Goal: Use online tool/utility: Utilize a website feature to perform a specific function

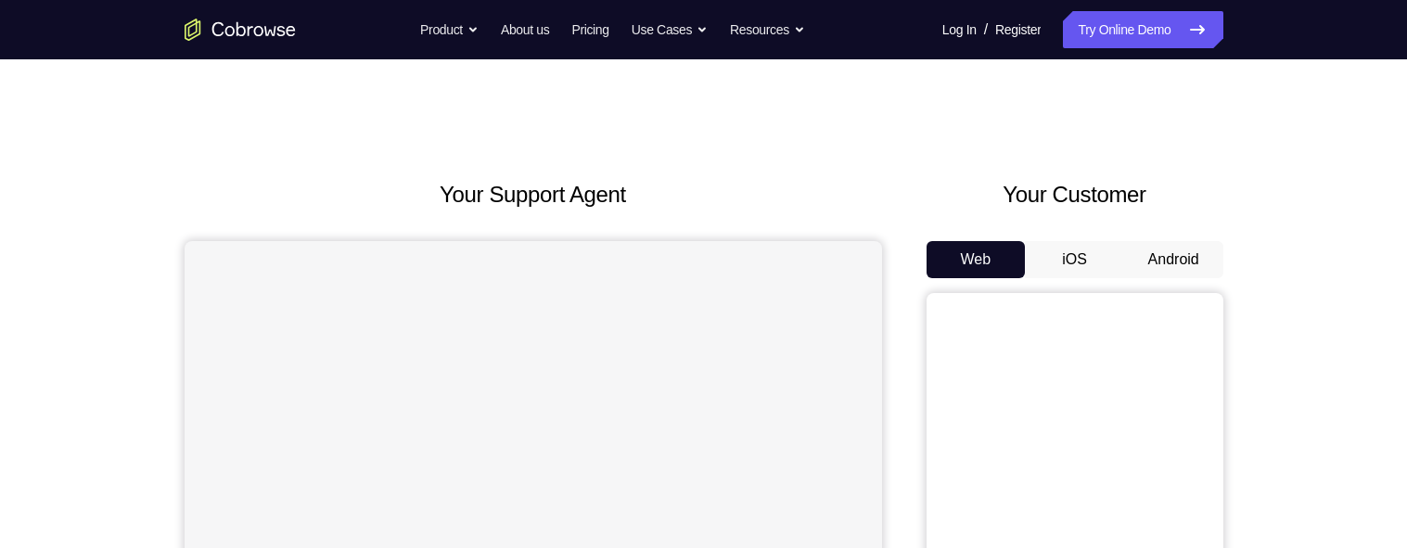
click at [1189, 257] on button "Android" at bounding box center [1173, 259] width 99 height 37
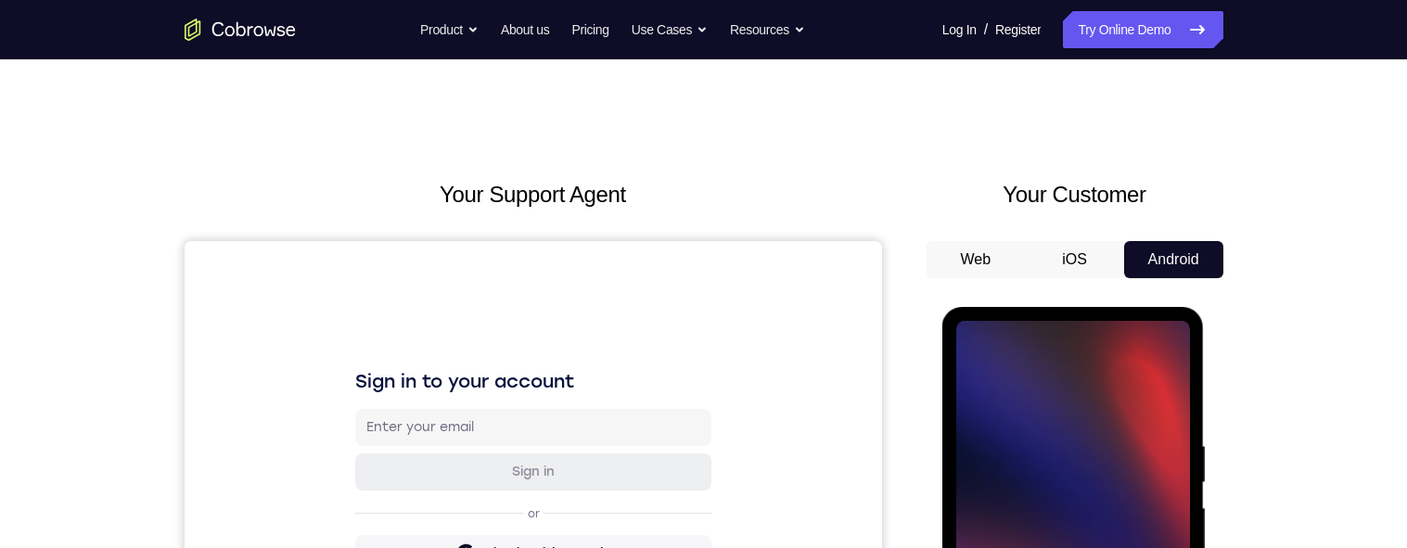
scroll to position [202, 0]
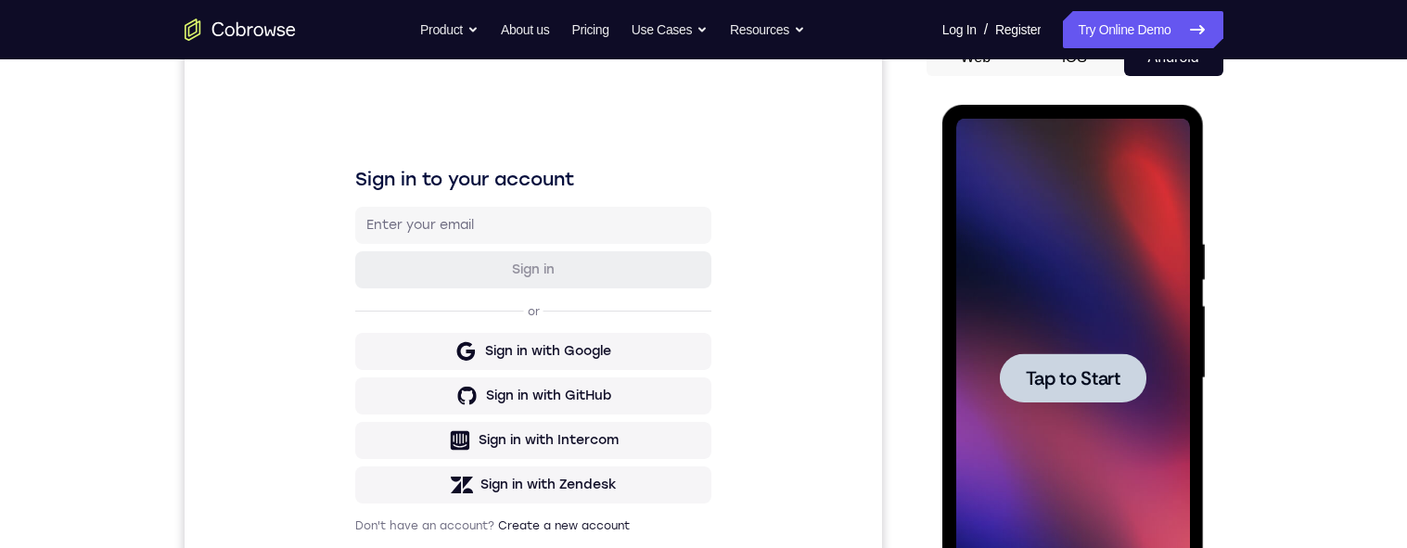
click at [1080, 387] on span "Tap to Start" at bounding box center [1073, 378] width 95 height 19
click at [1064, 378] on span "Tap to Start" at bounding box center [1073, 378] width 95 height 19
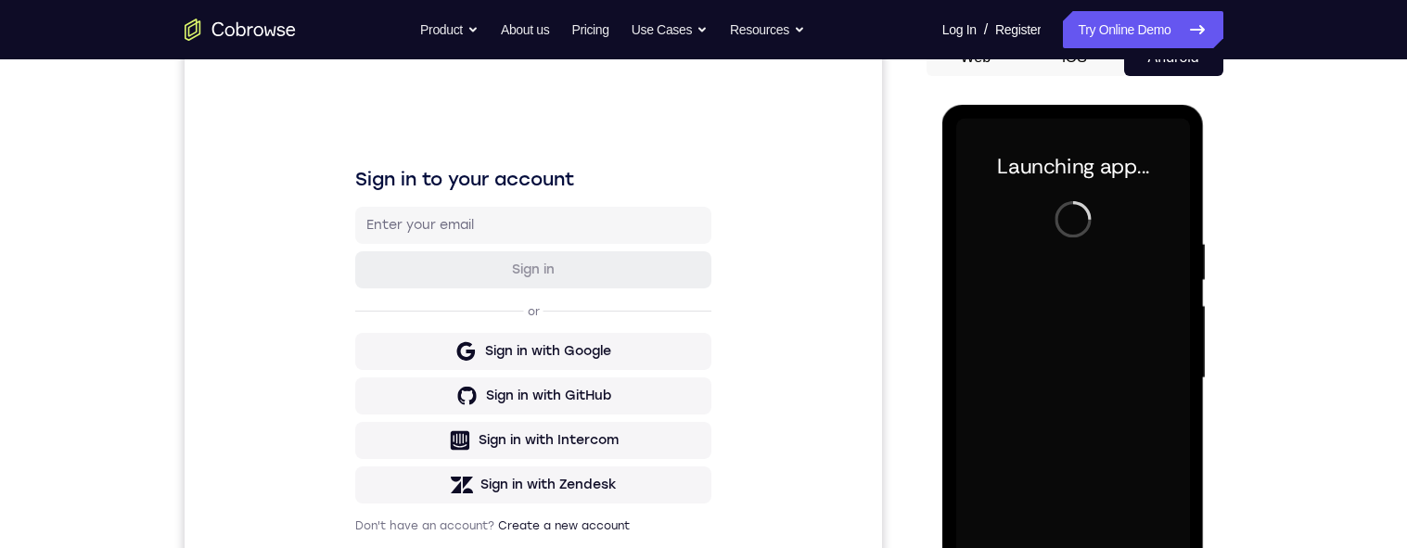
scroll to position [377, 0]
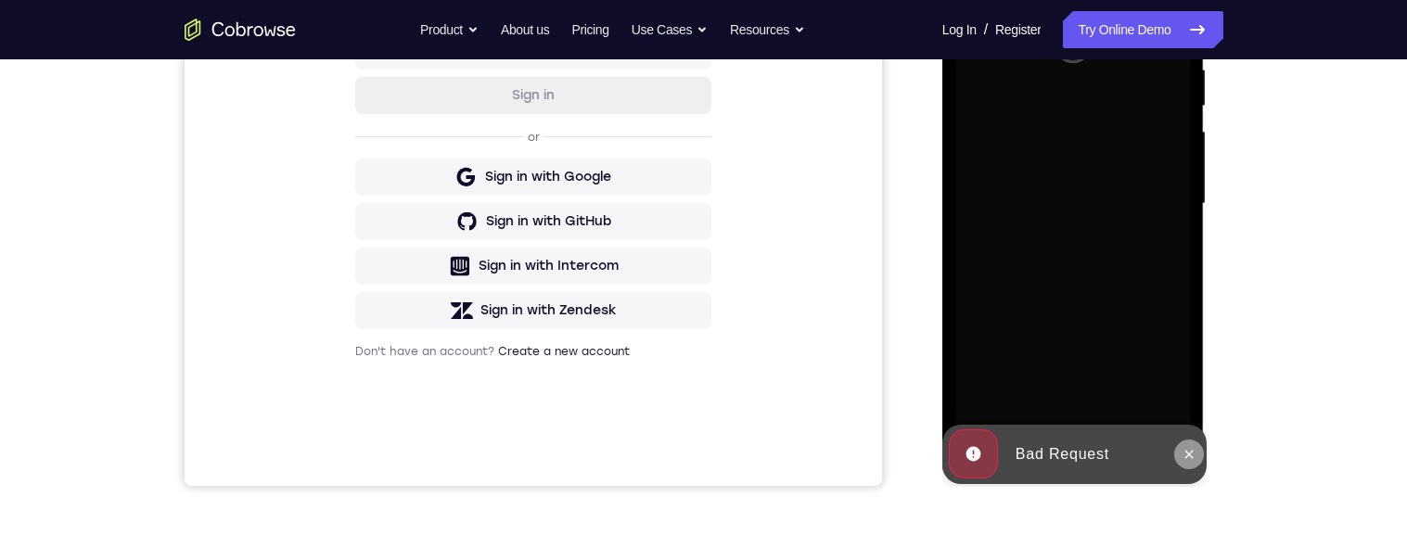
click at [1182, 453] on icon at bounding box center [1189, 454] width 15 height 15
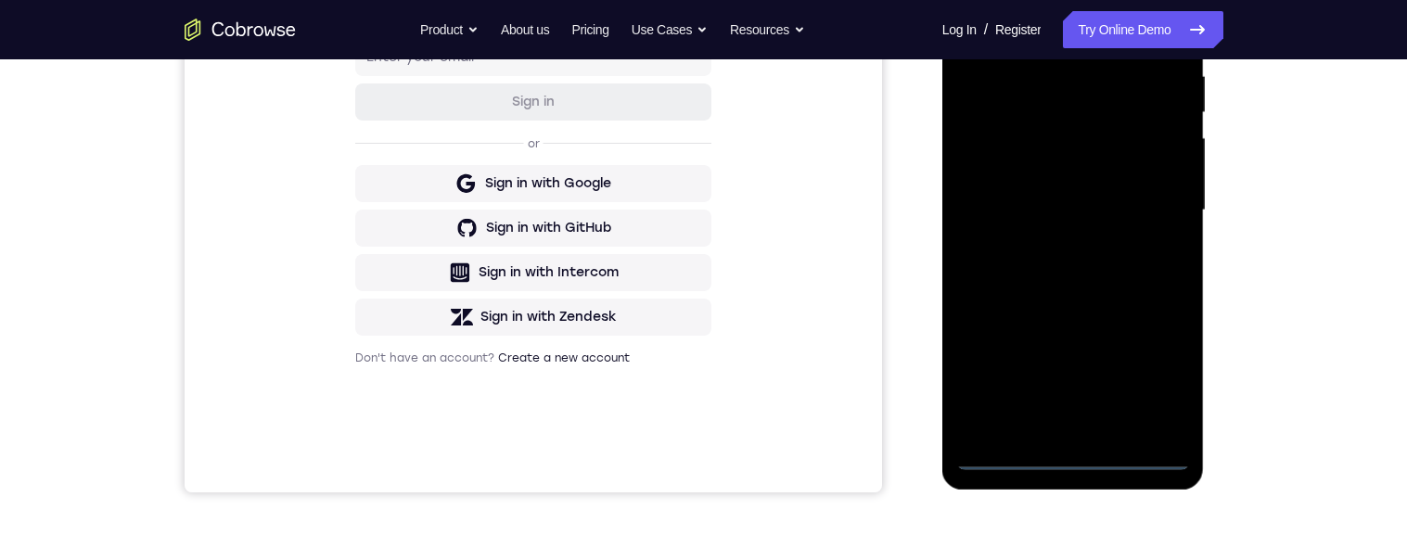
click at [1080, 453] on div at bounding box center [1073, 210] width 234 height 519
click at [1169, 379] on div at bounding box center [1073, 211] width 234 height 519
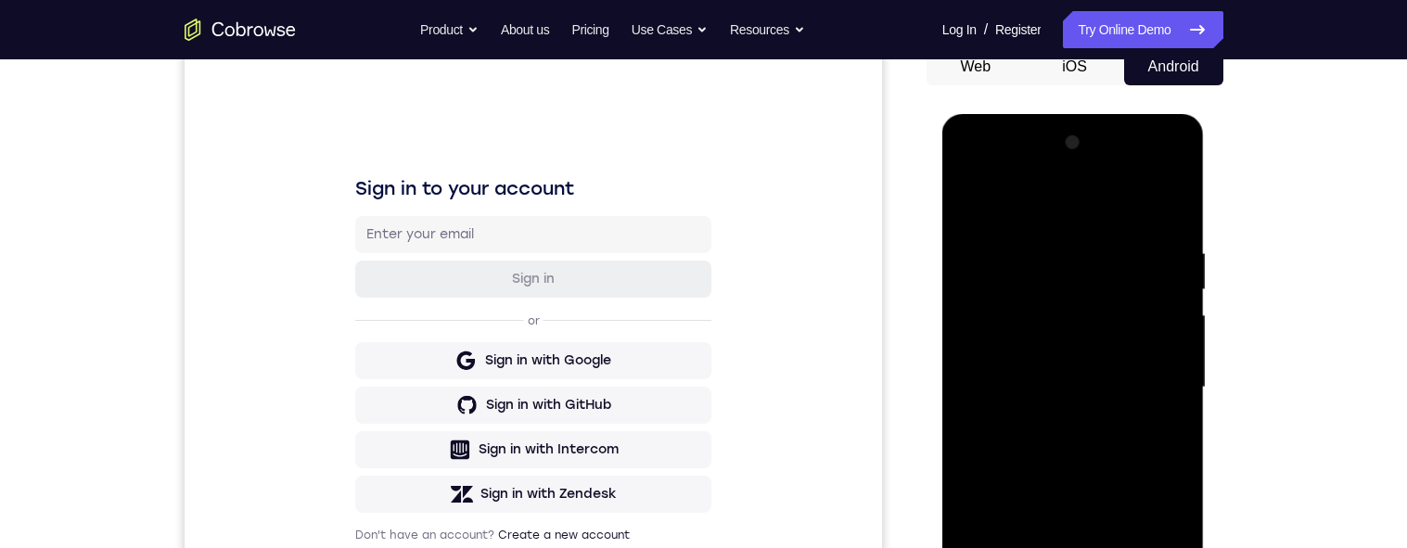
click at [1174, 162] on div at bounding box center [1073, 387] width 234 height 519
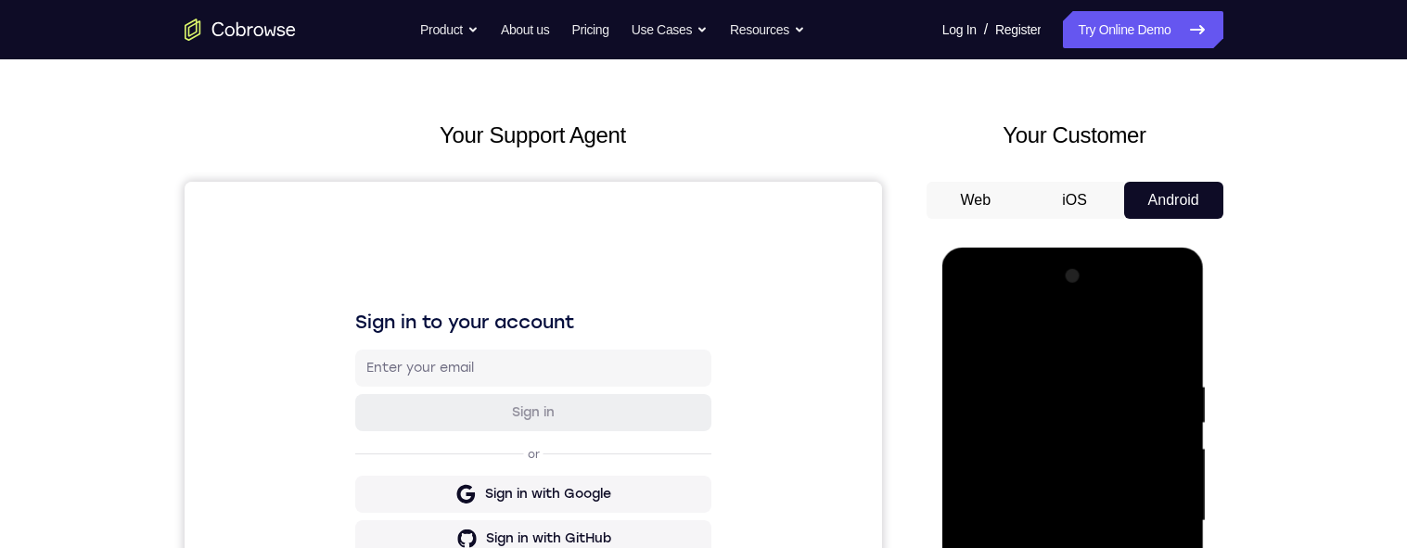
click at [1139, 338] on div at bounding box center [1073, 521] width 234 height 519
click at [1046, 314] on div at bounding box center [1073, 521] width 234 height 519
click at [1086, 370] on div at bounding box center [1073, 521] width 234 height 519
click at [1040, 446] on div at bounding box center [1073, 521] width 234 height 519
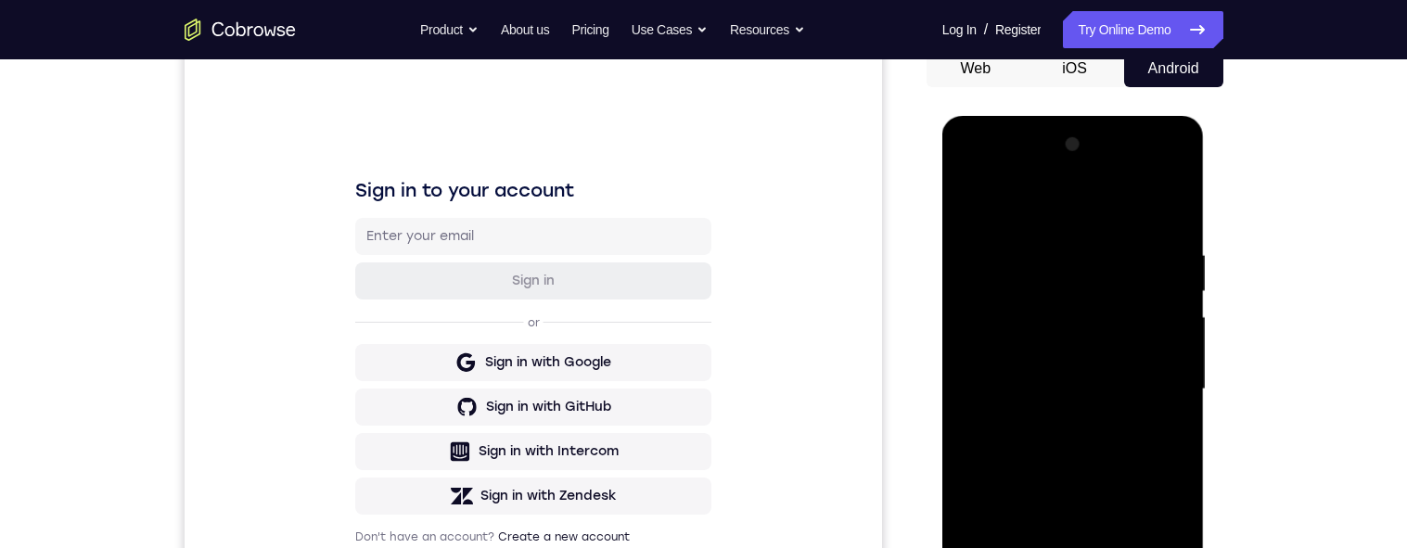
click at [1058, 427] on div at bounding box center [1073, 389] width 234 height 519
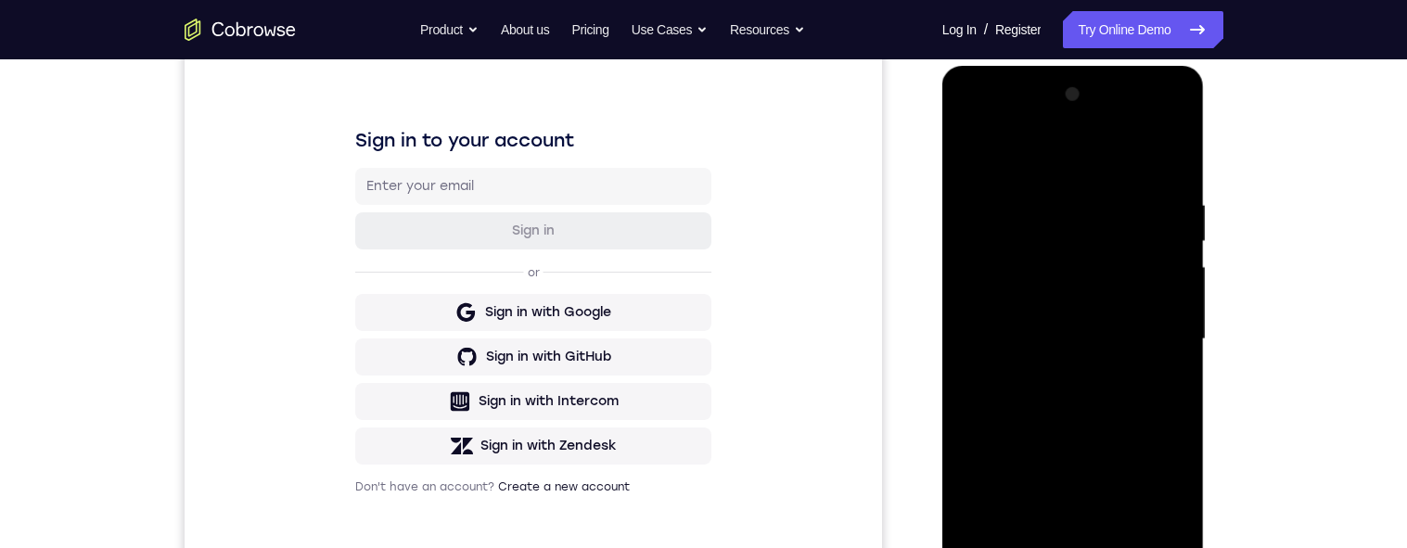
click at [1105, 322] on div at bounding box center [1073, 339] width 234 height 519
click at [1066, 315] on div at bounding box center [1073, 337] width 234 height 519
click at [1153, 344] on div at bounding box center [1073, 337] width 234 height 519
click at [1163, 420] on div at bounding box center [1073, 337] width 234 height 519
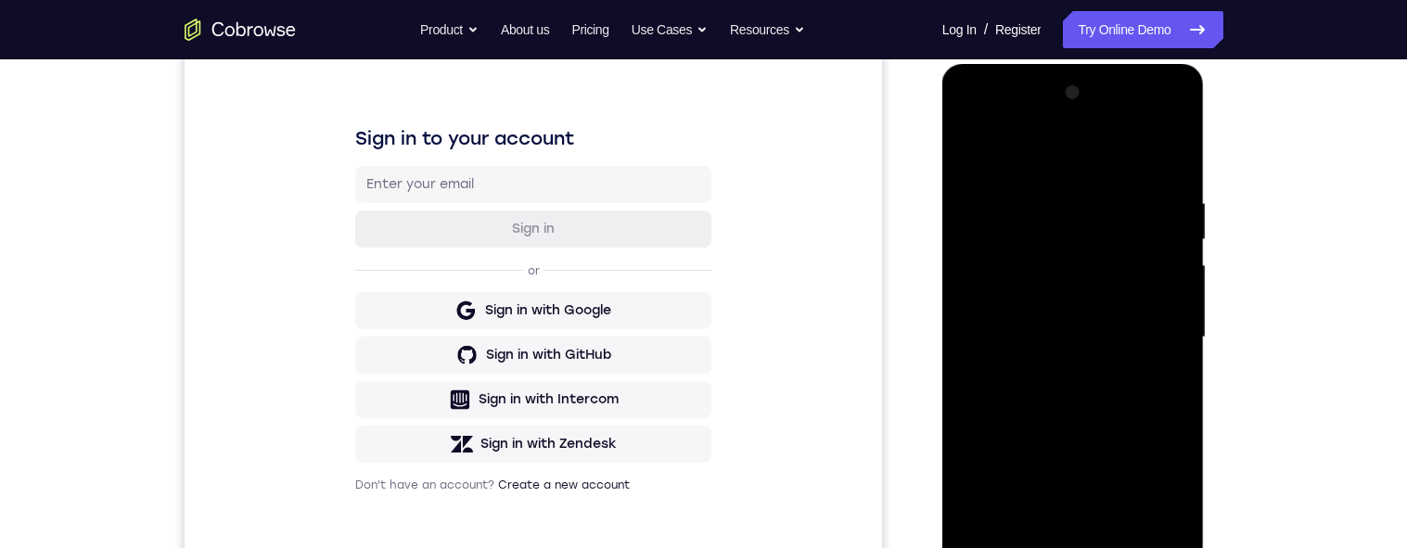
click at [1163, 411] on div at bounding box center [1073, 337] width 234 height 519
click at [1143, 395] on div at bounding box center [1073, 337] width 234 height 519
click at [1171, 187] on div at bounding box center [1073, 337] width 234 height 519
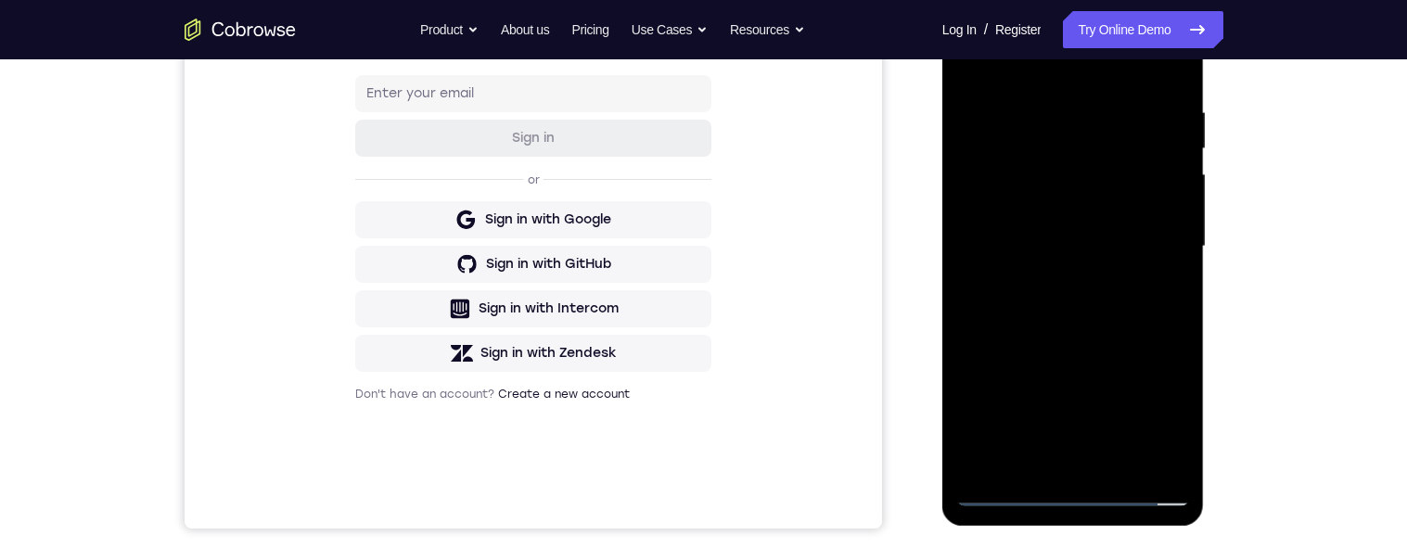
click at [1077, 462] on div at bounding box center [1073, 246] width 234 height 519
click at [1009, 502] on div at bounding box center [1073, 246] width 234 height 519
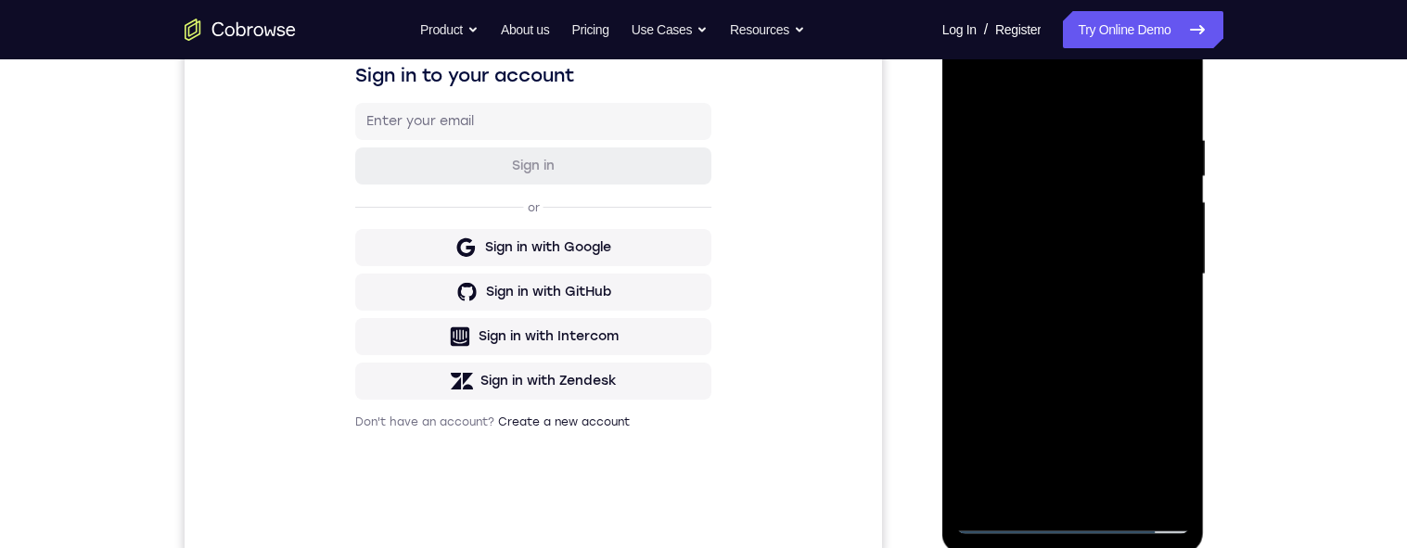
scroll to position [301, 0]
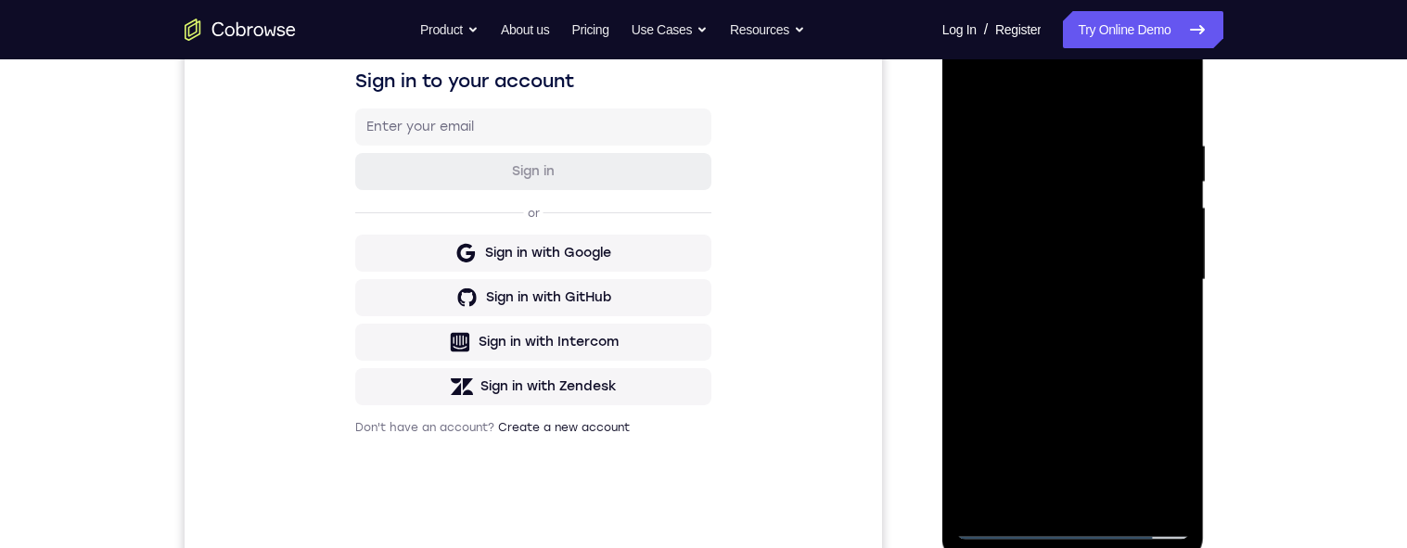
click at [1144, 523] on div at bounding box center [1073, 279] width 234 height 519
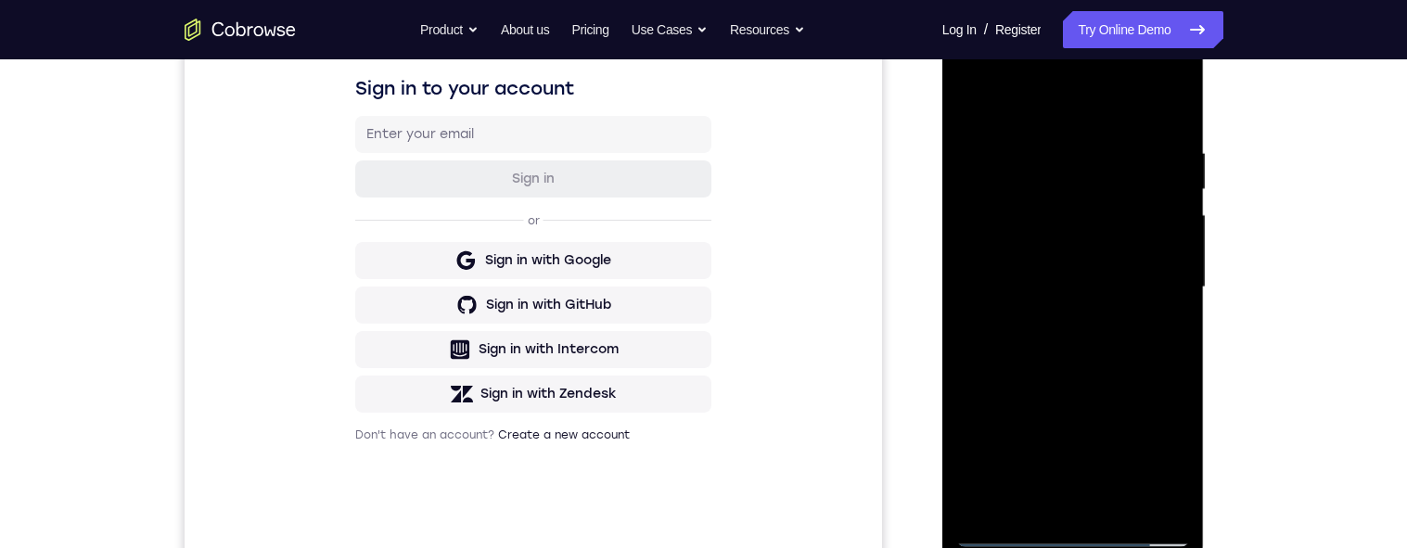
click at [1107, 312] on div at bounding box center [1073, 287] width 234 height 519
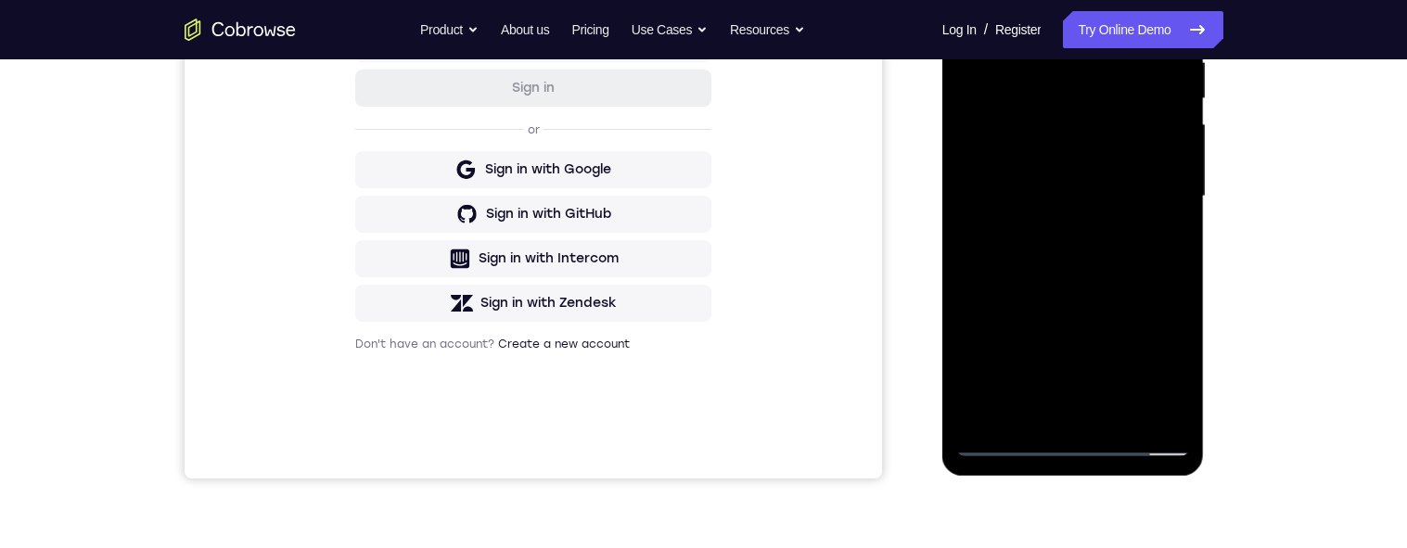
scroll to position [395, 0]
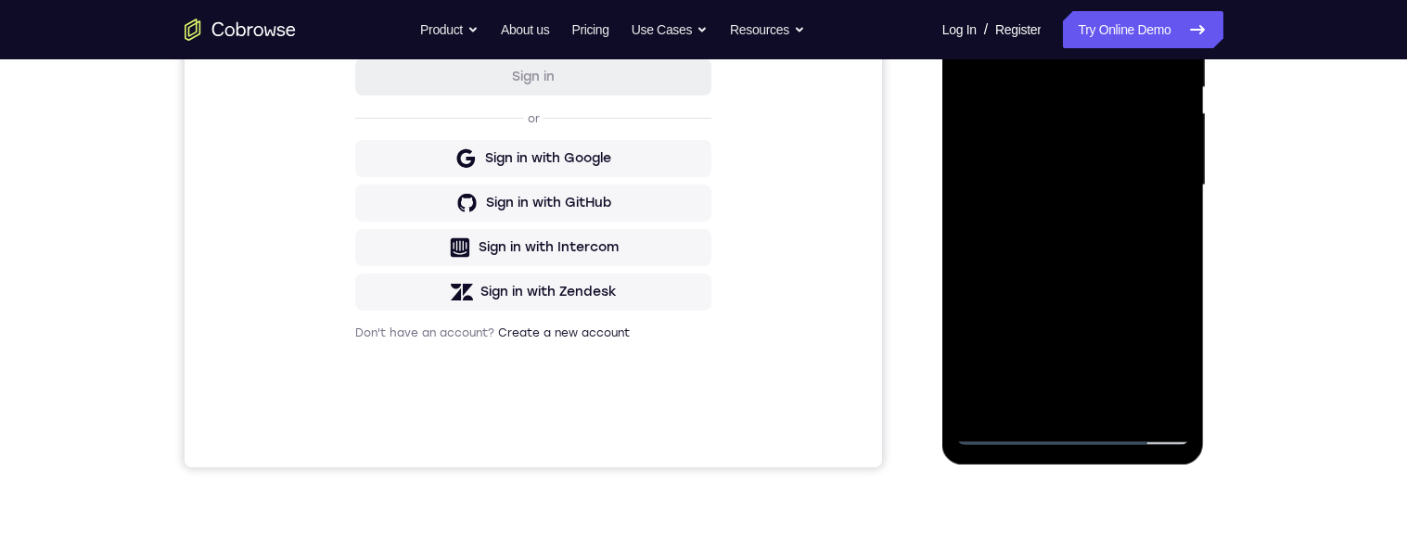
click at [1089, 439] on div at bounding box center [1073, 185] width 234 height 519
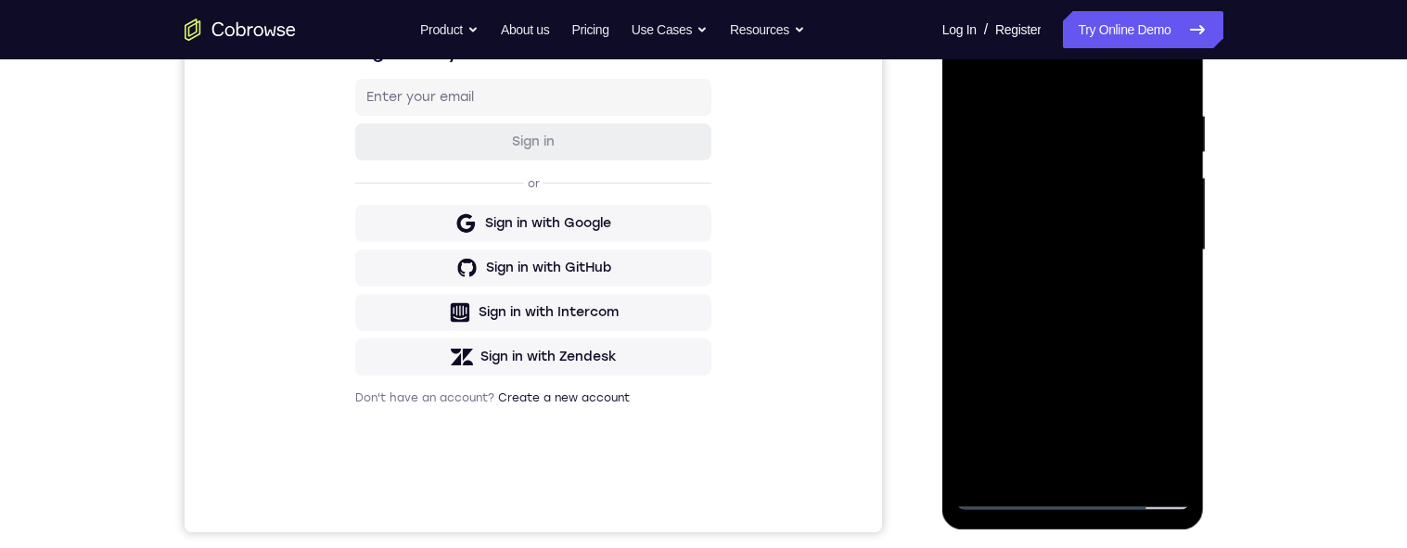
click at [1153, 429] on div at bounding box center [1073, 250] width 234 height 519
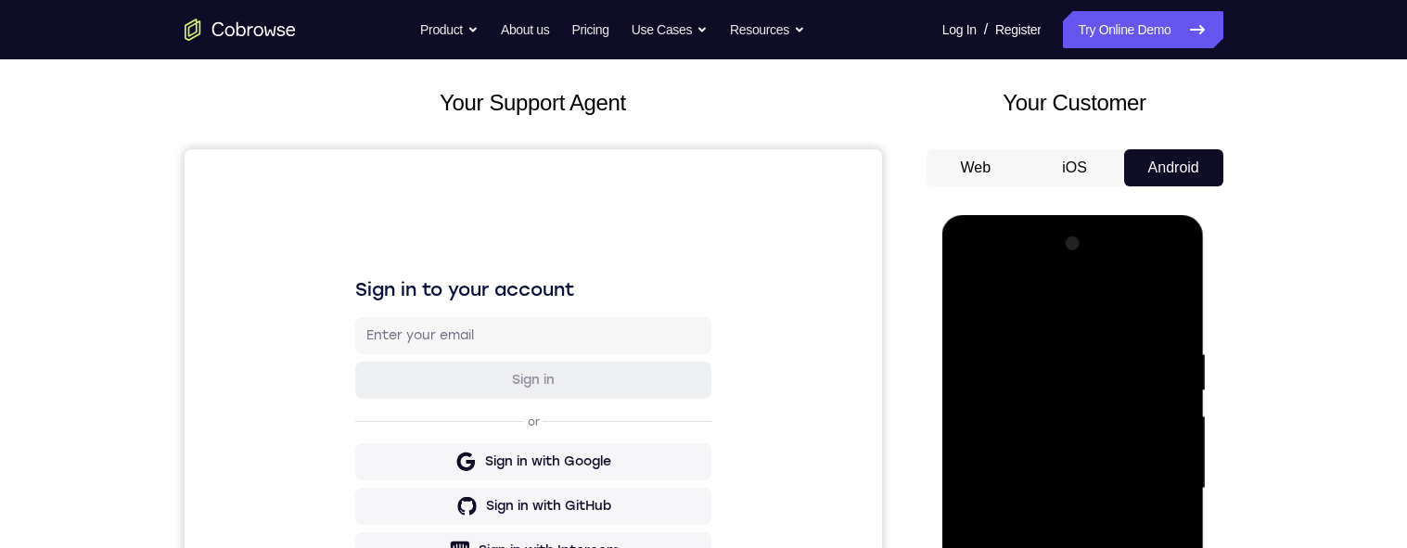
scroll to position [66, 0]
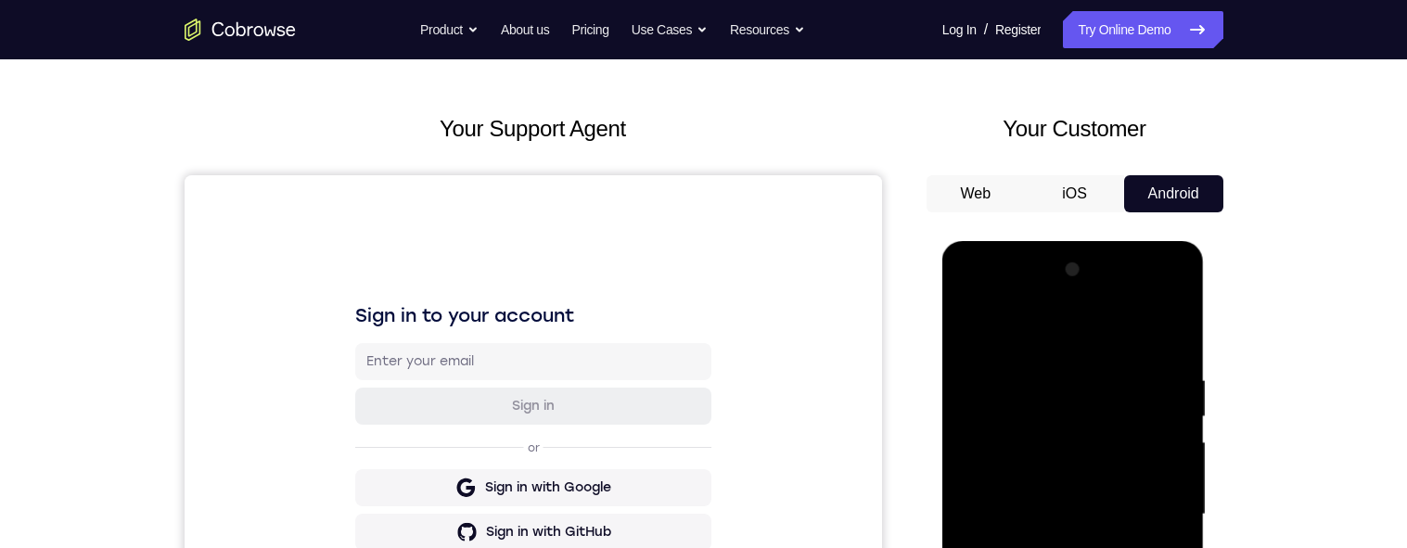
click at [1165, 512] on div at bounding box center [1073, 514] width 234 height 519
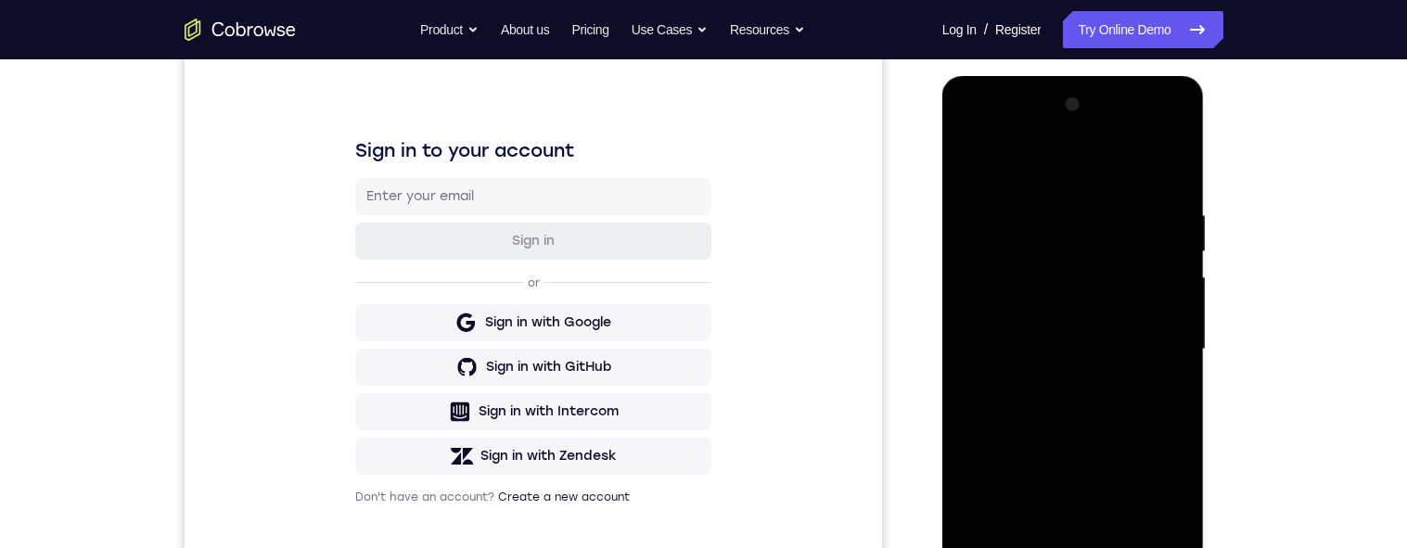
scroll to position [302, 0]
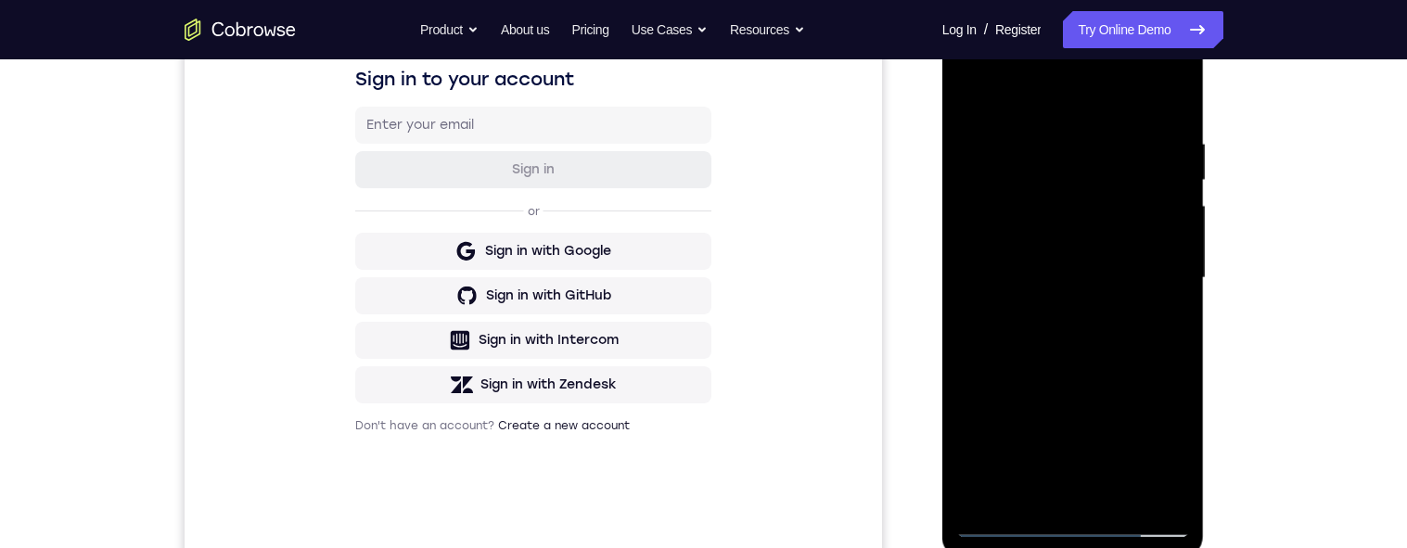
click at [1070, 323] on div at bounding box center [1073, 278] width 234 height 519
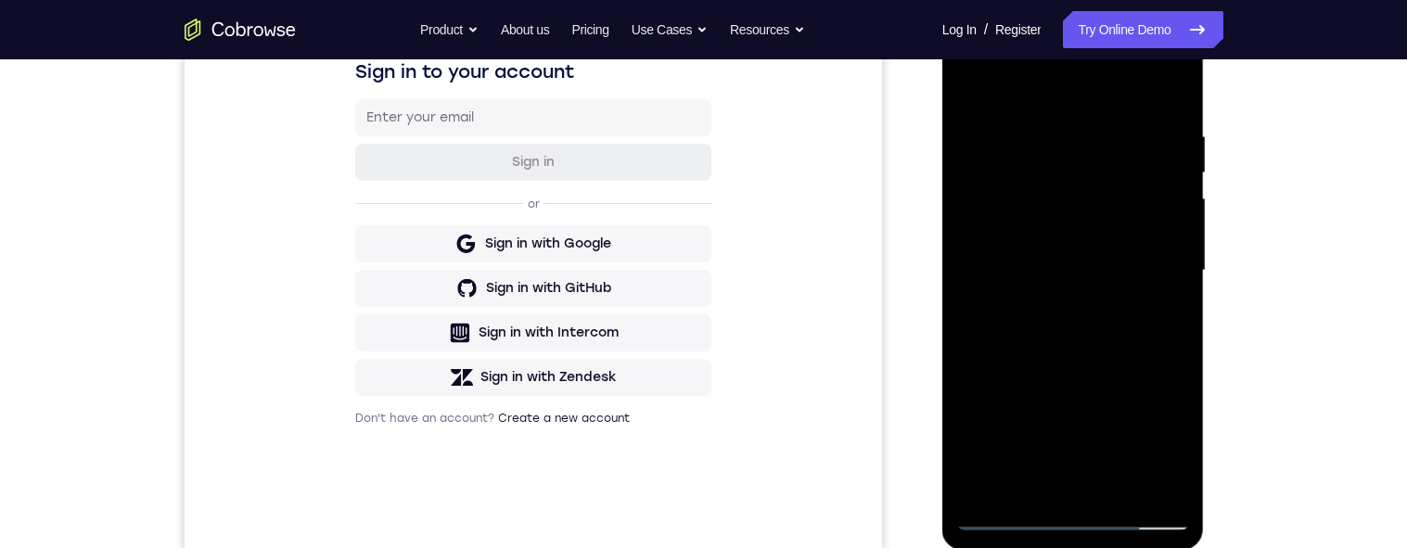
click at [1107, 252] on div at bounding box center [1073, 270] width 234 height 519
click at [1059, 232] on div at bounding box center [1073, 270] width 234 height 519
click at [1128, 276] on div at bounding box center [1073, 270] width 234 height 519
click at [1144, 341] on div at bounding box center [1073, 270] width 234 height 519
click at [1132, 328] on div at bounding box center [1073, 270] width 234 height 519
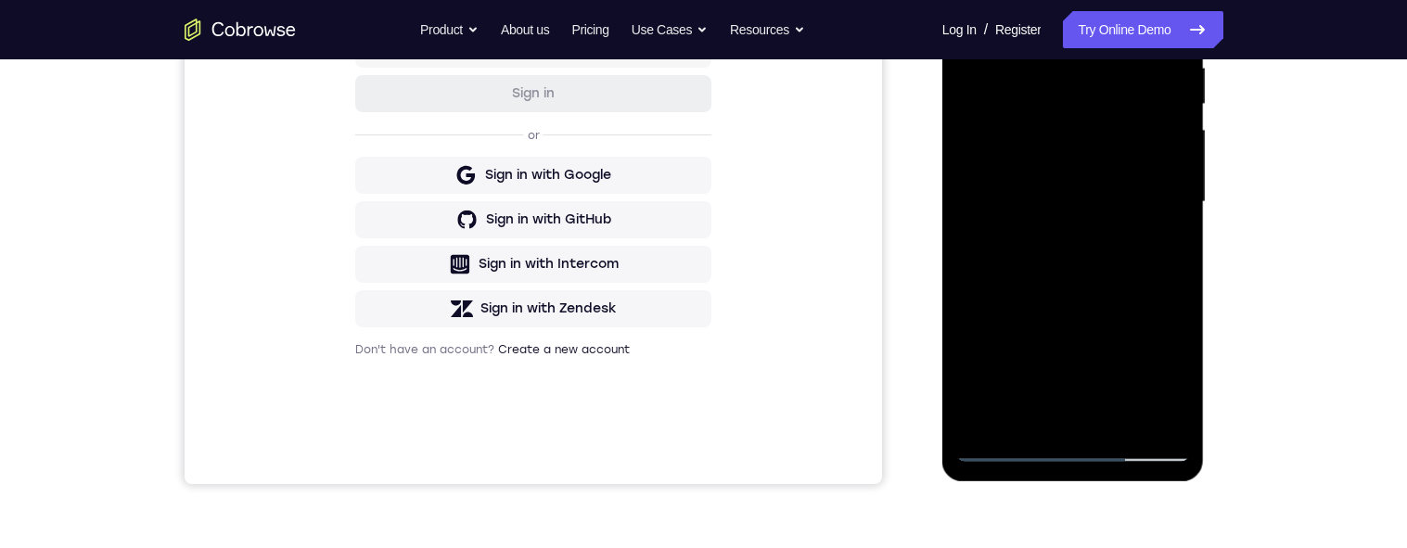
scroll to position [302, 0]
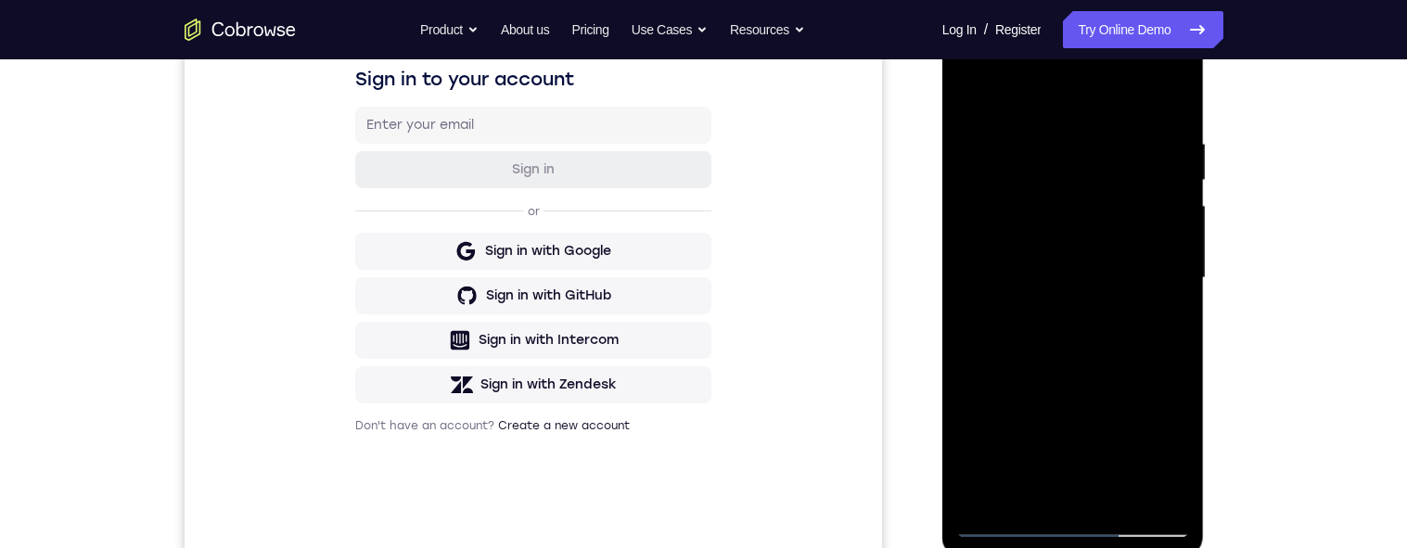
click at [1132, 355] on div at bounding box center [1073, 278] width 234 height 519
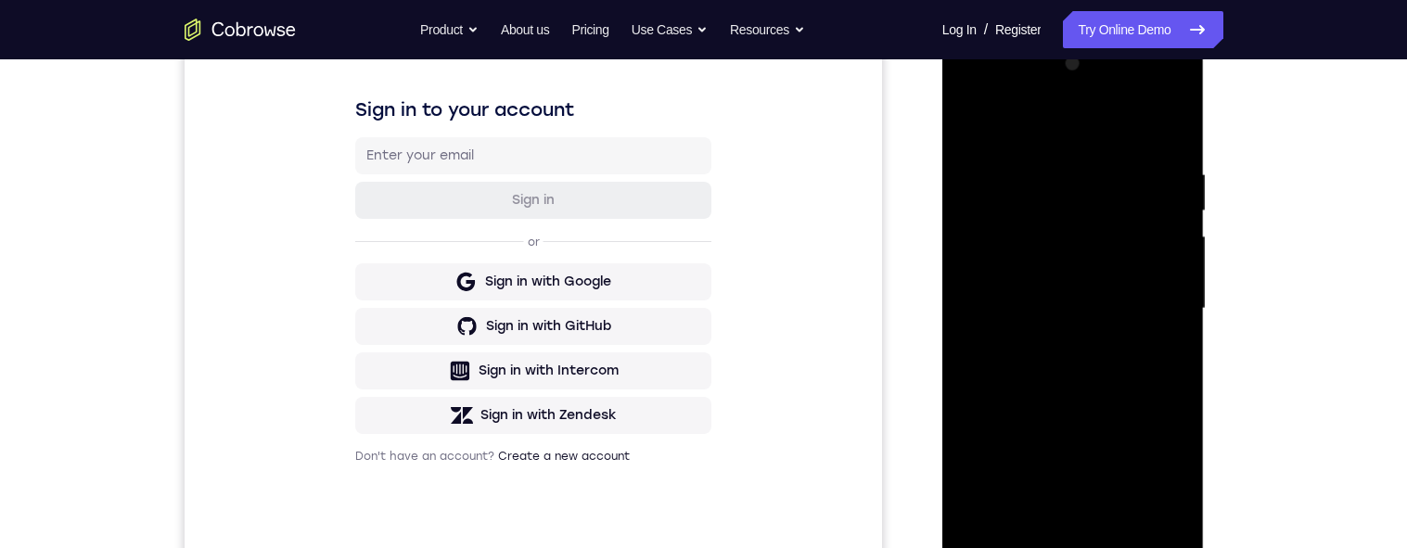
click at [967, 419] on div at bounding box center [1073, 308] width 234 height 519
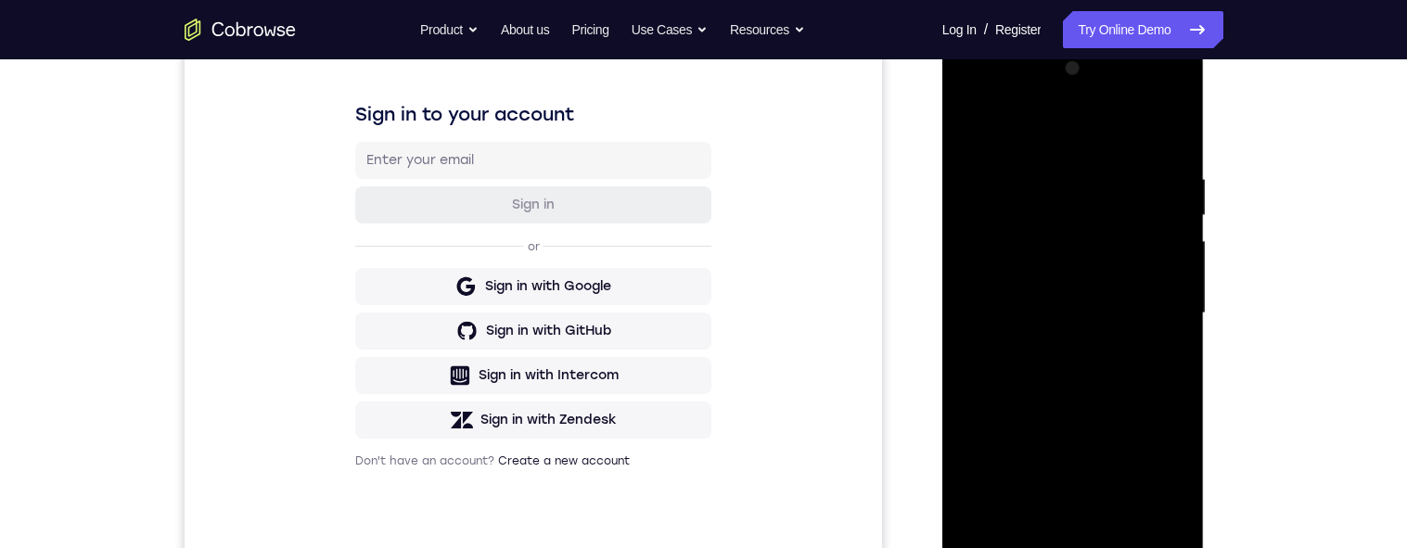
click at [1179, 266] on div at bounding box center [1073, 313] width 234 height 519
click at [1137, 534] on div at bounding box center [1073, 313] width 234 height 519
click at [1110, 416] on div at bounding box center [1073, 313] width 234 height 519
click at [1143, 288] on div at bounding box center [1073, 313] width 234 height 519
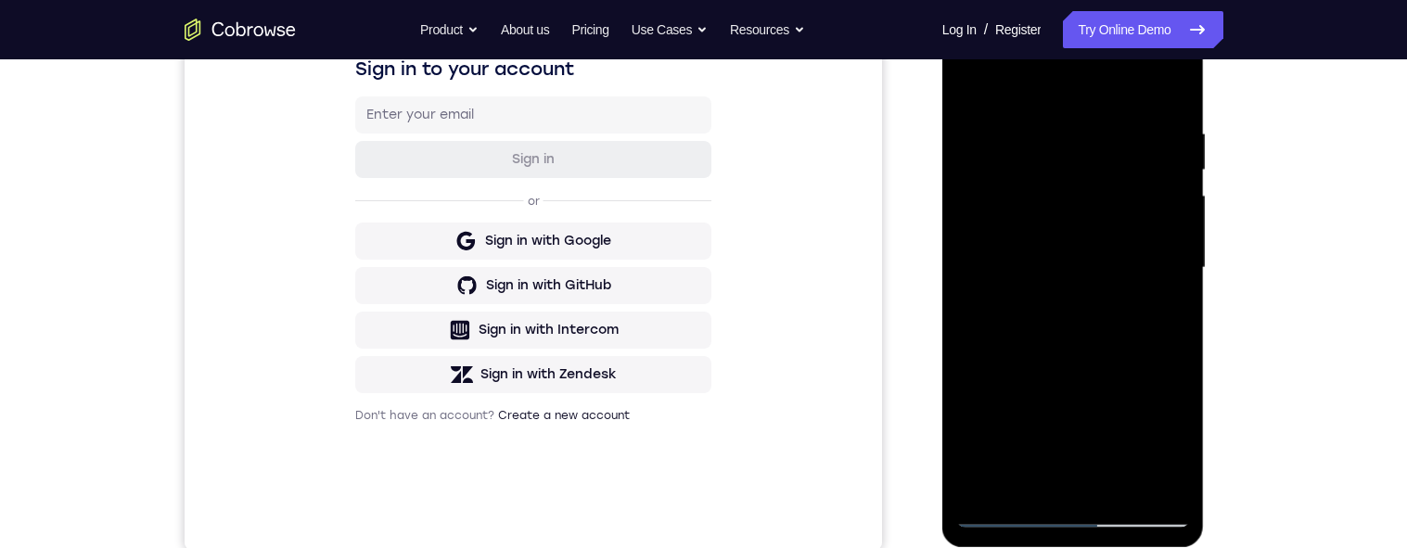
scroll to position [323, 0]
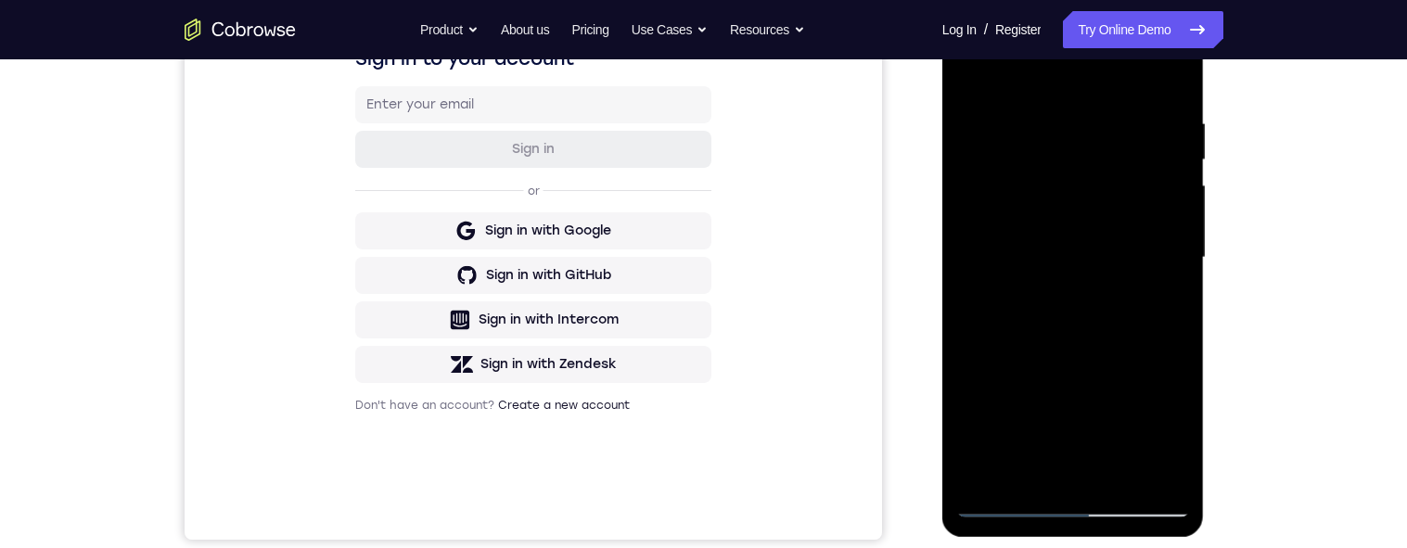
click at [1177, 306] on div at bounding box center [1073, 257] width 234 height 519
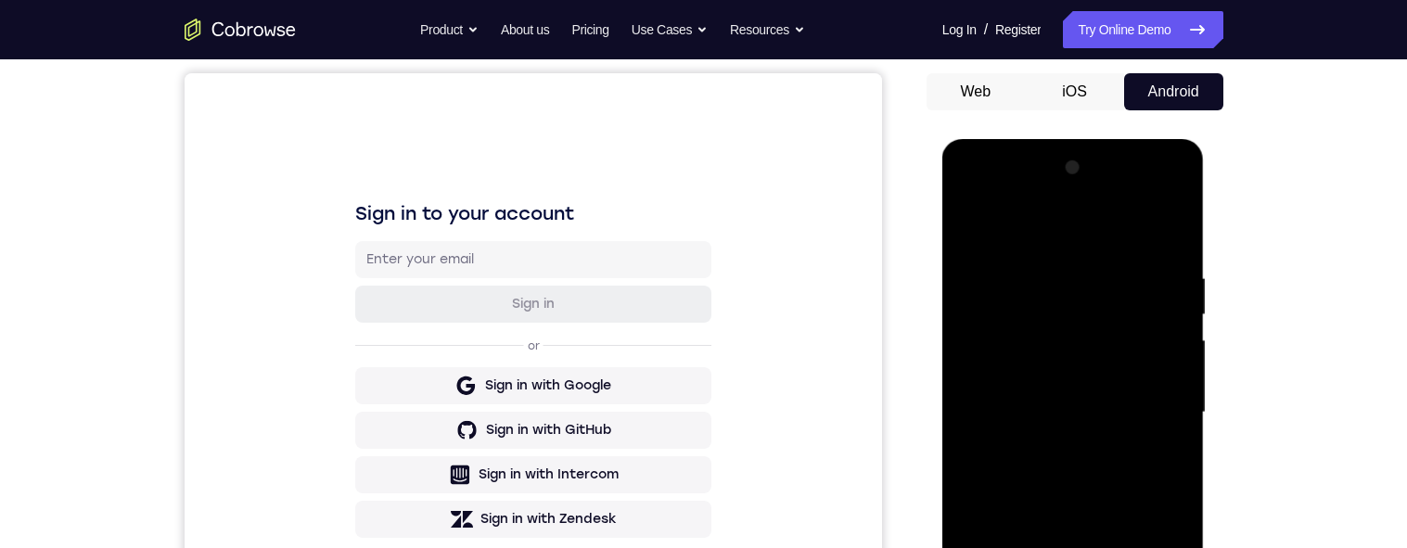
click at [979, 224] on div at bounding box center [1073, 412] width 234 height 519
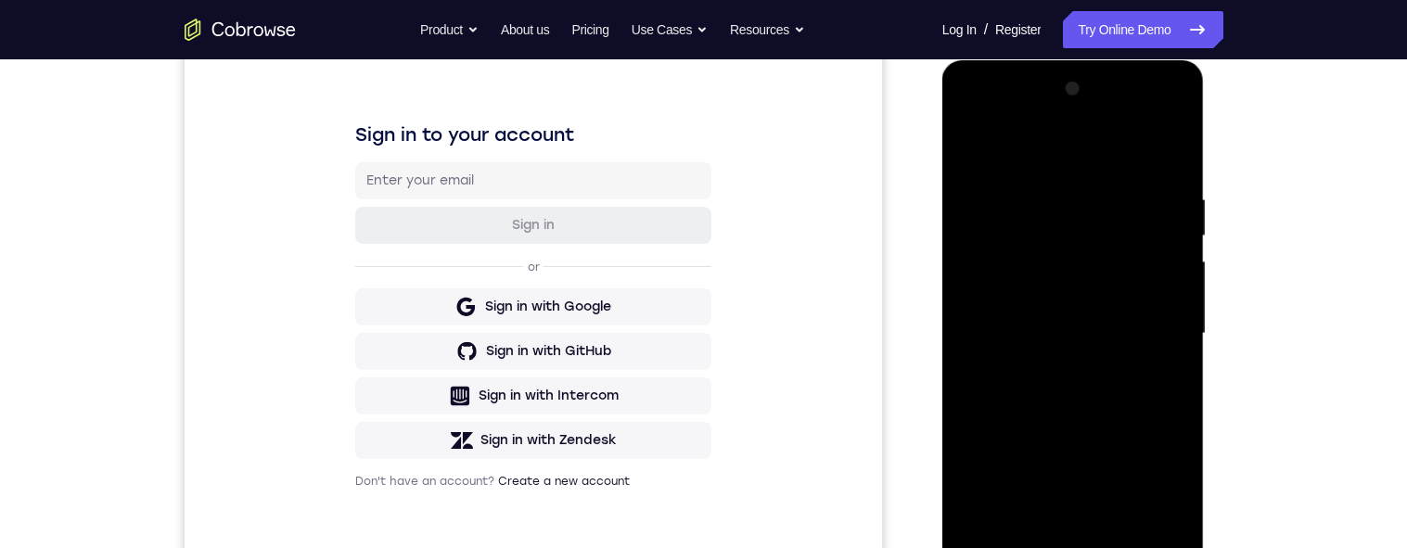
scroll to position [286, 0]
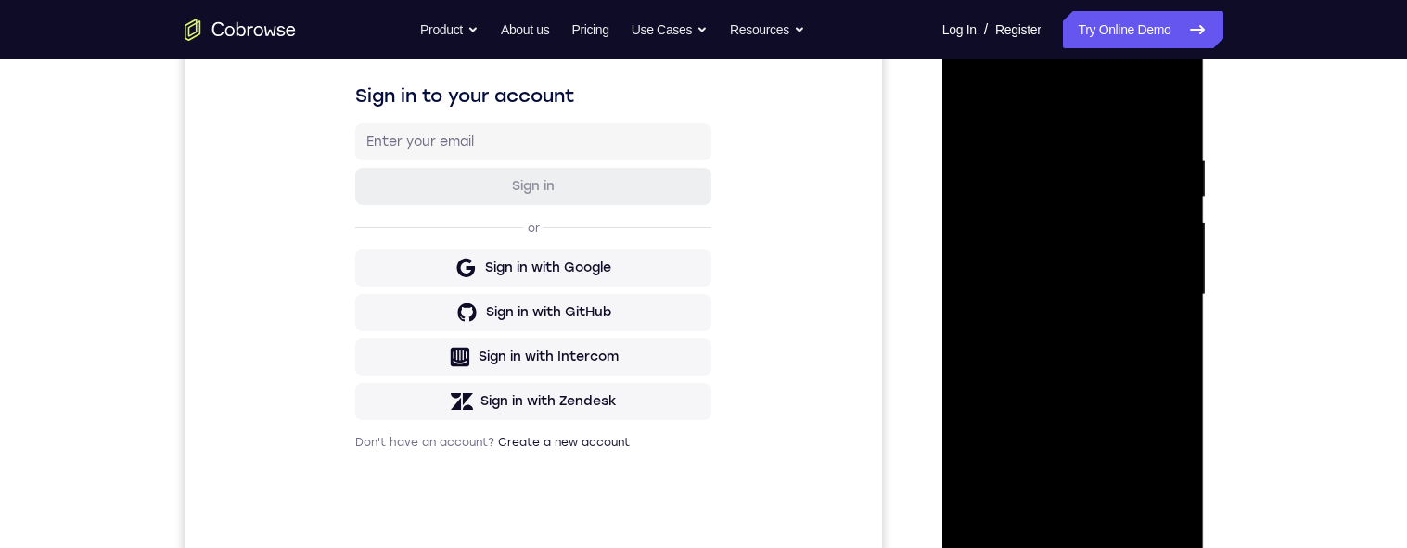
click at [1130, 354] on div at bounding box center [1073, 294] width 234 height 519
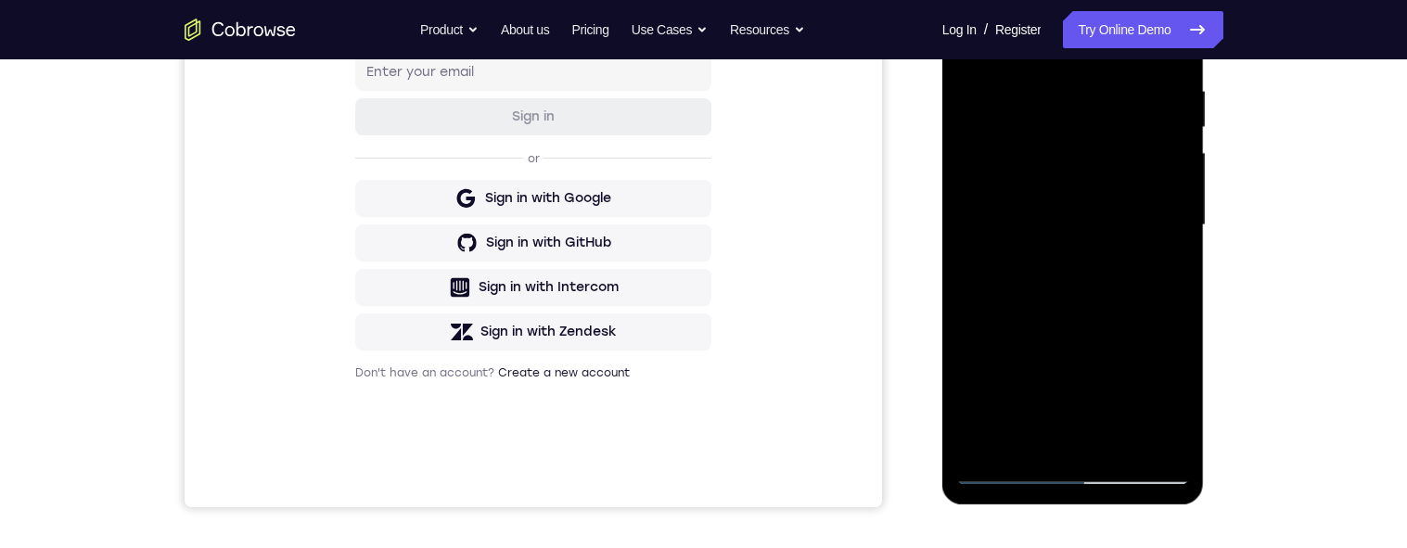
scroll to position [365, 0]
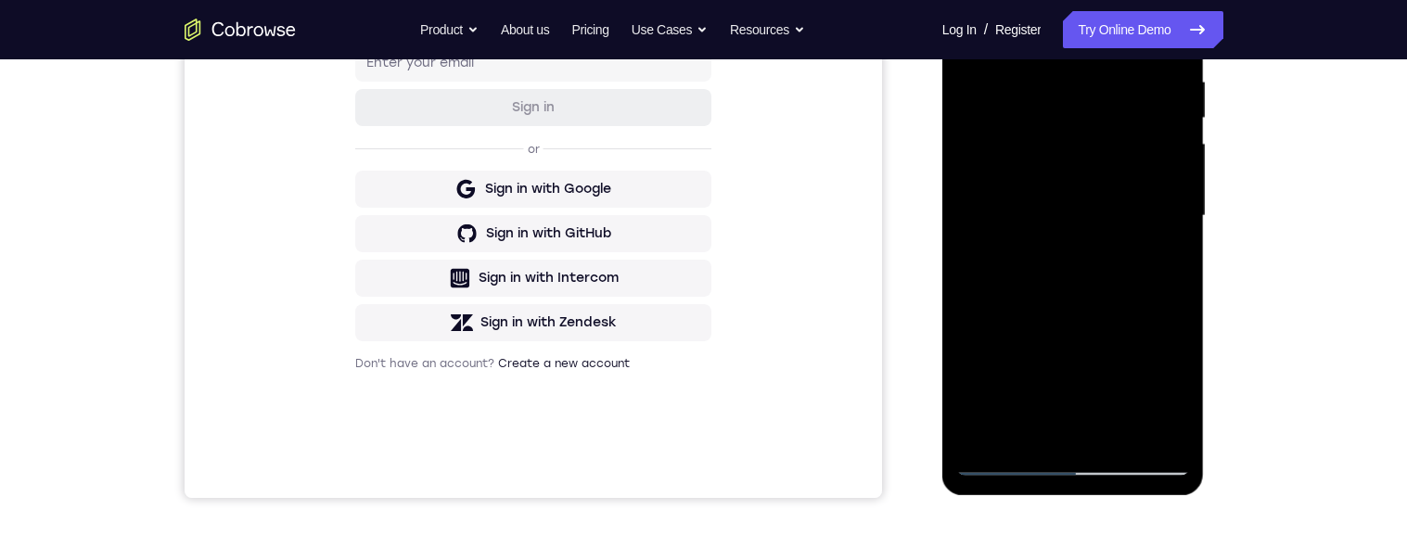
click at [1174, 266] on div at bounding box center [1073, 215] width 234 height 519
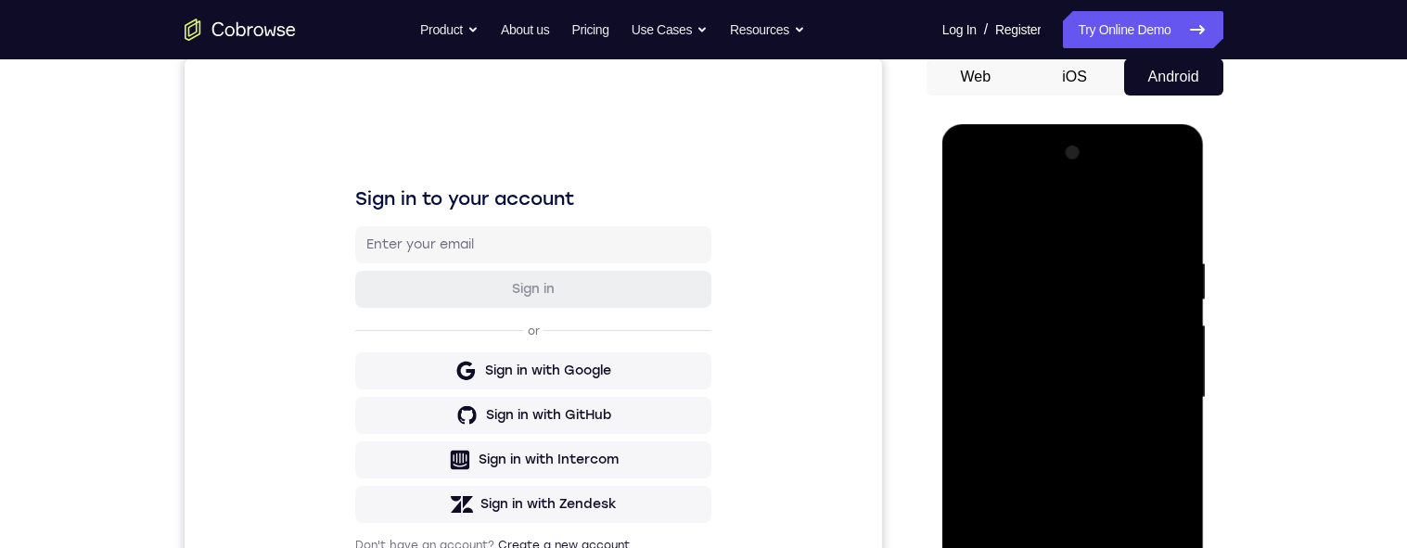
scroll to position [72, 0]
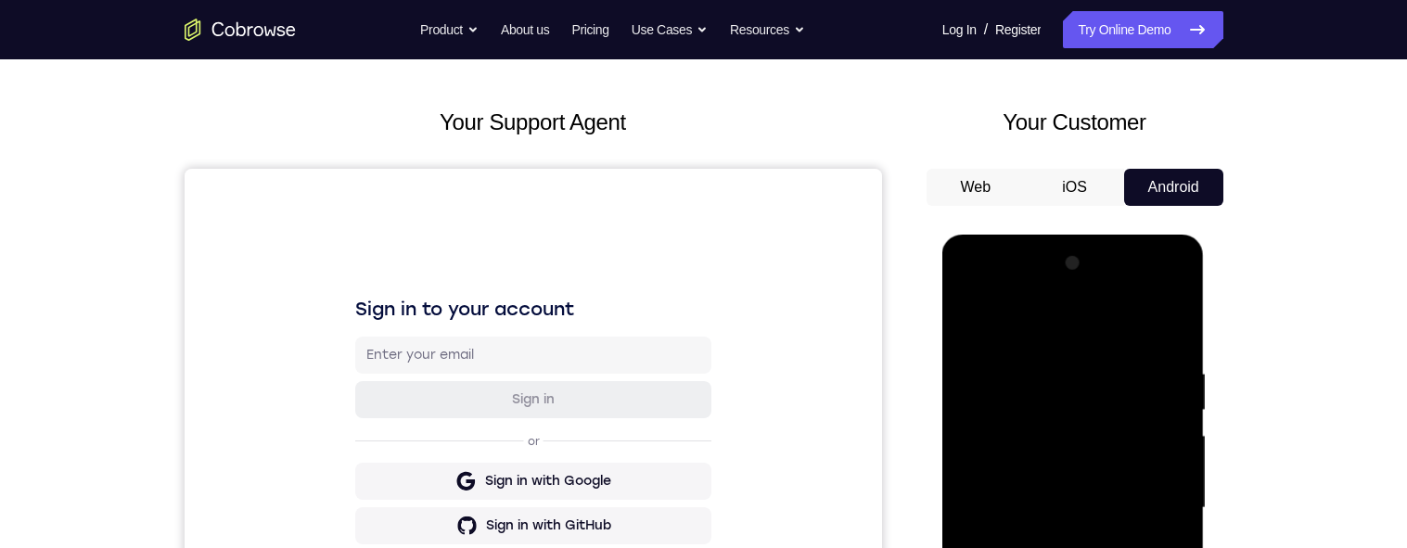
click at [973, 315] on div at bounding box center [1073, 508] width 234 height 519
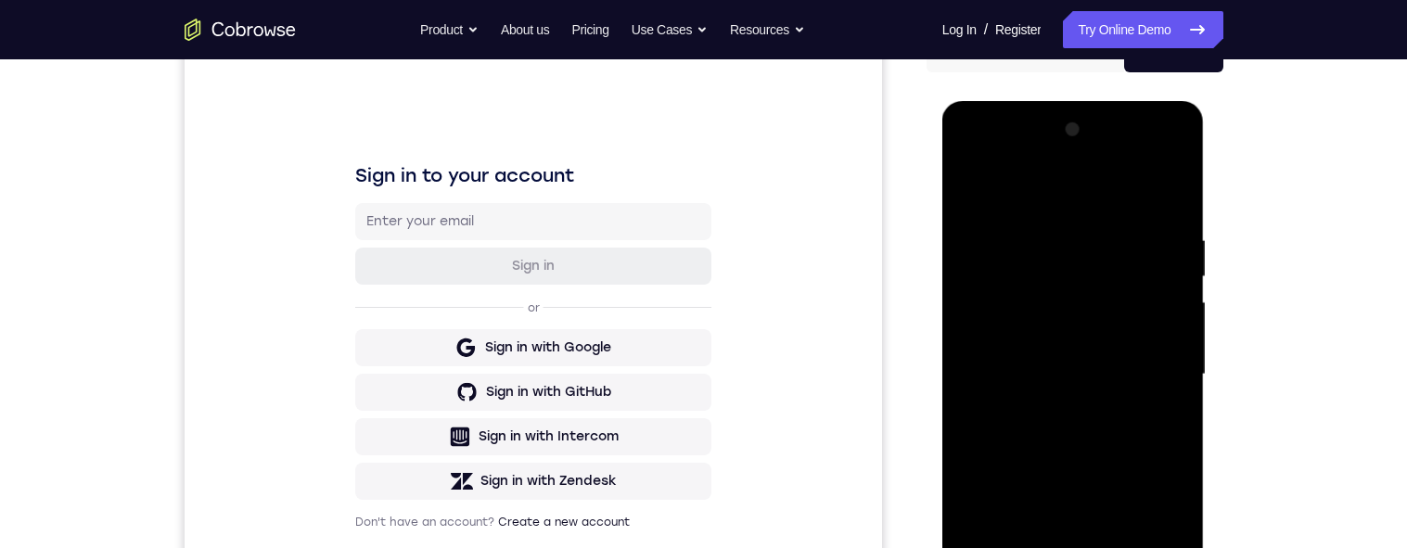
scroll to position [325, 0]
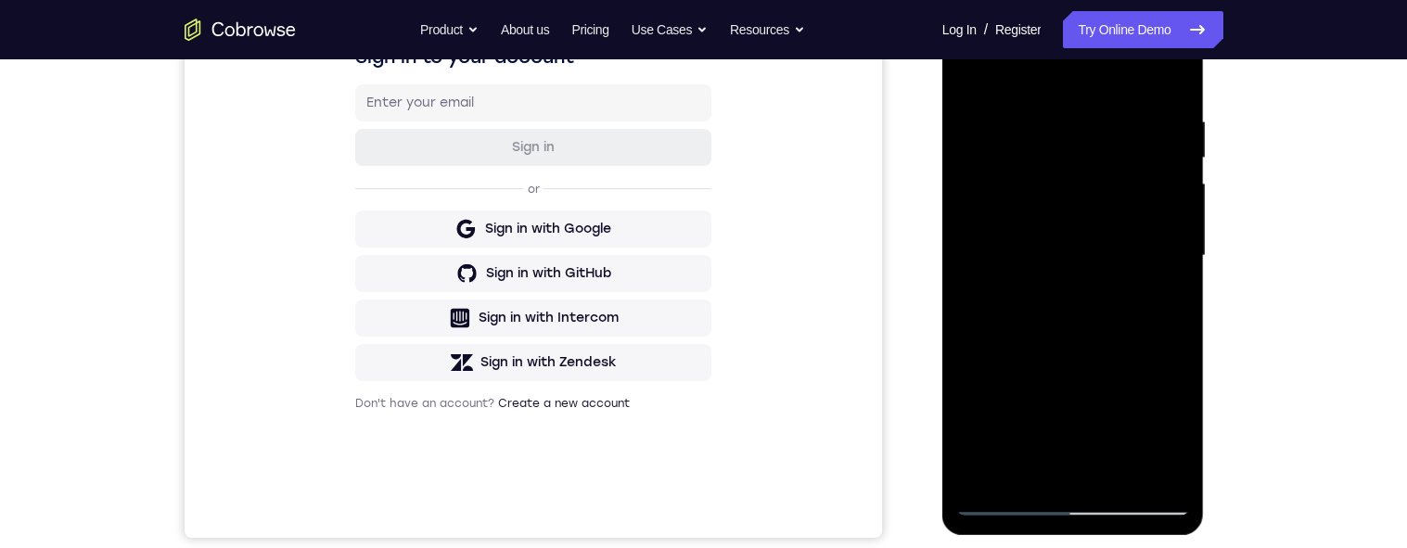
click at [1134, 418] on div at bounding box center [1073, 255] width 234 height 519
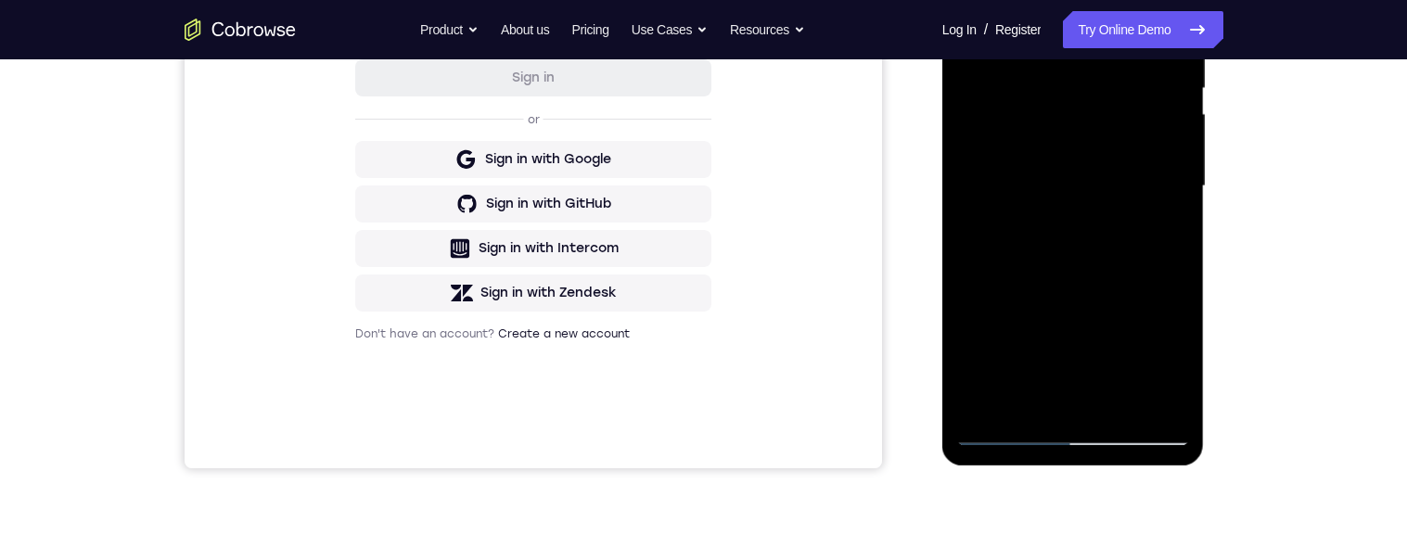
scroll to position [414, 0]
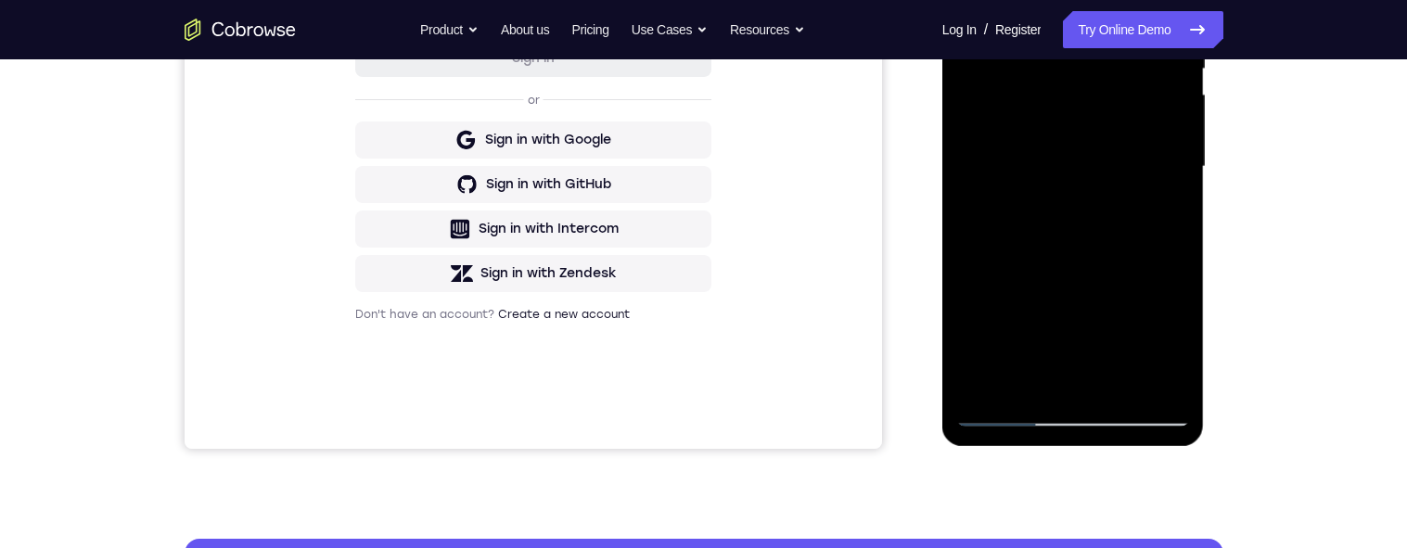
click at [1017, 208] on div at bounding box center [1073, 166] width 234 height 519
click at [1184, 345] on div at bounding box center [1073, 166] width 234 height 519
click at [1166, 214] on div at bounding box center [1073, 166] width 234 height 519
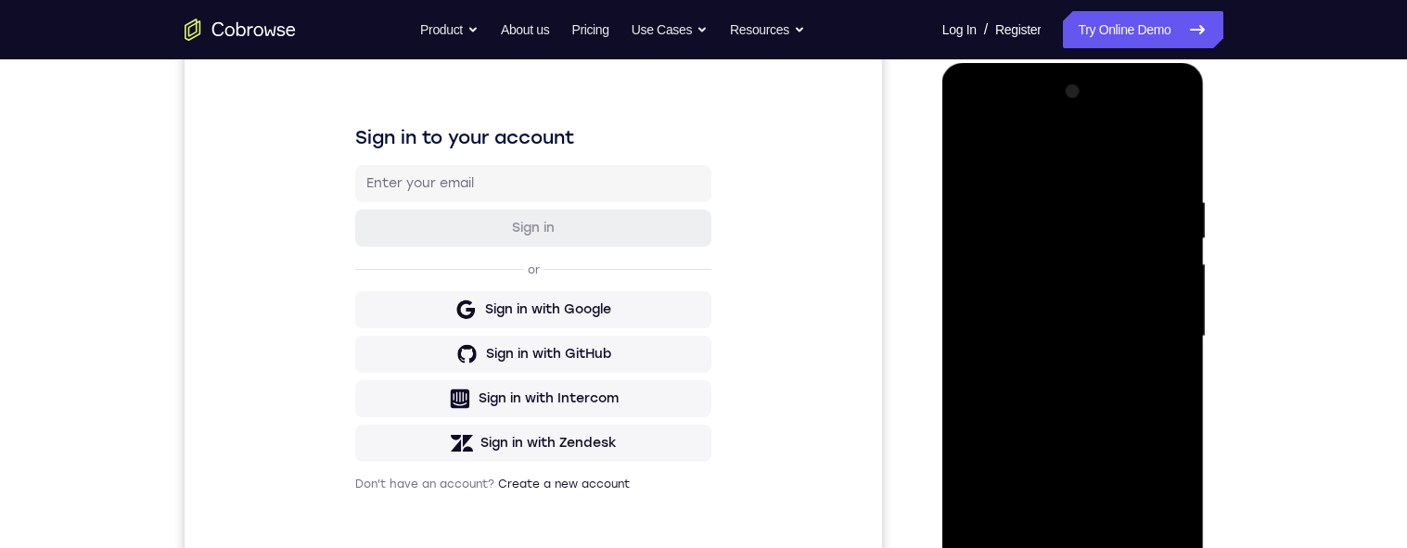
click at [974, 154] on div at bounding box center [1073, 336] width 234 height 519
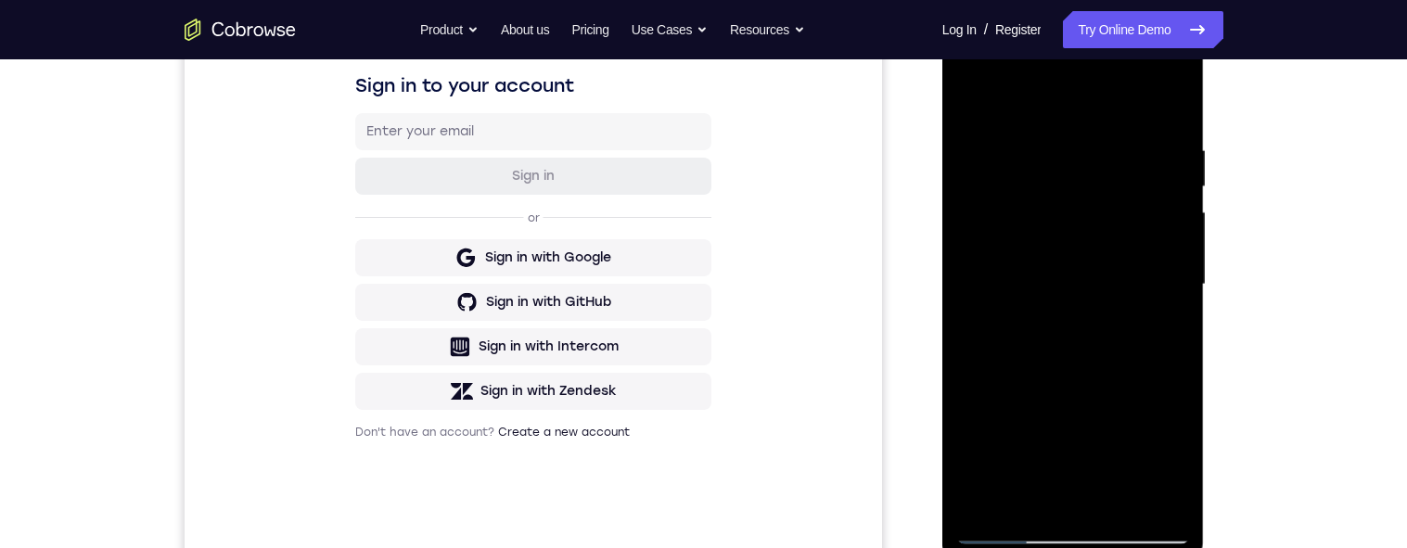
scroll to position [297, 0]
click at [982, 89] on div at bounding box center [1073, 283] width 234 height 519
click at [1137, 501] on div at bounding box center [1073, 283] width 234 height 519
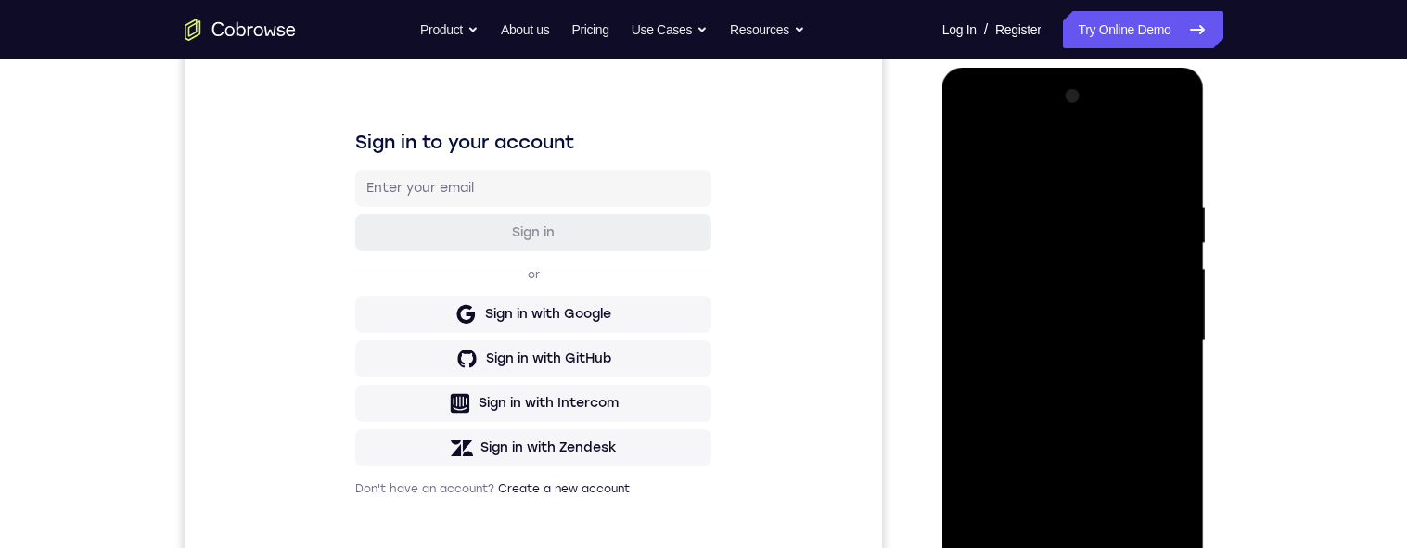
click at [1067, 205] on div at bounding box center [1073, 341] width 234 height 519
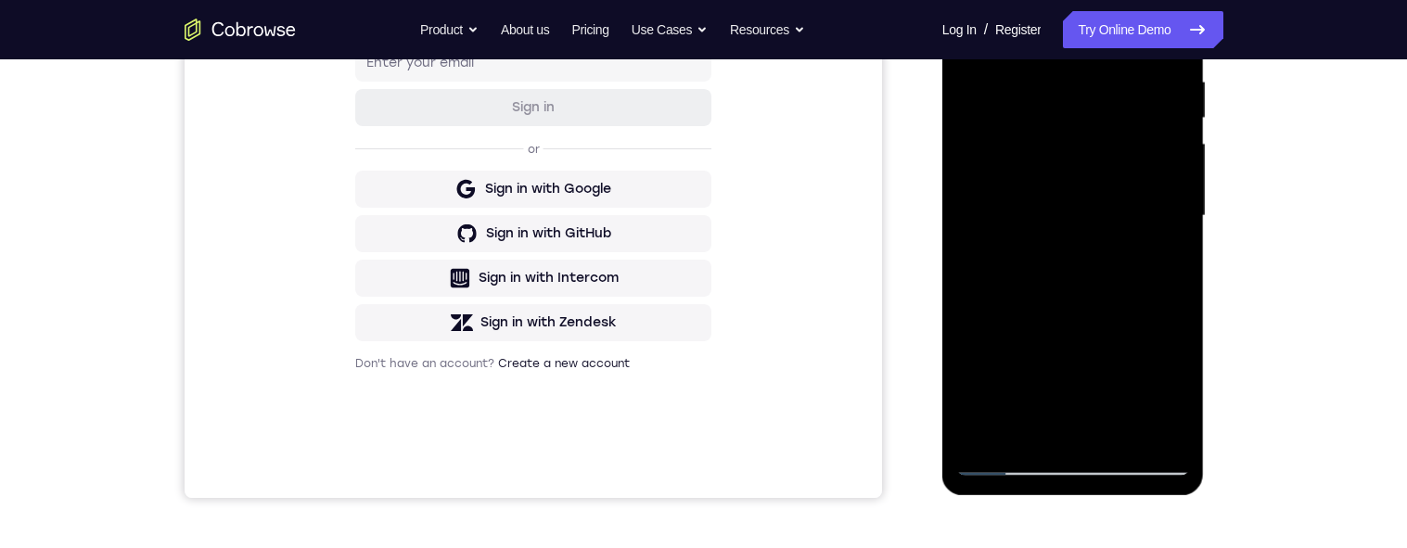
click at [1074, 427] on div at bounding box center [1073, 215] width 234 height 519
click at [1035, 436] on div at bounding box center [1073, 215] width 234 height 519
click at [1047, 319] on div at bounding box center [1073, 215] width 234 height 519
click at [1171, 247] on div at bounding box center [1073, 215] width 234 height 519
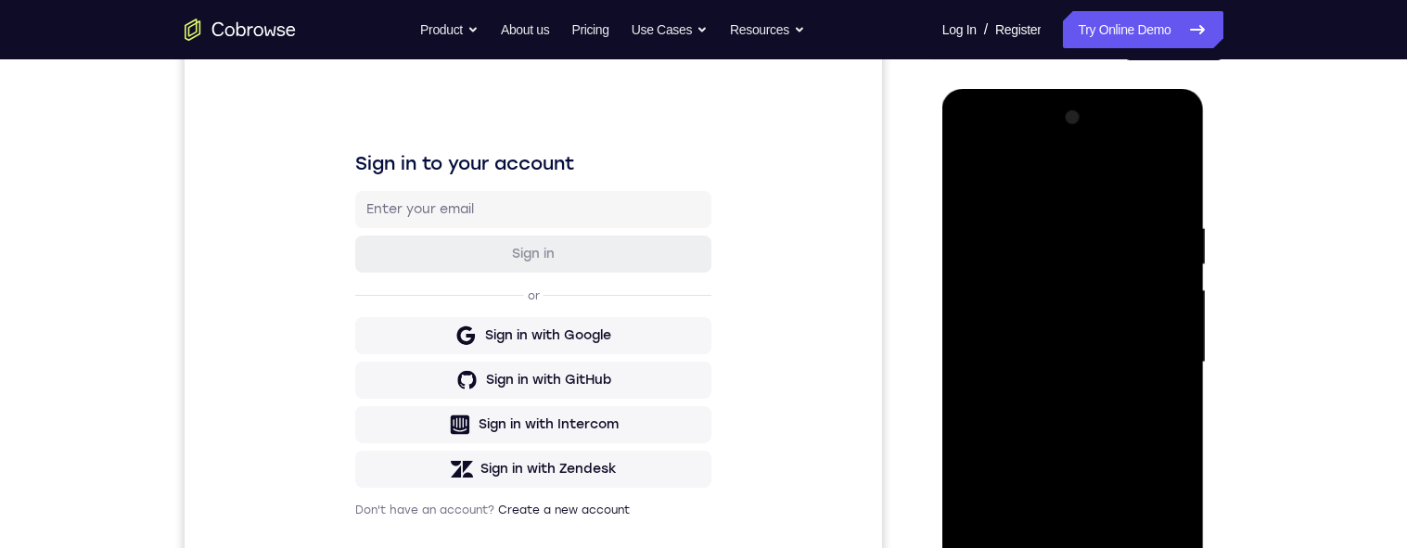
scroll to position [202, 0]
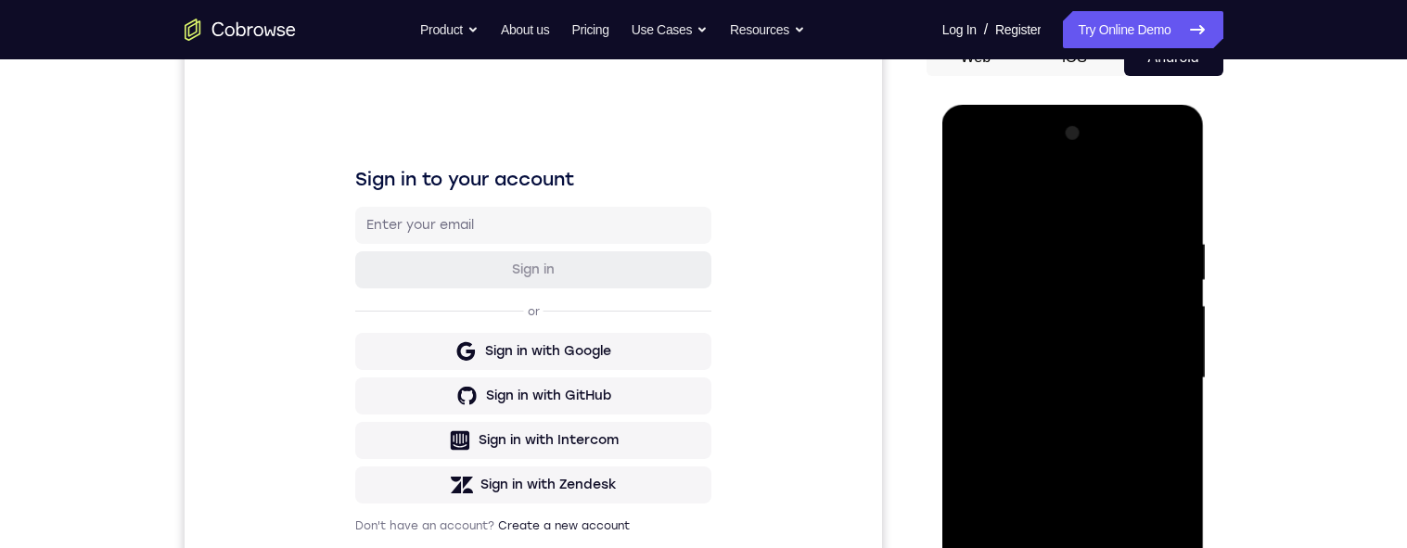
click at [1171, 404] on div at bounding box center [1073, 378] width 234 height 519
click at [1139, 322] on div at bounding box center [1073, 378] width 234 height 519
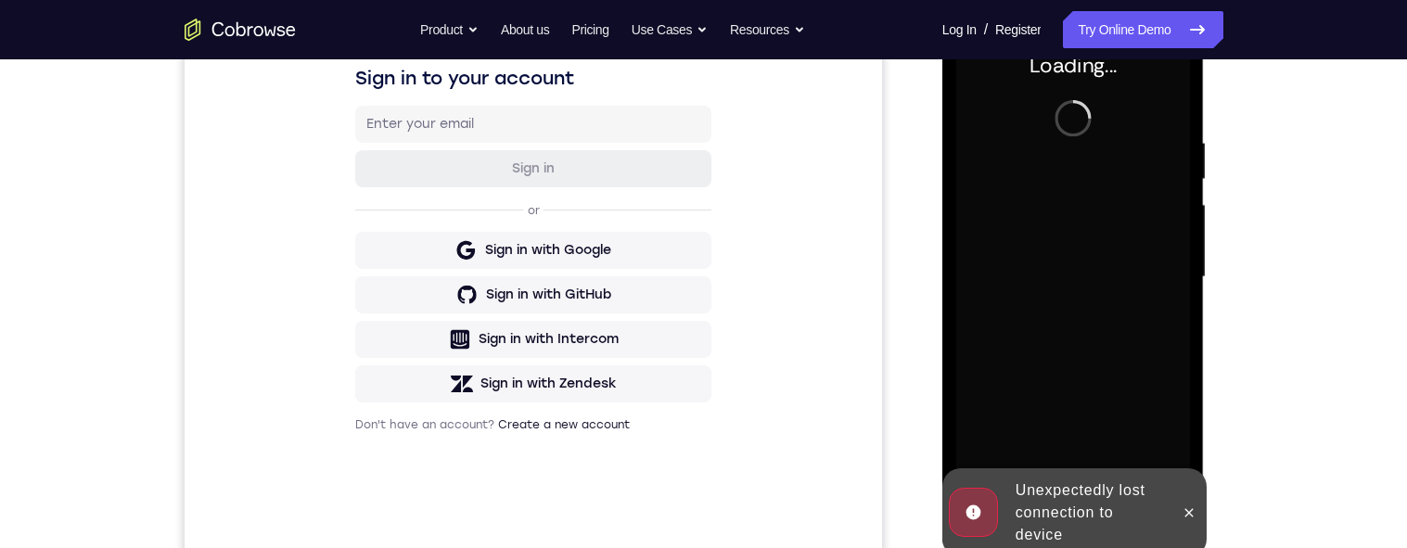
scroll to position [409, 0]
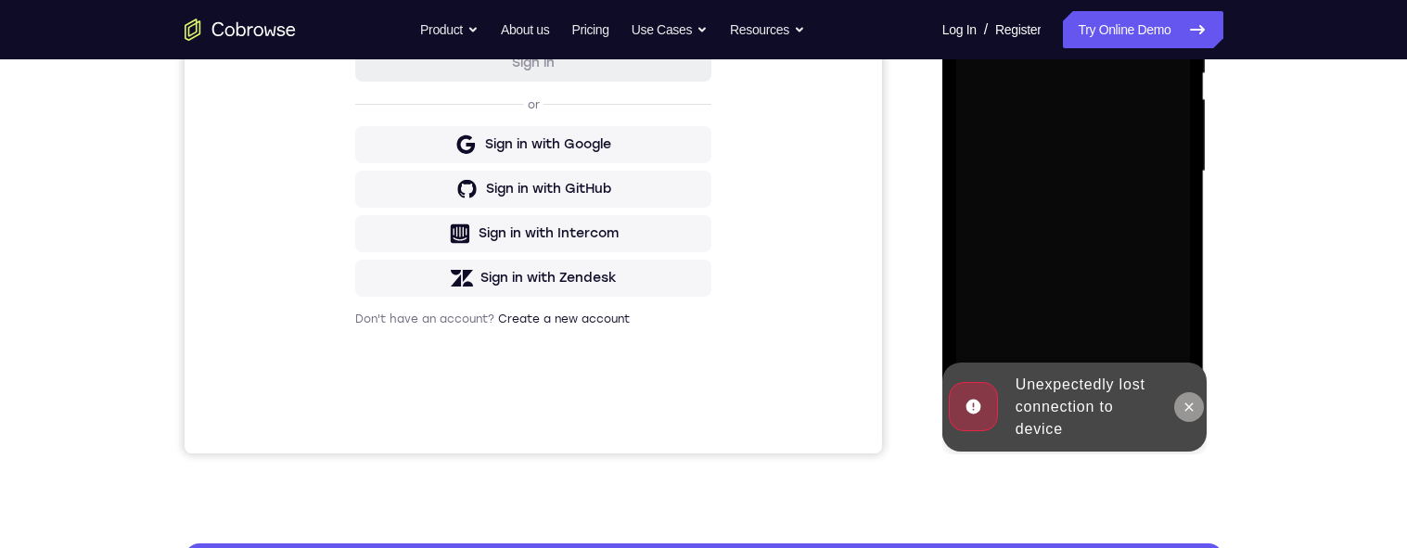
click at [1200, 415] on button at bounding box center [1189, 407] width 30 height 30
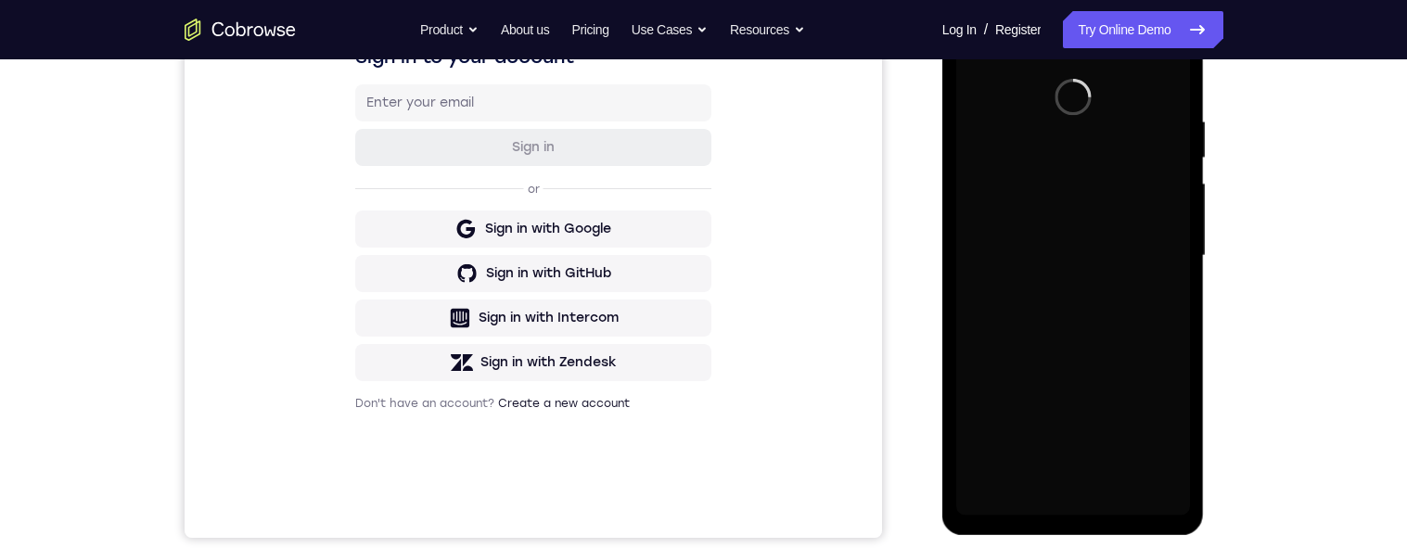
scroll to position [396, 0]
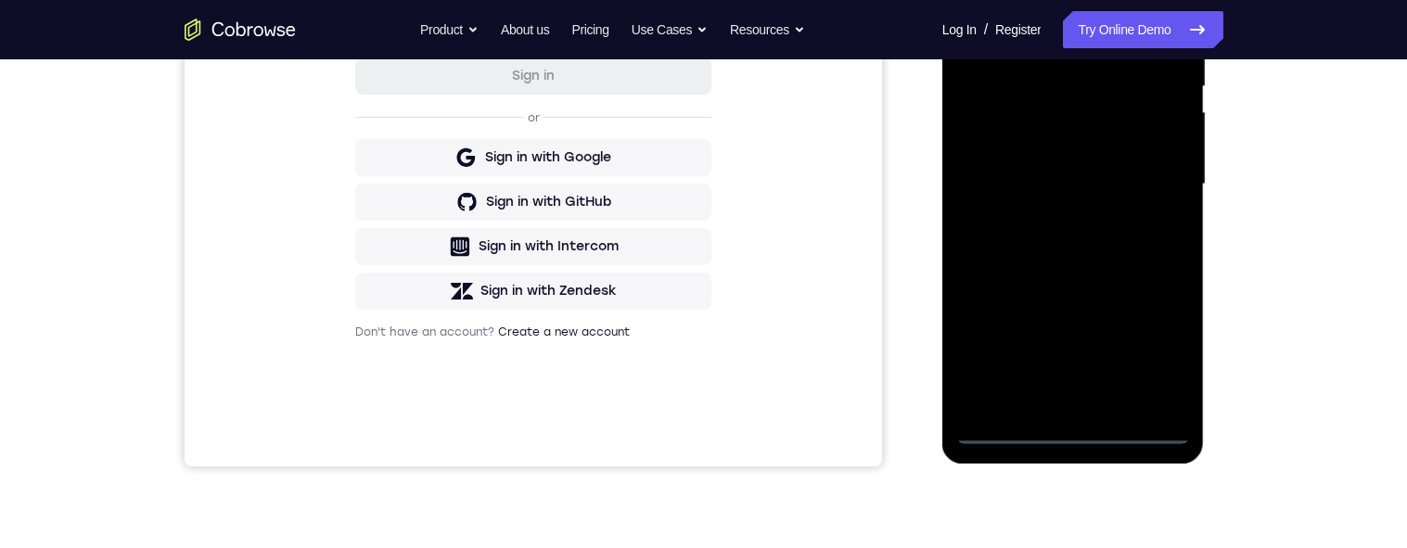
click at [1076, 434] on div at bounding box center [1073, 184] width 234 height 519
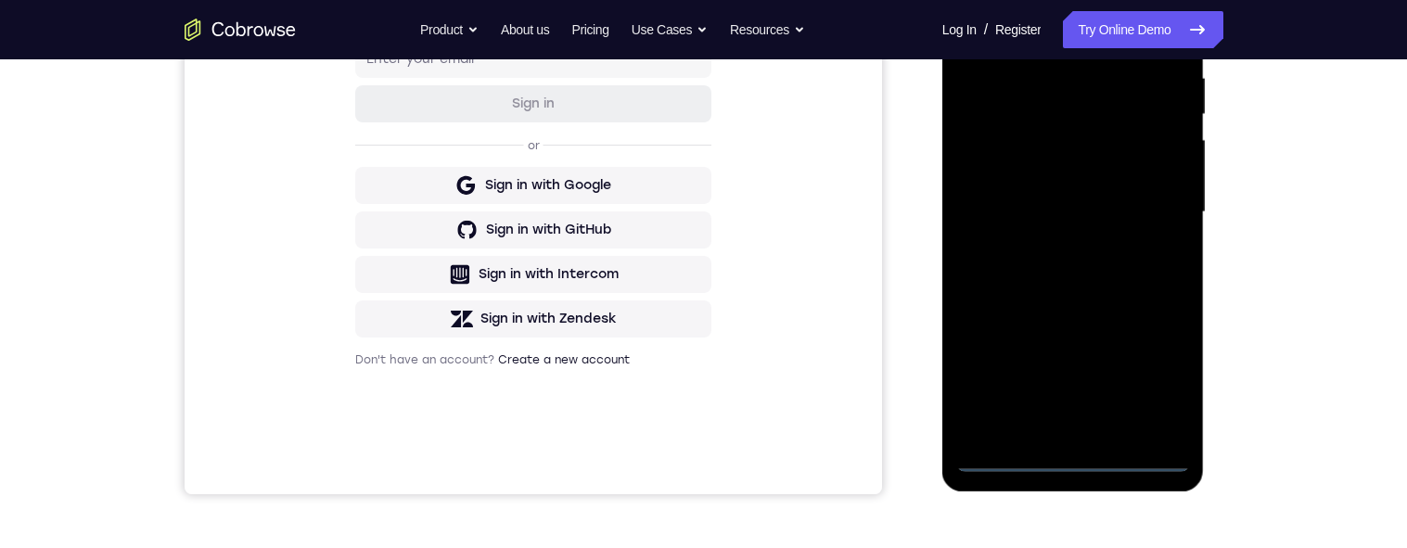
click at [1162, 388] on div at bounding box center [1073, 212] width 234 height 519
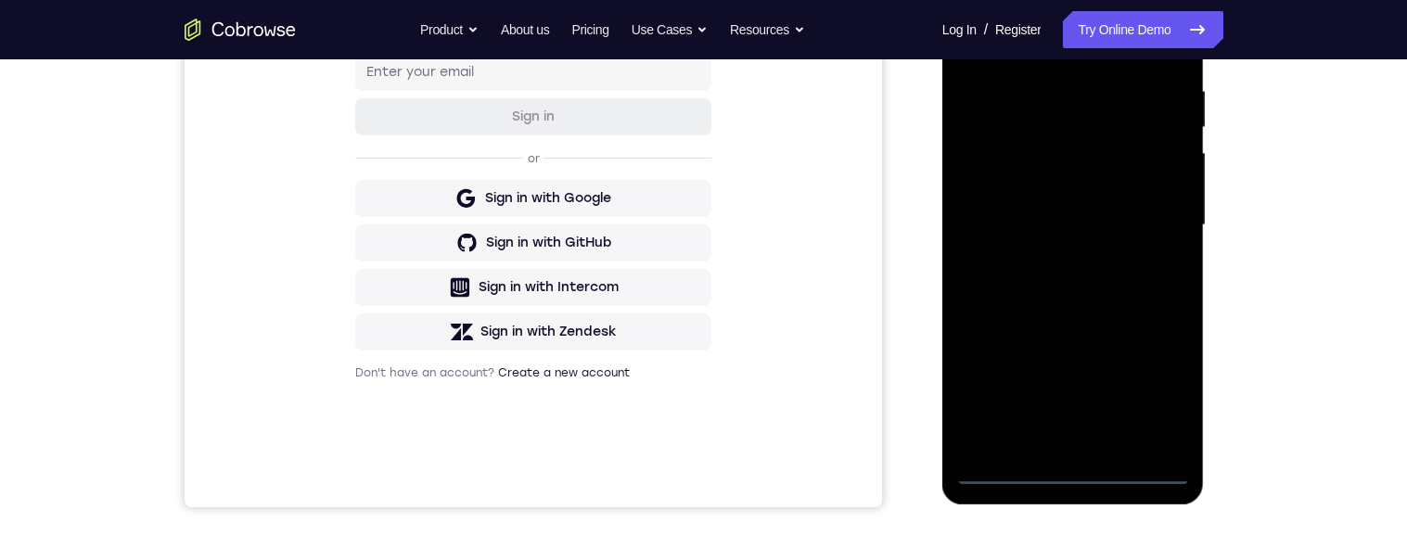
scroll to position [33, 0]
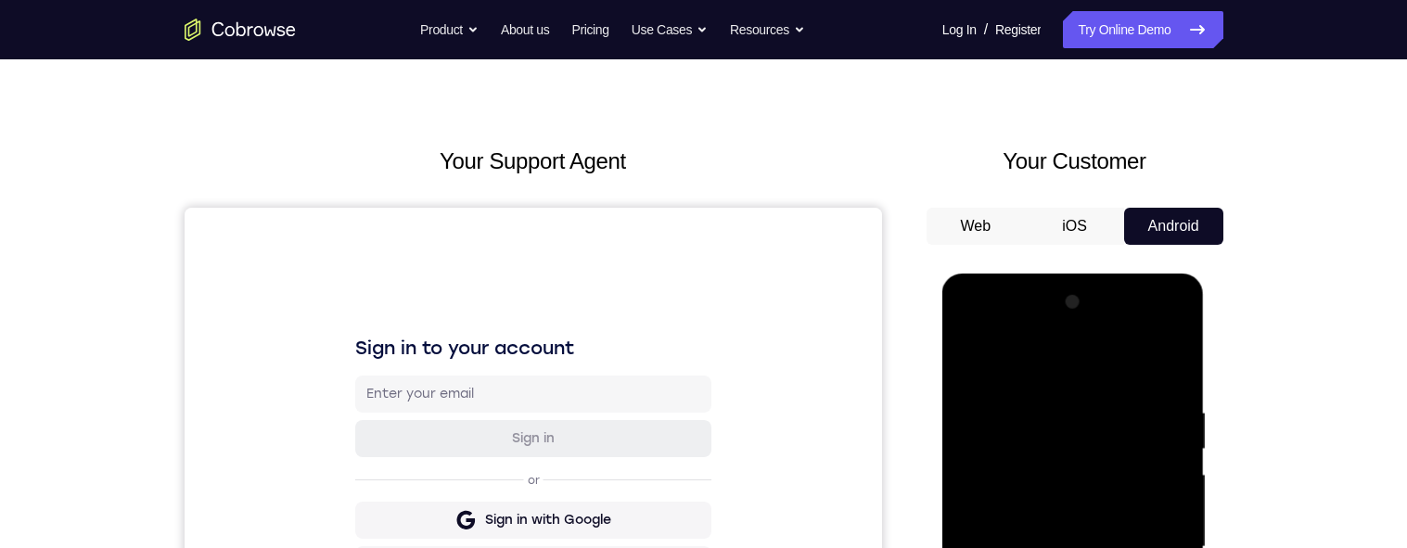
click at [1107, 379] on div at bounding box center [1073, 547] width 234 height 519
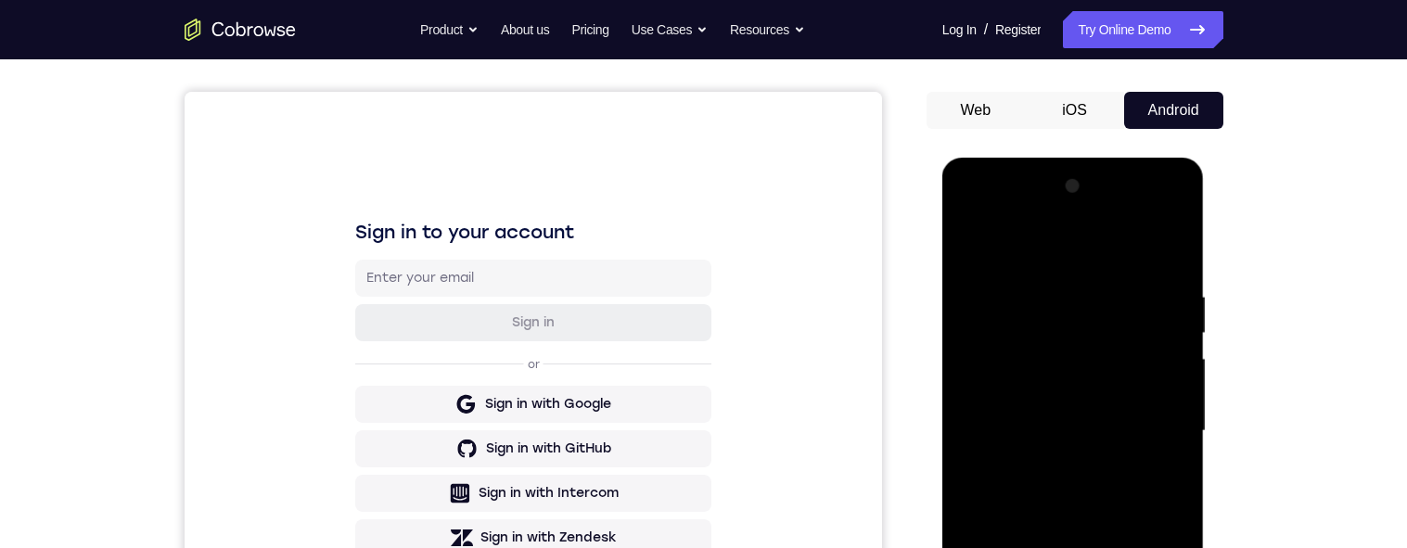
click at [1167, 432] on div at bounding box center [1073, 431] width 234 height 519
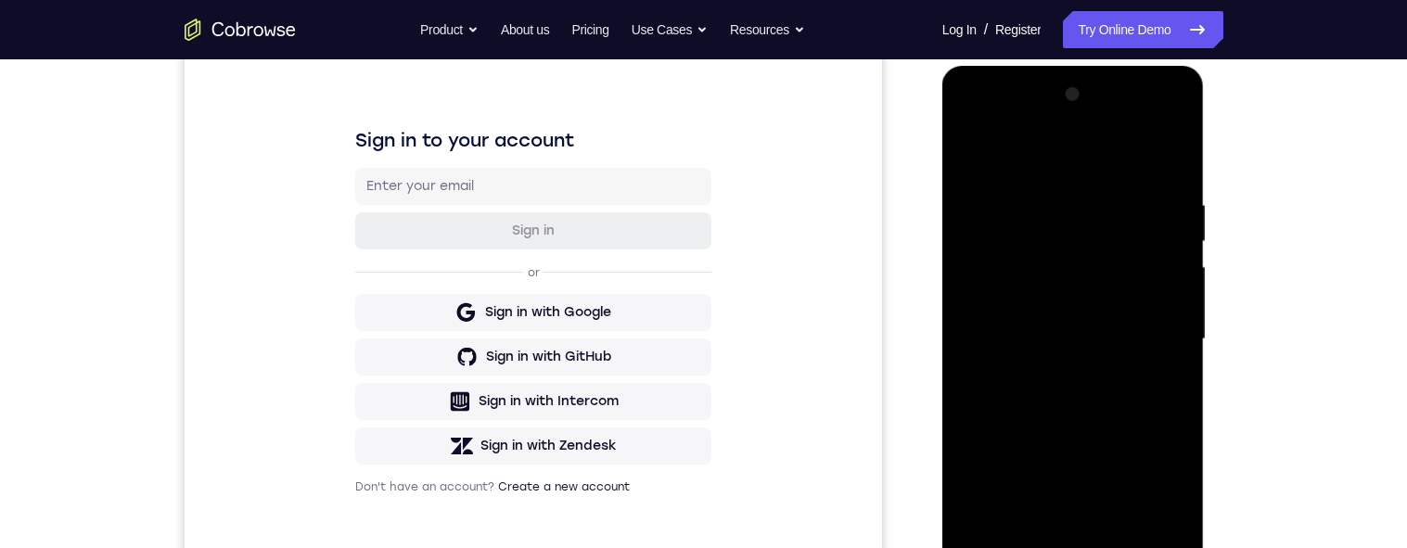
scroll to position [315, 0]
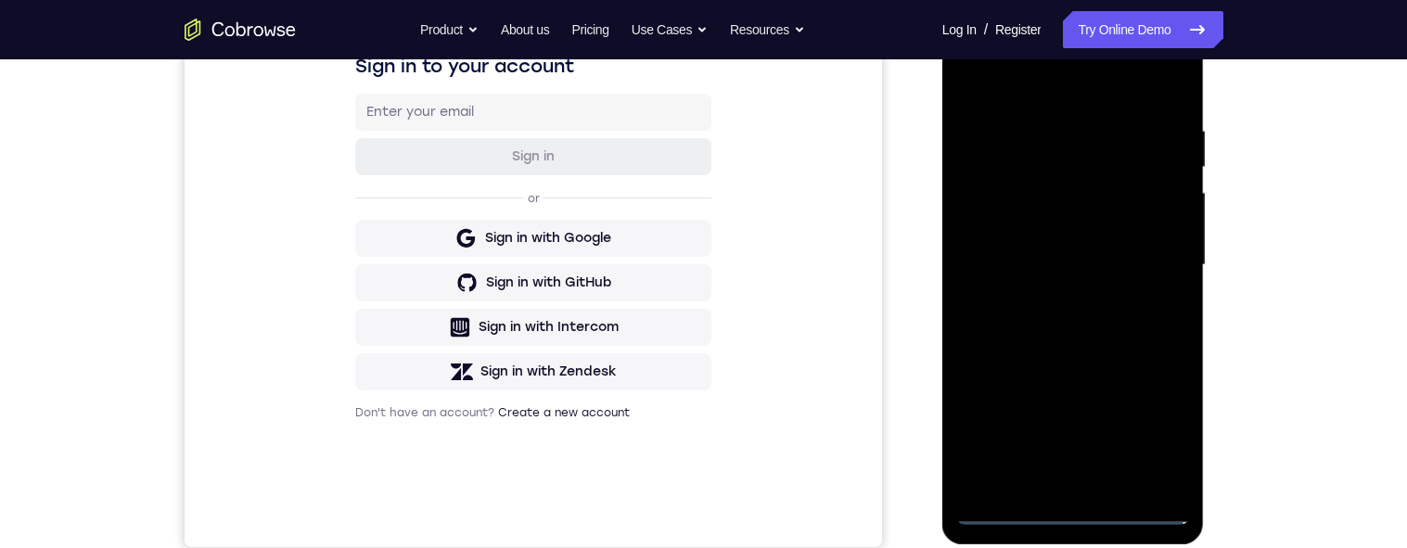
click at [1069, 486] on div at bounding box center [1073, 265] width 234 height 519
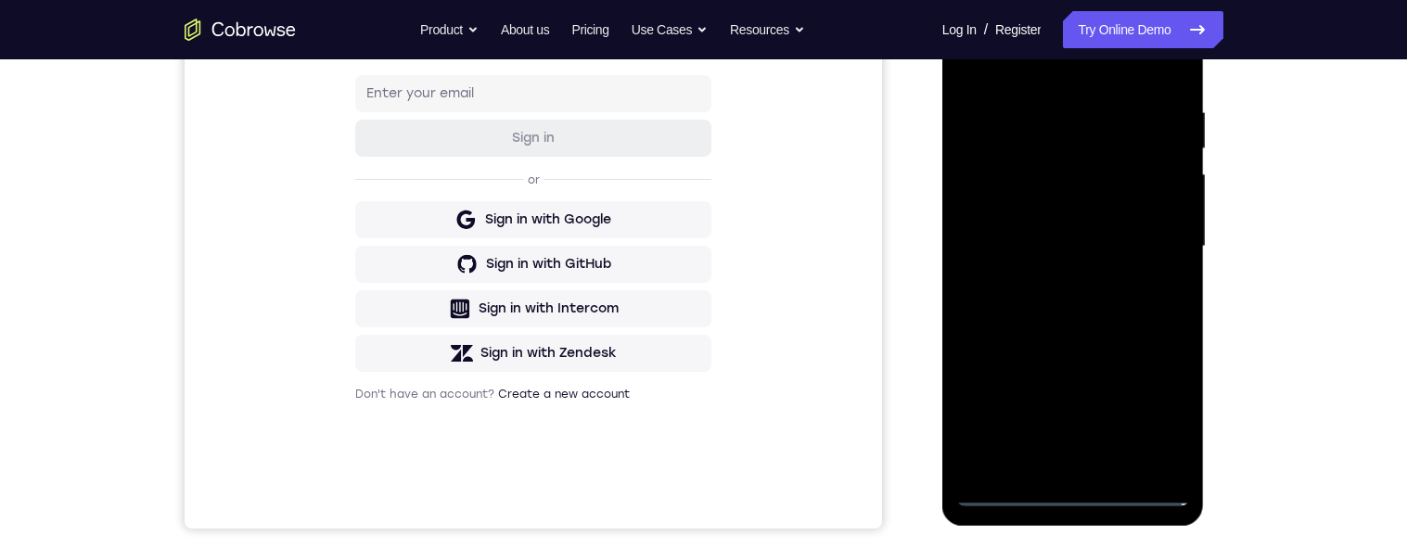
click at [1125, 229] on div at bounding box center [1073, 246] width 234 height 519
click at [1082, 209] on div at bounding box center [1073, 246] width 234 height 519
click at [1145, 248] on div at bounding box center [1073, 246] width 234 height 519
click at [1141, 325] on div at bounding box center [1073, 246] width 234 height 519
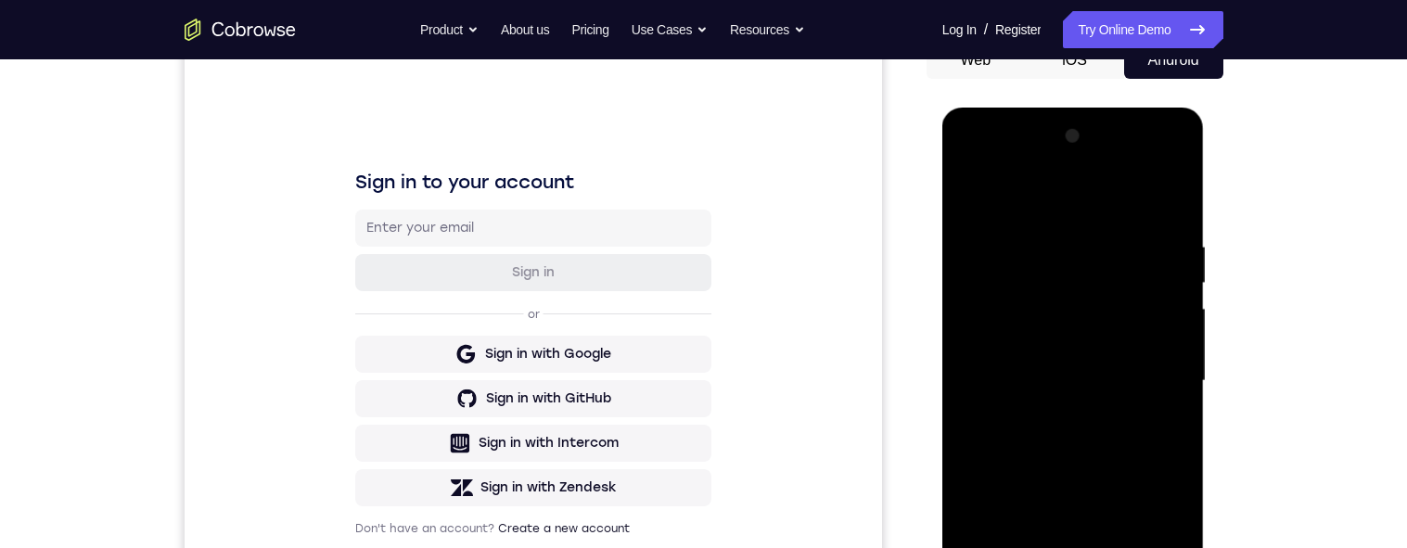
scroll to position [346, 0]
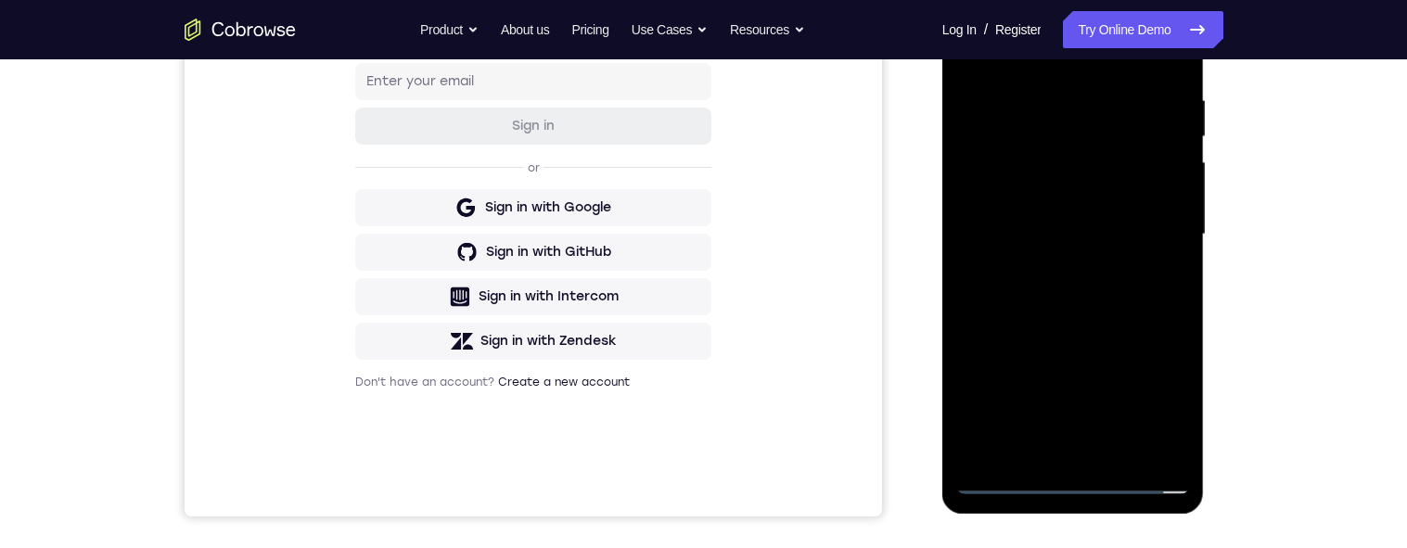
click at [1133, 312] on div at bounding box center [1073, 234] width 234 height 519
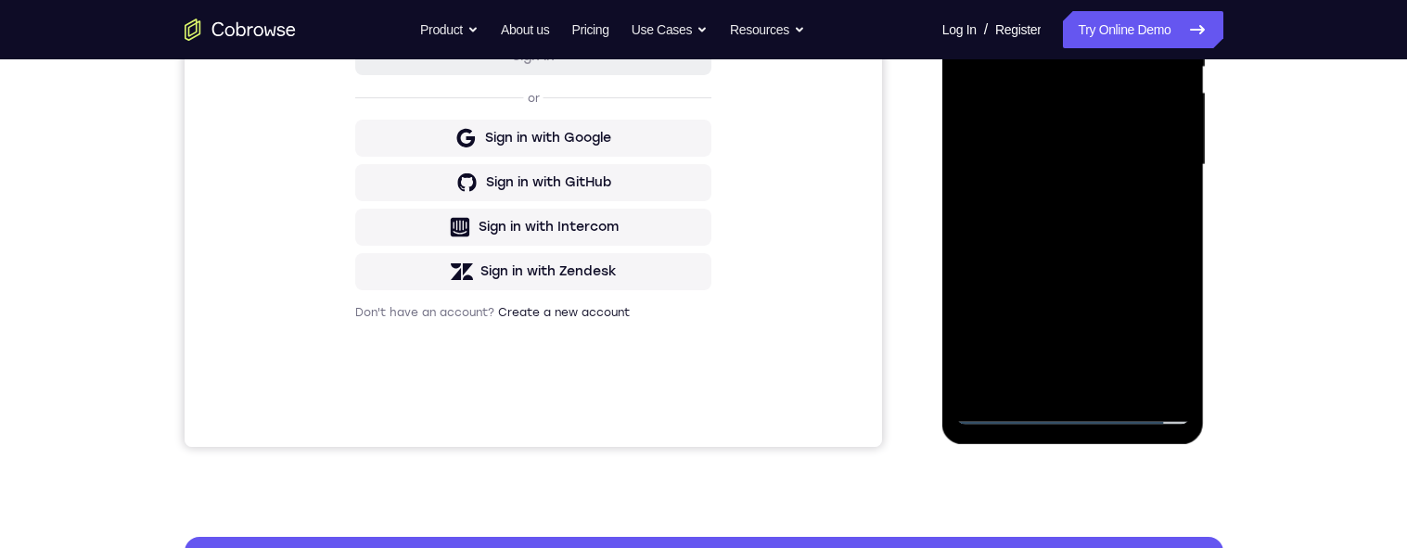
scroll to position [422, 0]
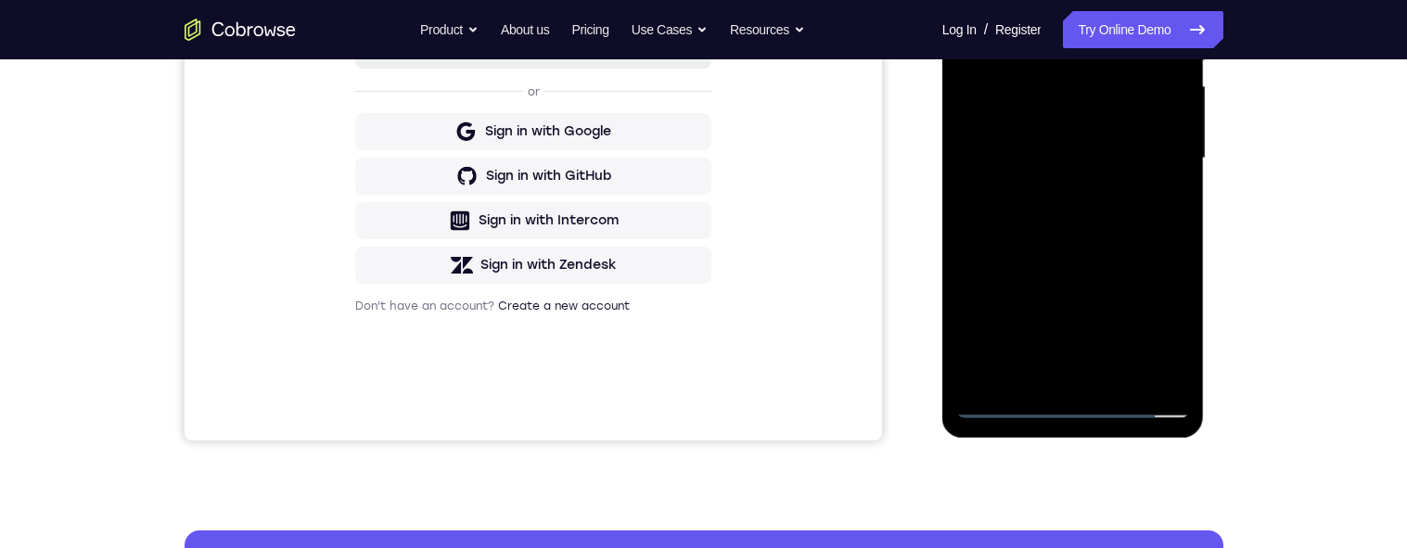
click at [976, 307] on div at bounding box center [1073, 158] width 234 height 519
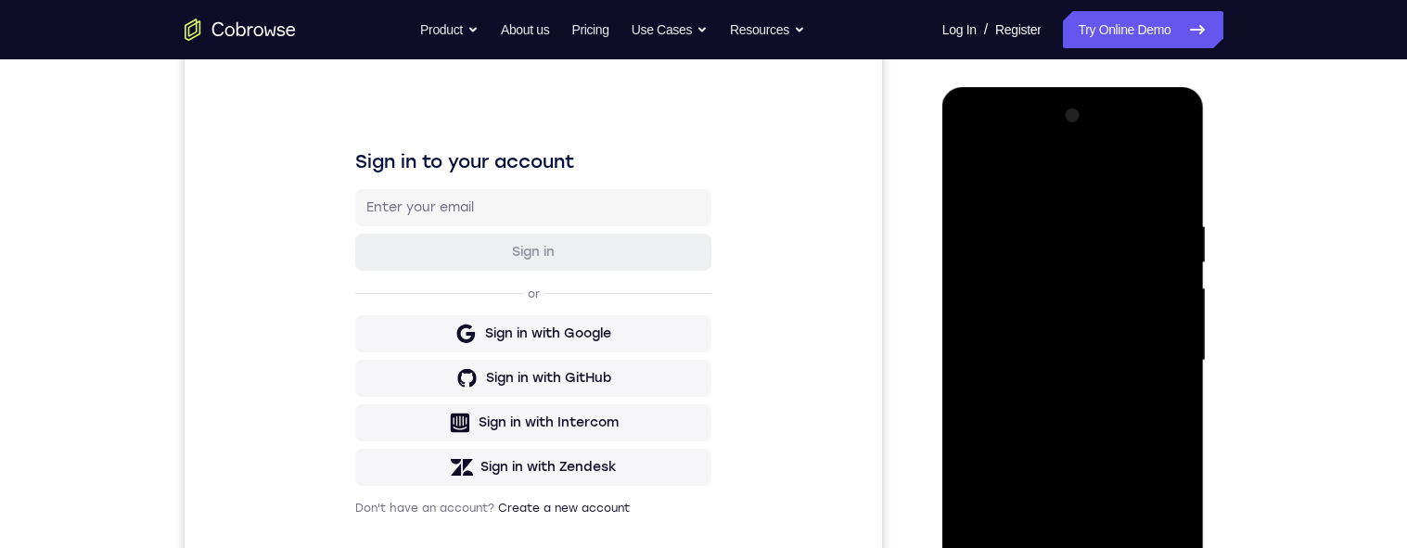
scroll to position [207, 0]
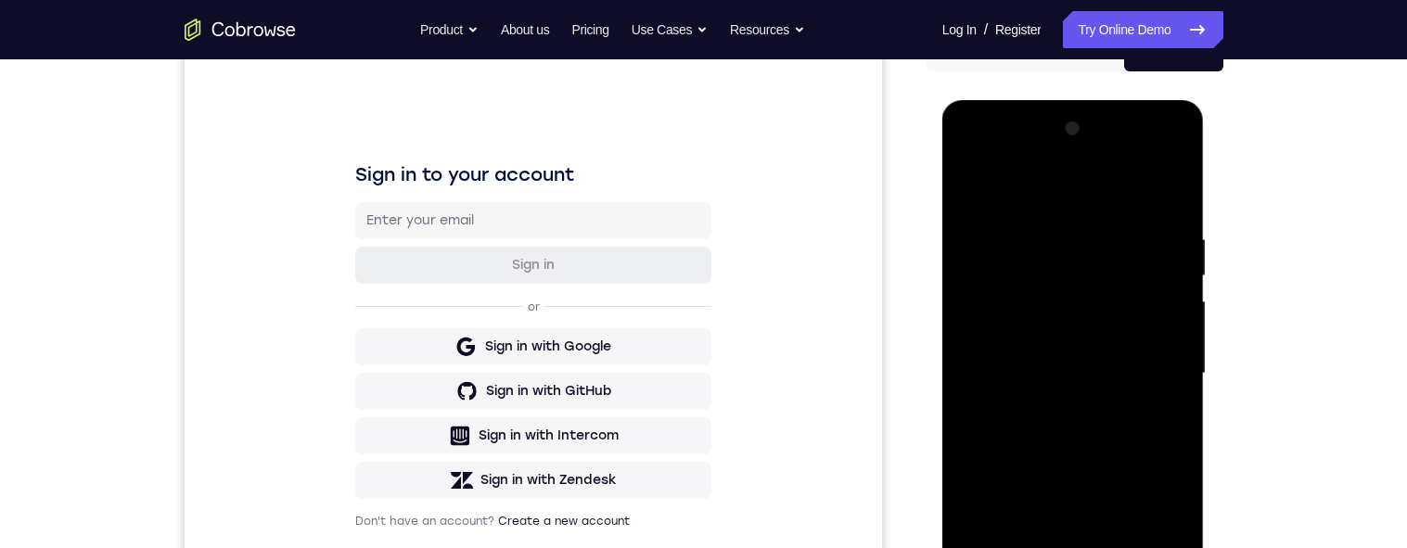
click at [1175, 247] on div at bounding box center [1073, 373] width 234 height 519
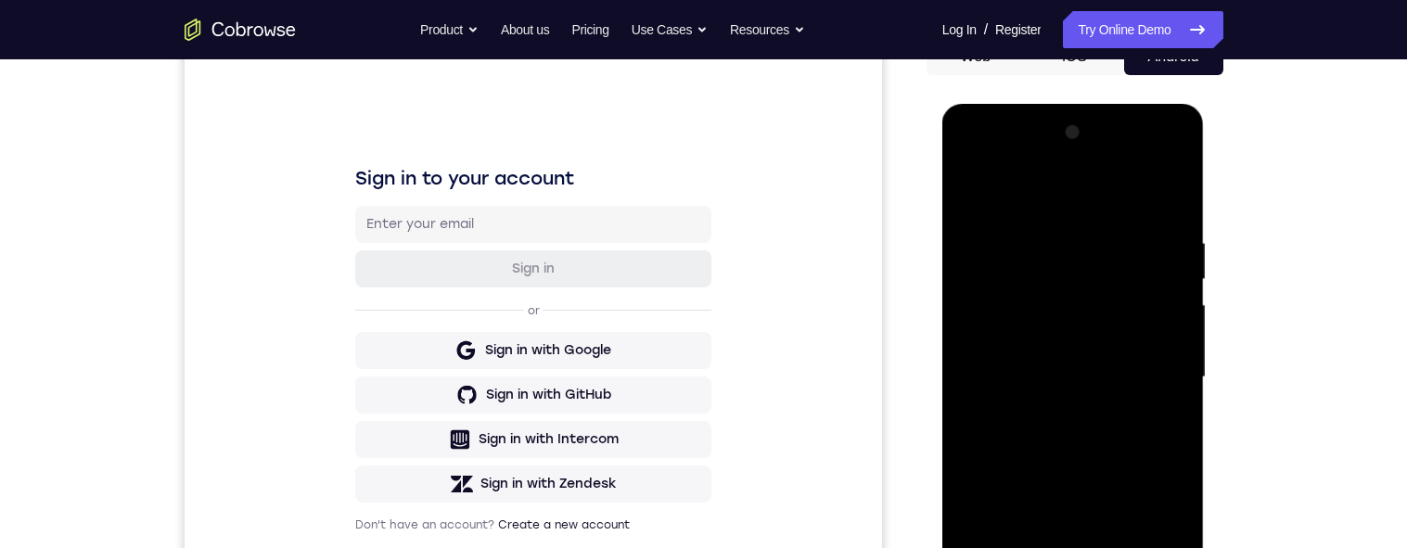
click at [1182, 247] on div at bounding box center [1073, 377] width 234 height 519
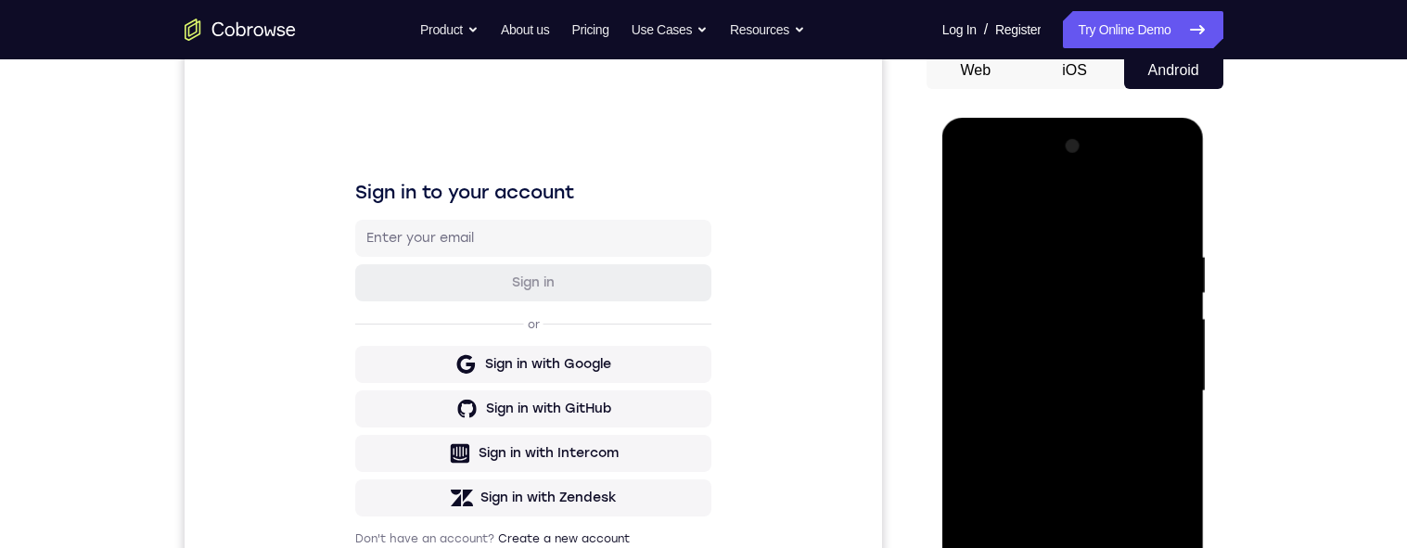
scroll to position [219, 0]
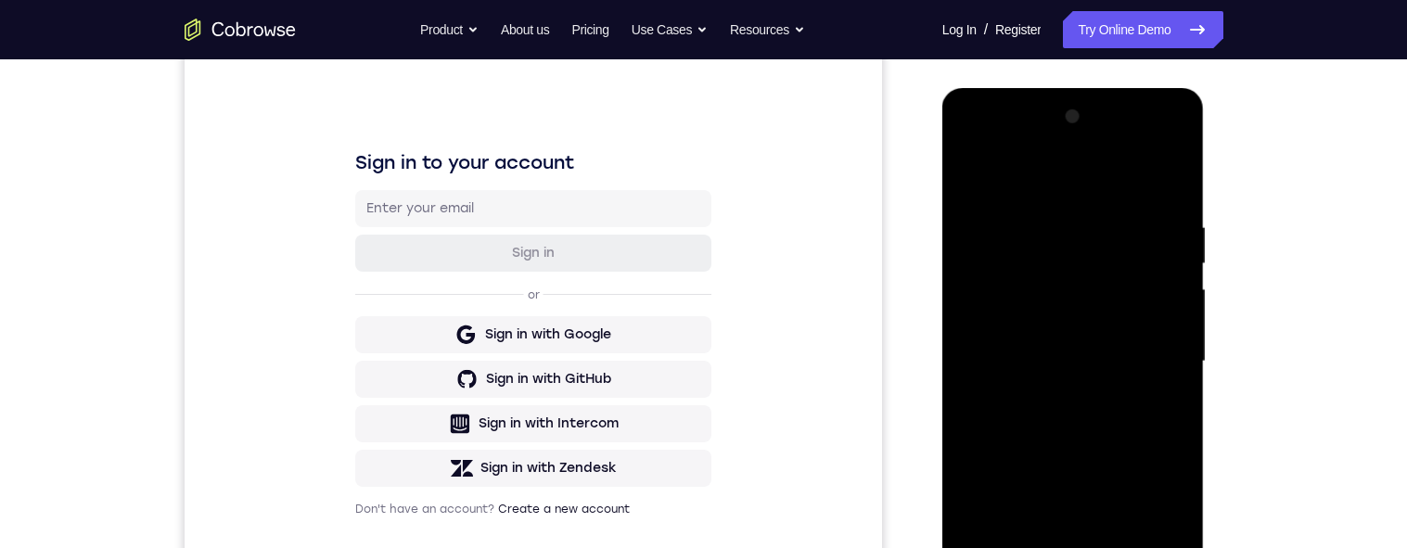
click at [1184, 282] on div at bounding box center [1073, 361] width 234 height 519
click at [1179, 282] on div at bounding box center [1073, 361] width 234 height 519
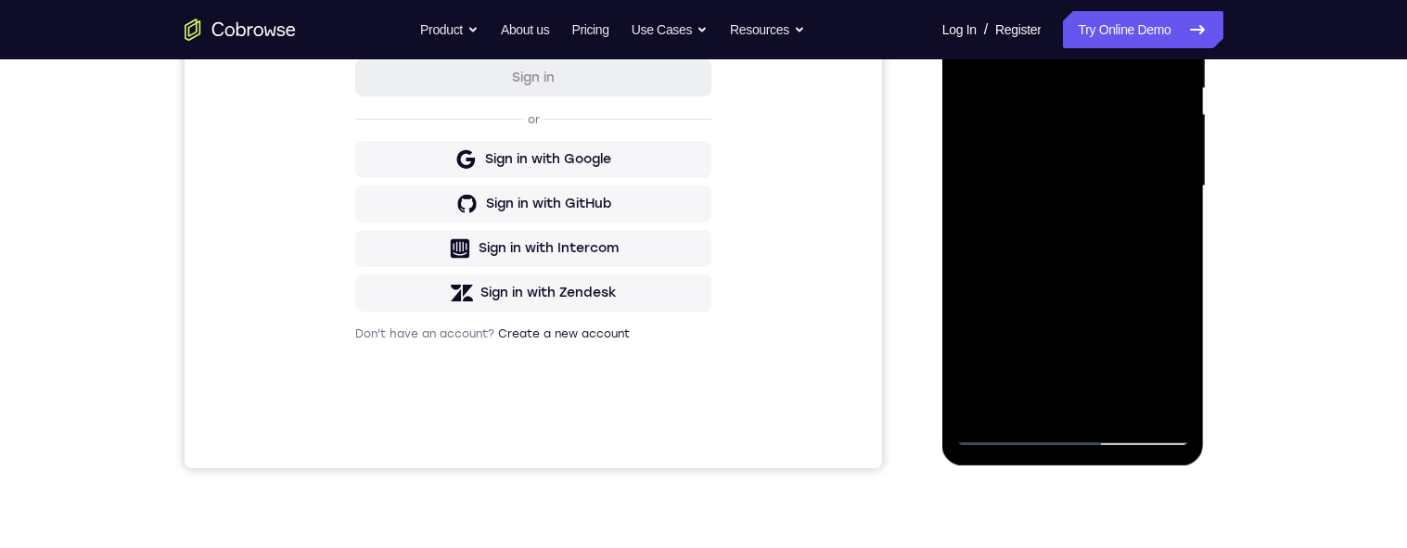
scroll to position [433, 0]
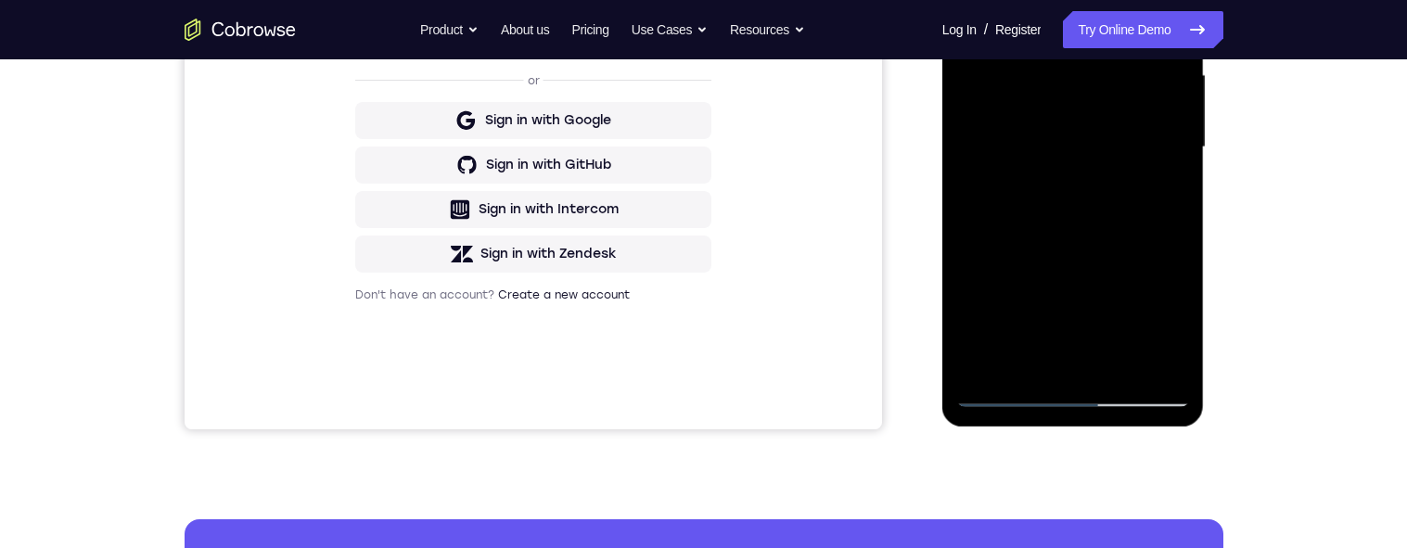
click at [1120, 367] on div at bounding box center [1073, 147] width 234 height 519
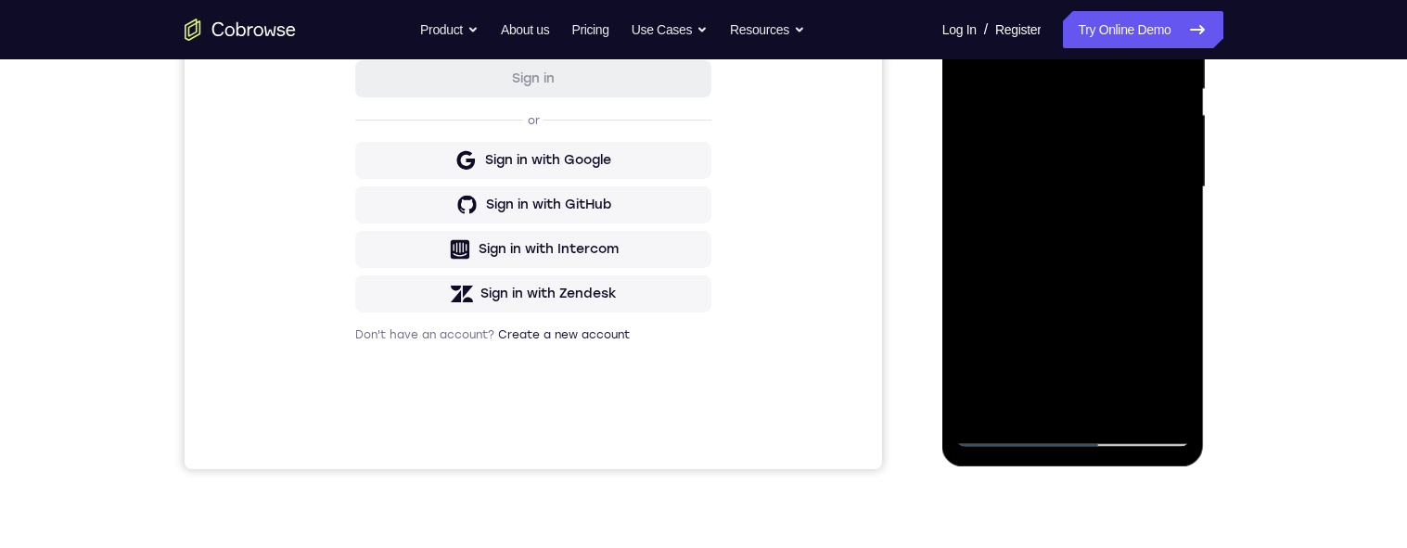
scroll to position [364, 0]
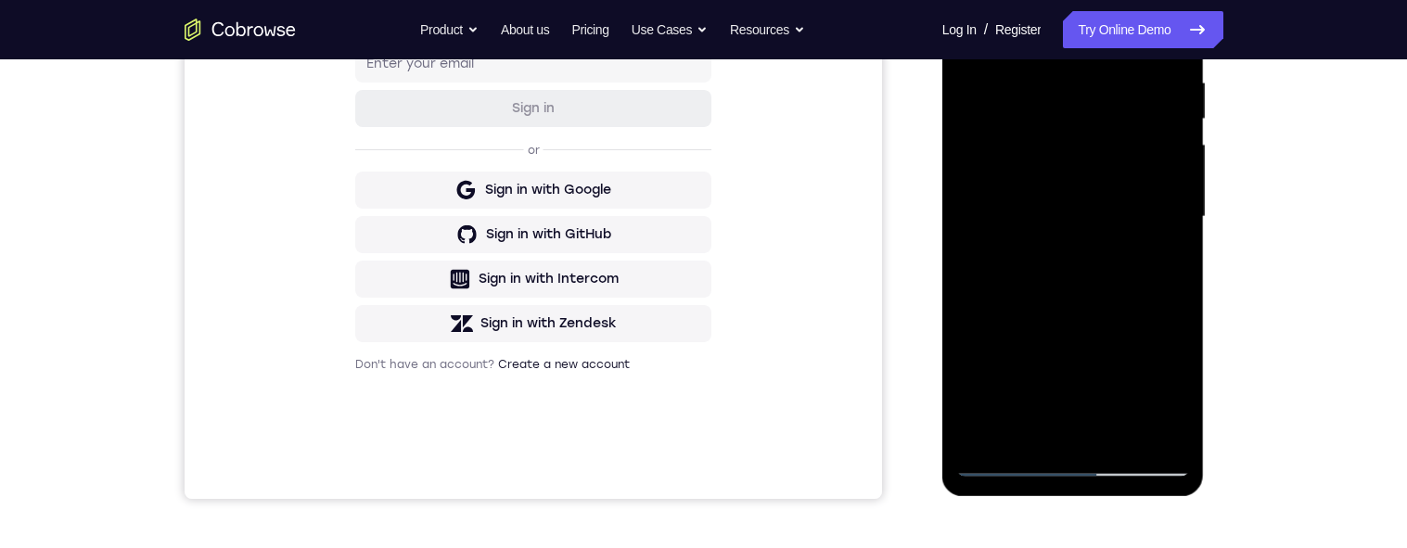
click at [1120, 305] on div at bounding box center [1073, 216] width 234 height 519
click at [1109, 180] on div at bounding box center [1073, 216] width 234 height 519
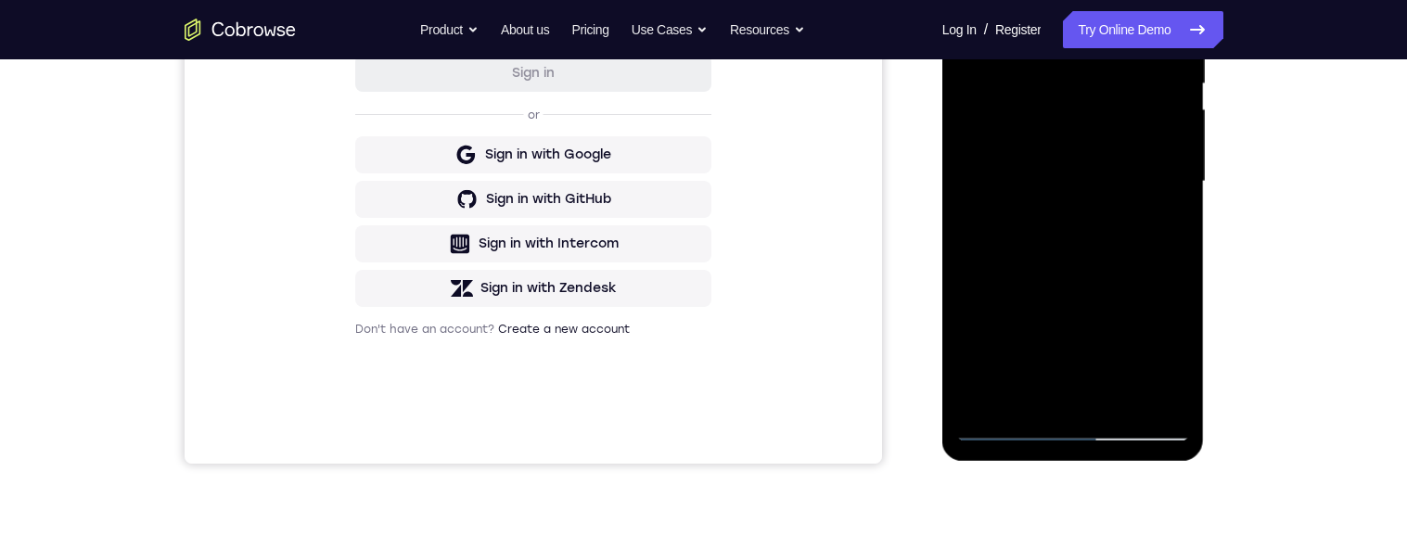
scroll to position [416, 0]
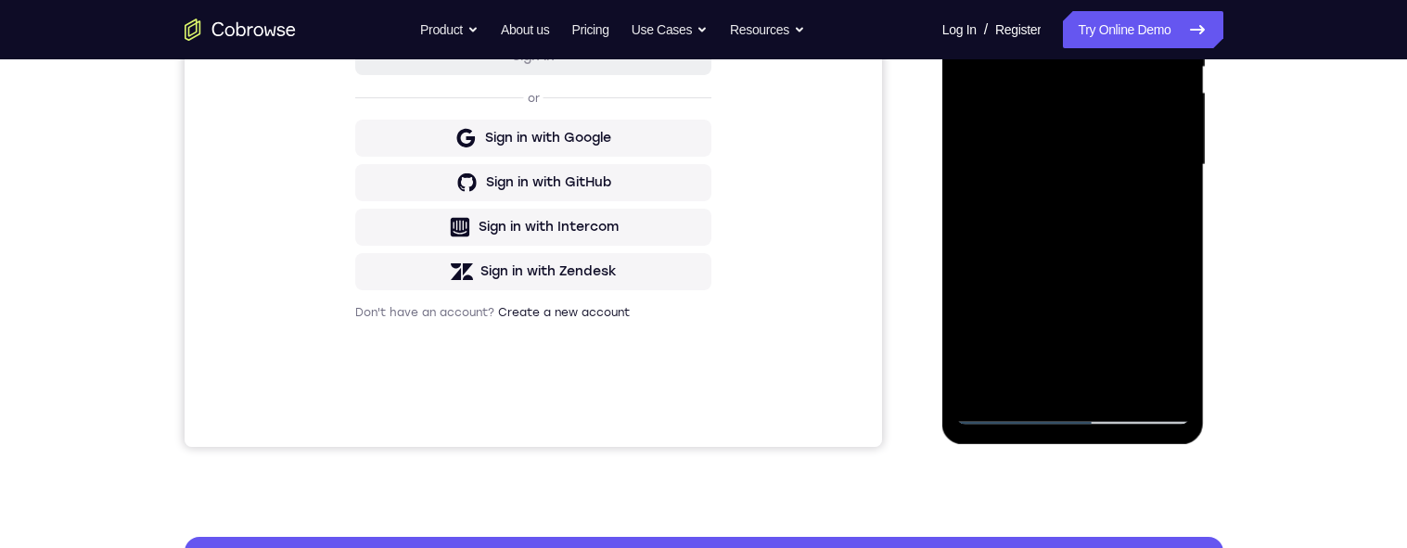
click at [1165, 211] on div at bounding box center [1073, 164] width 234 height 519
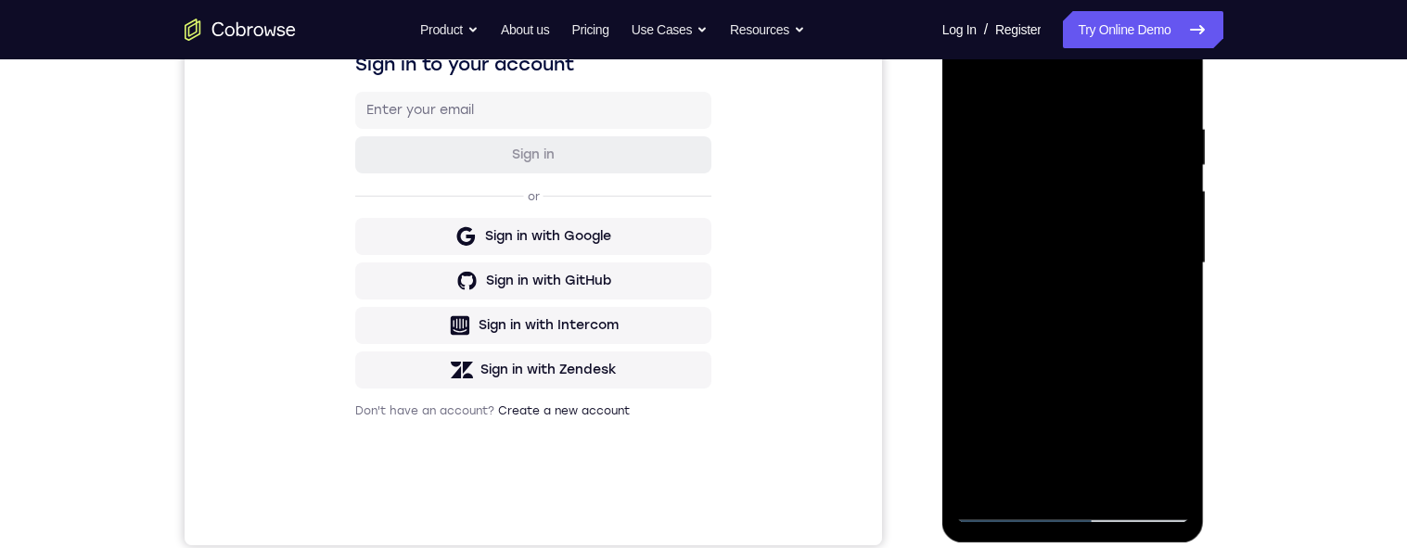
scroll to position [277, 0]
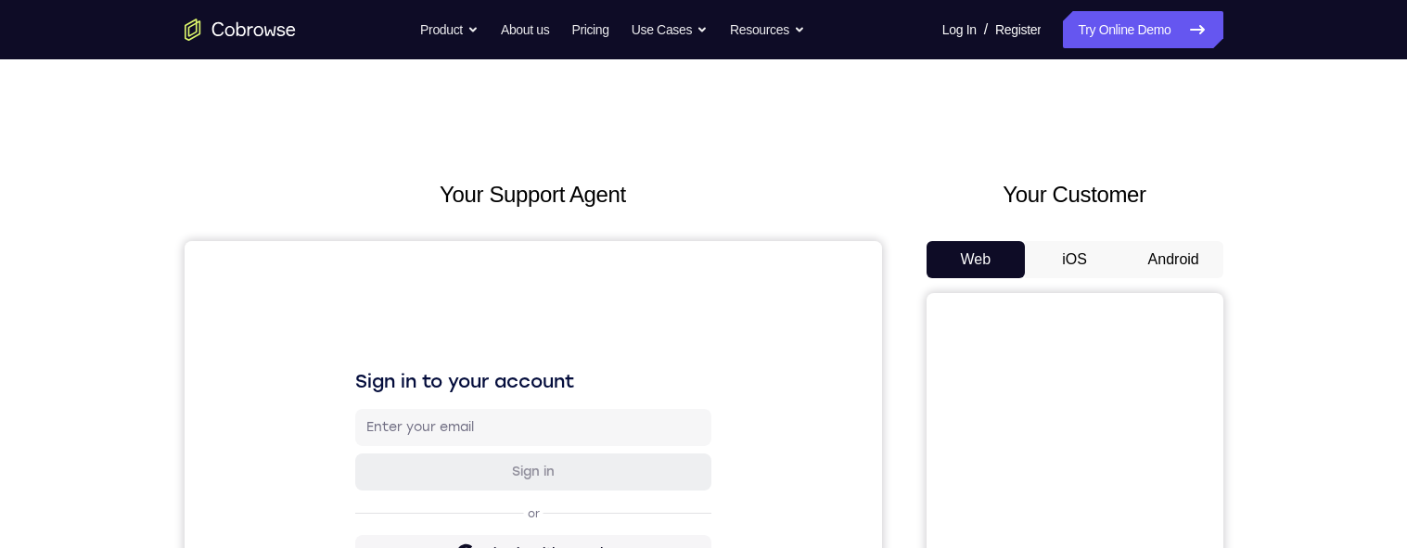
click at [1186, 251] on button "Android" at bounding box center [1173, 259] width 99 height 37
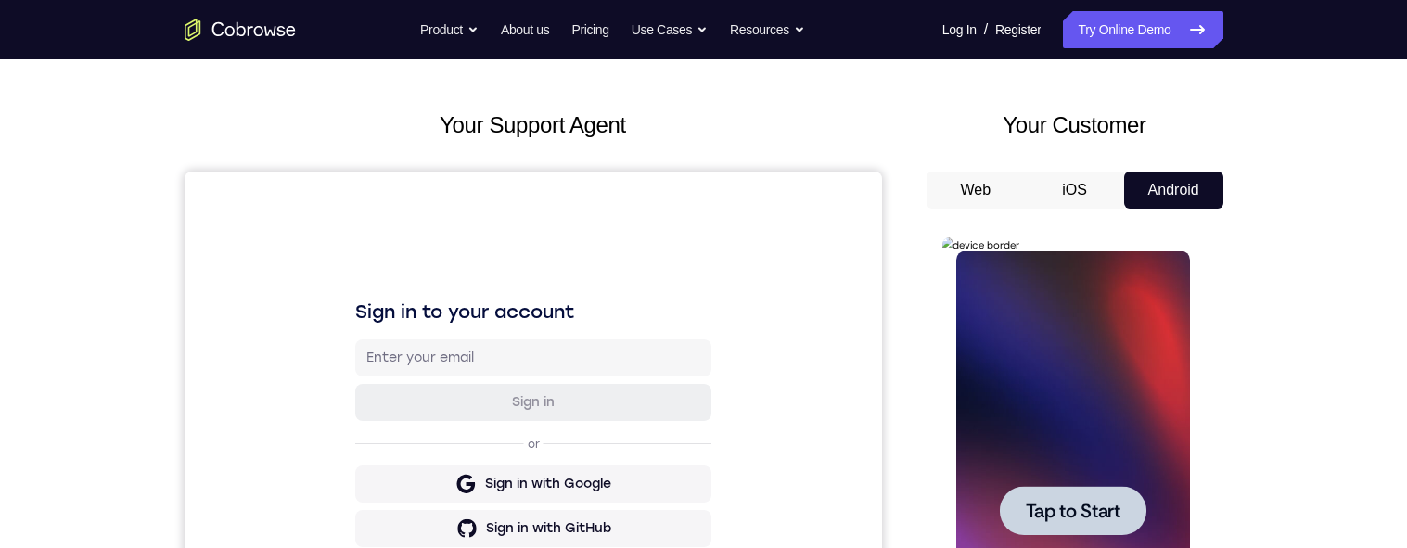
click at [1104, 502] on span "Tap to Start" at bounding box center [1073, 511] width 95 height 19
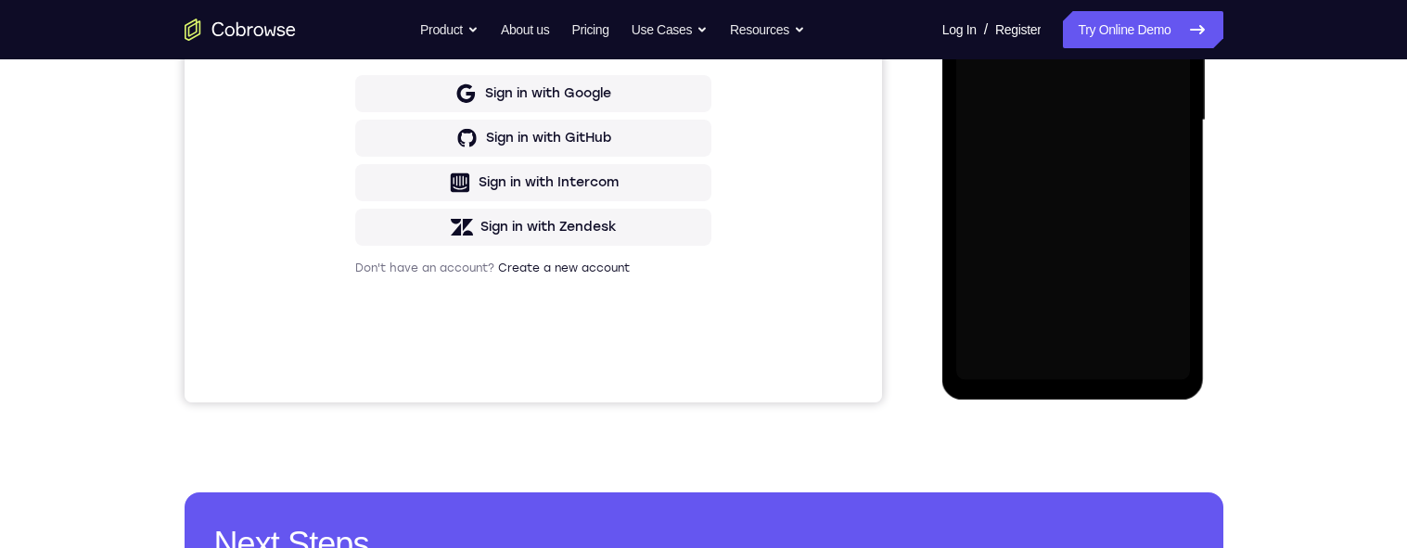
scroll to position [455, 0]
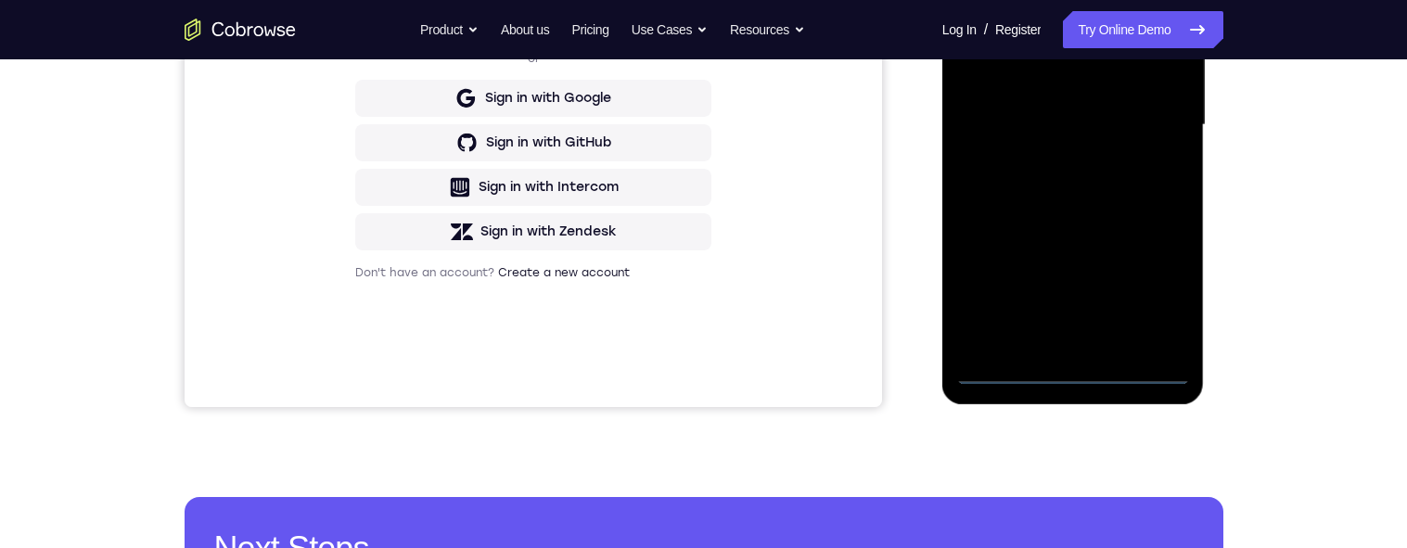
click at [1077, 375] on div at bounding box center [1073, 125] width 234 height 519
click at [1158, 293] on div at bounding box center [1073, 125] width 234 height 519
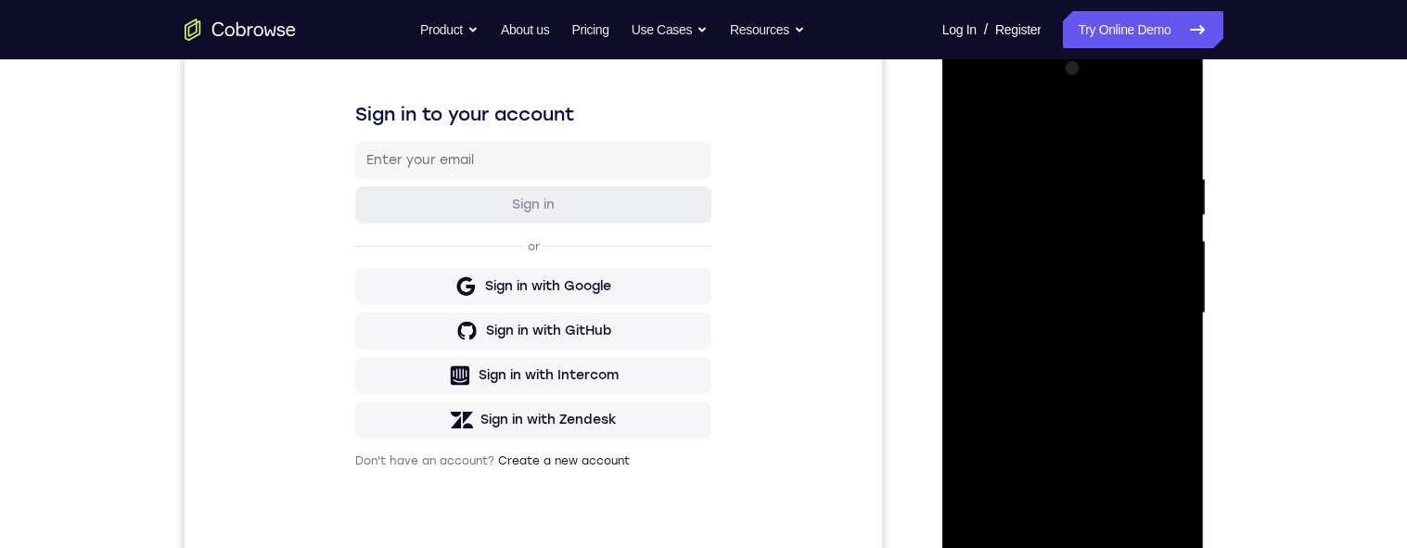
click at [1057, 135] on div at bounding box center [1073, 313] width 234 height 519
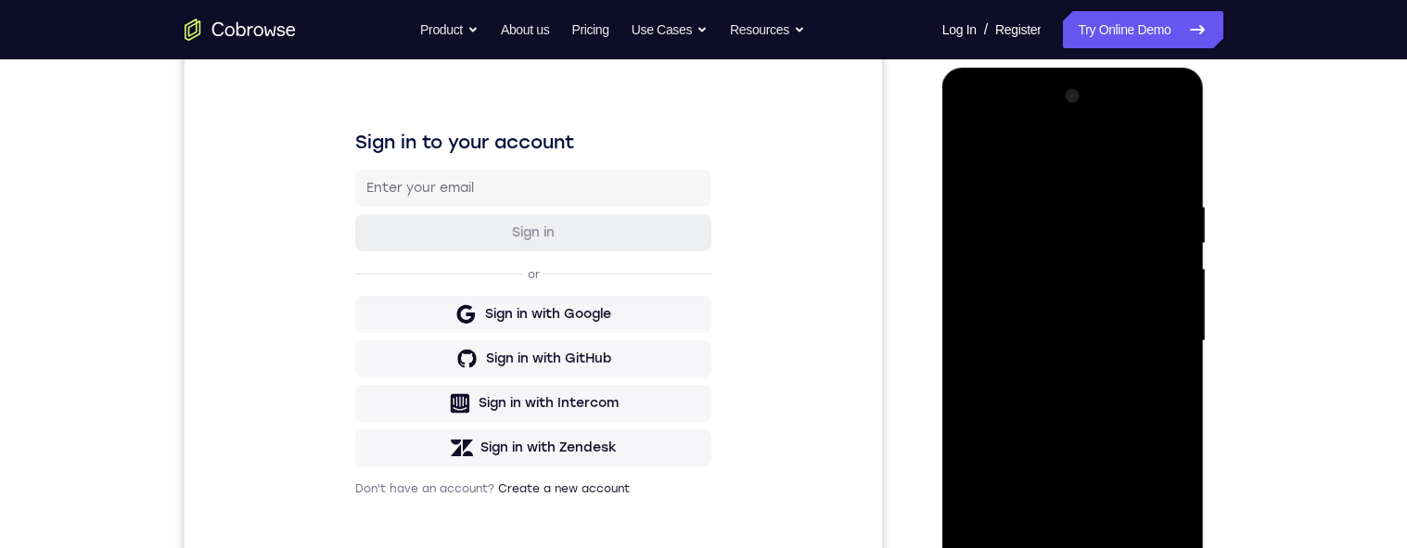
click at [1160, 342] on div at bounding box center [1073, 341] width 234 height 519
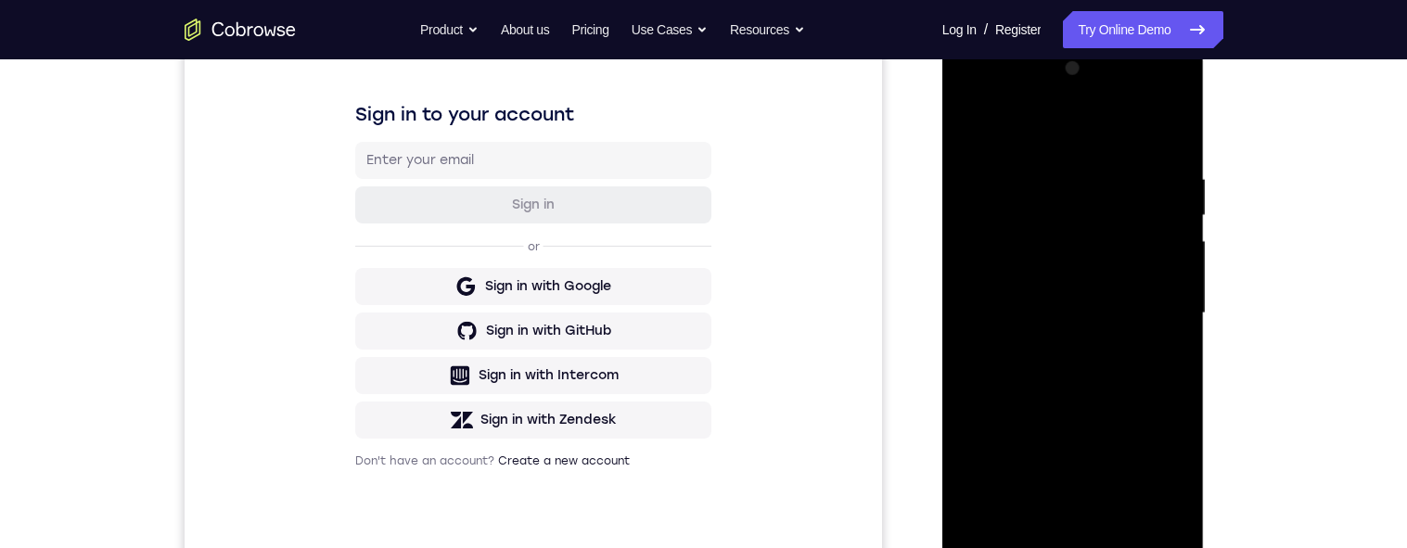
scroll to position [426, 0]
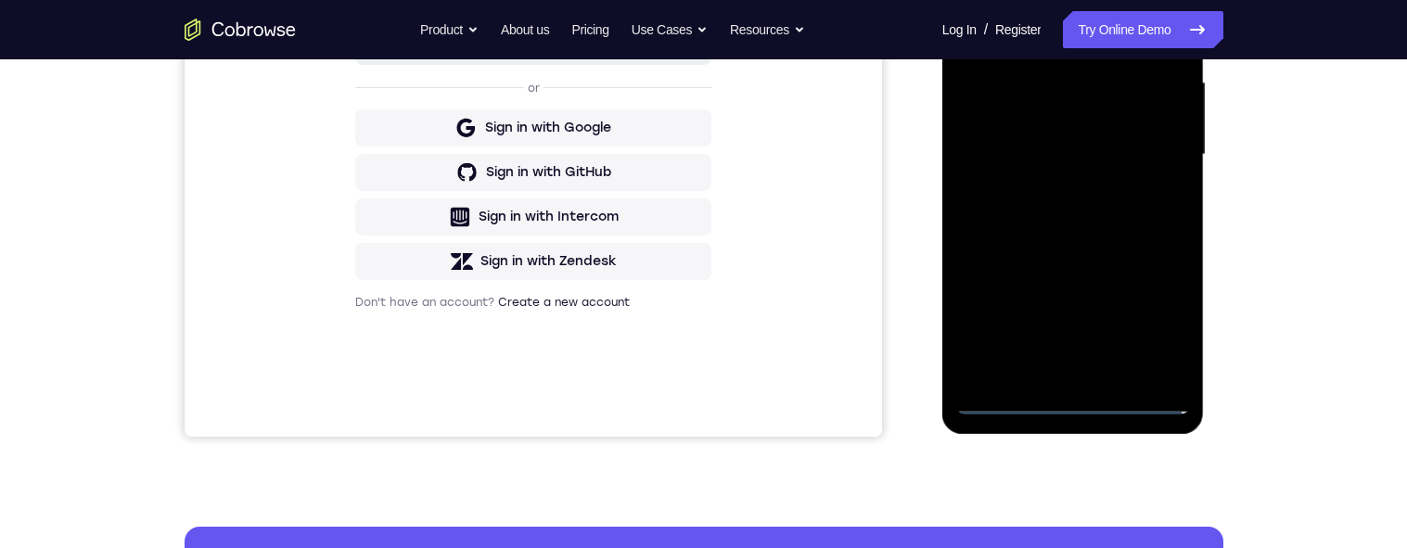
click at [1052, 381] on div at bounding box center [1073, 154] width 234 height 519
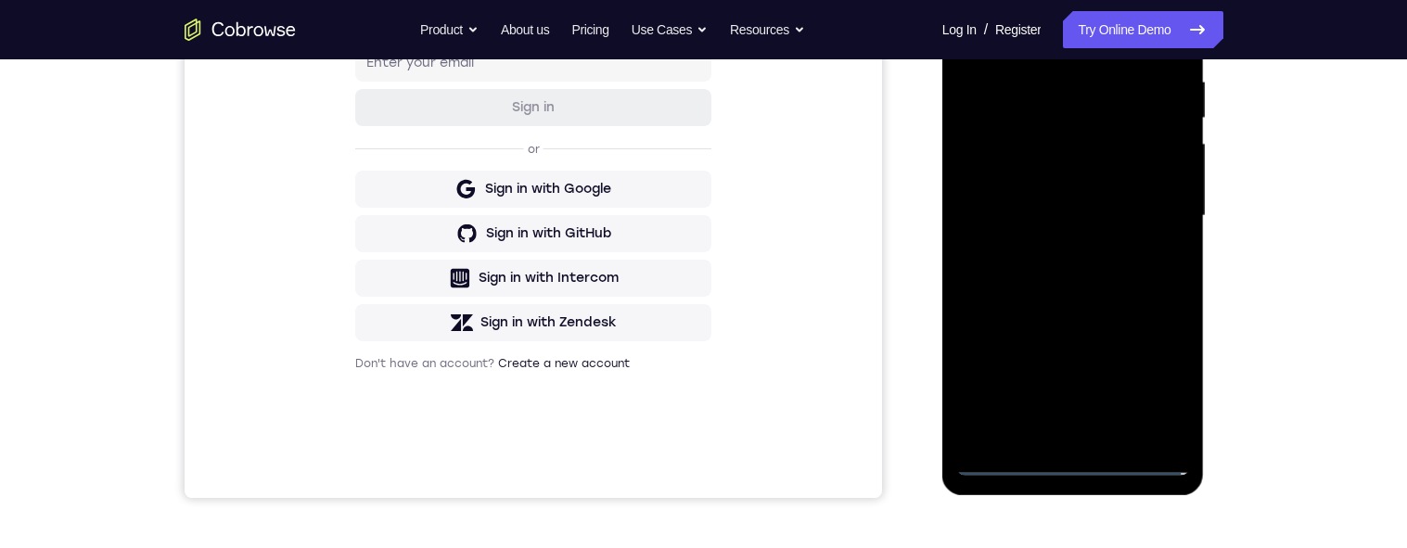
scroll to position [395, 0]
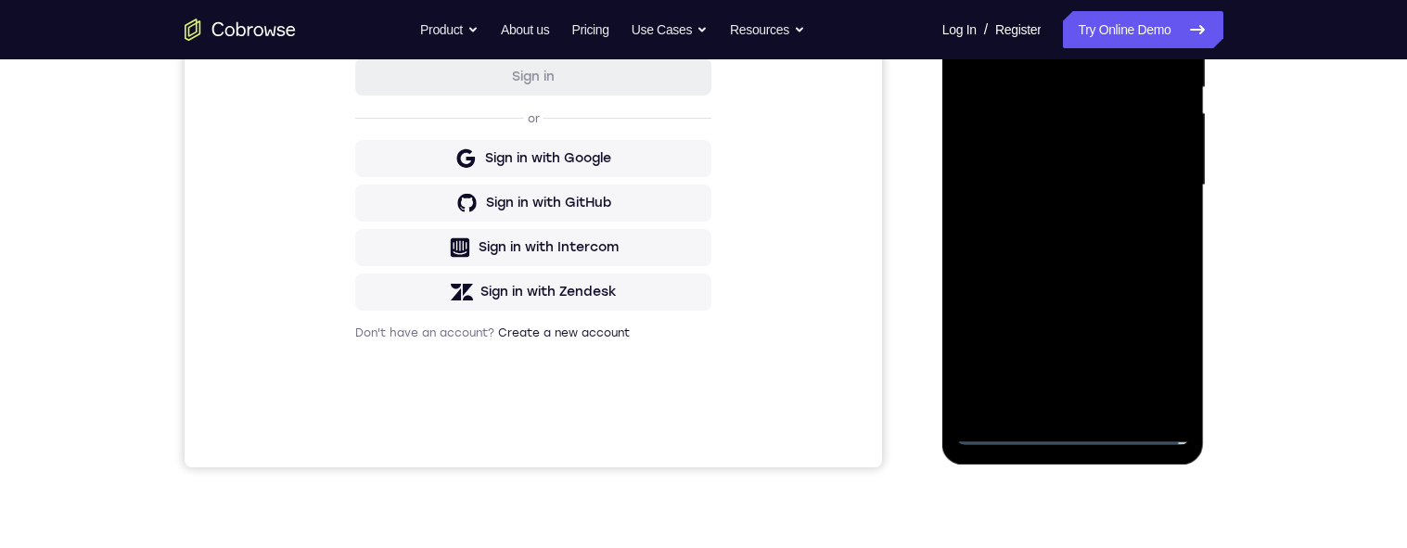
click at [1055, 407] on div at bounding box center [1073, 185] width 234 height 519
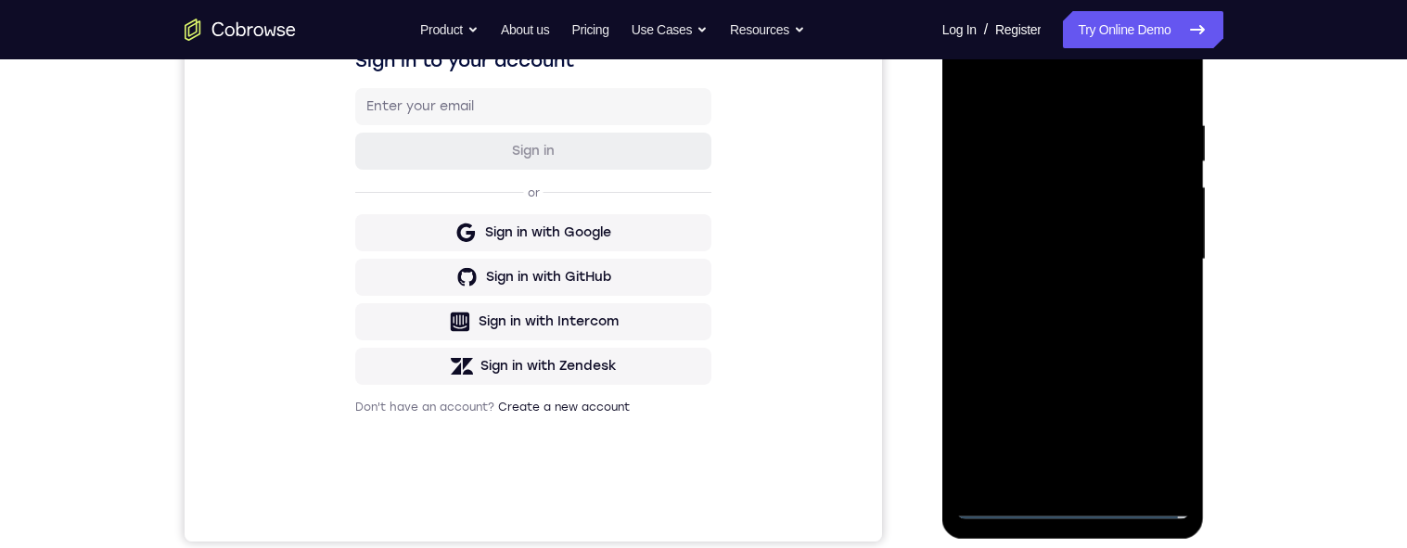
scroll to position [274, 0]
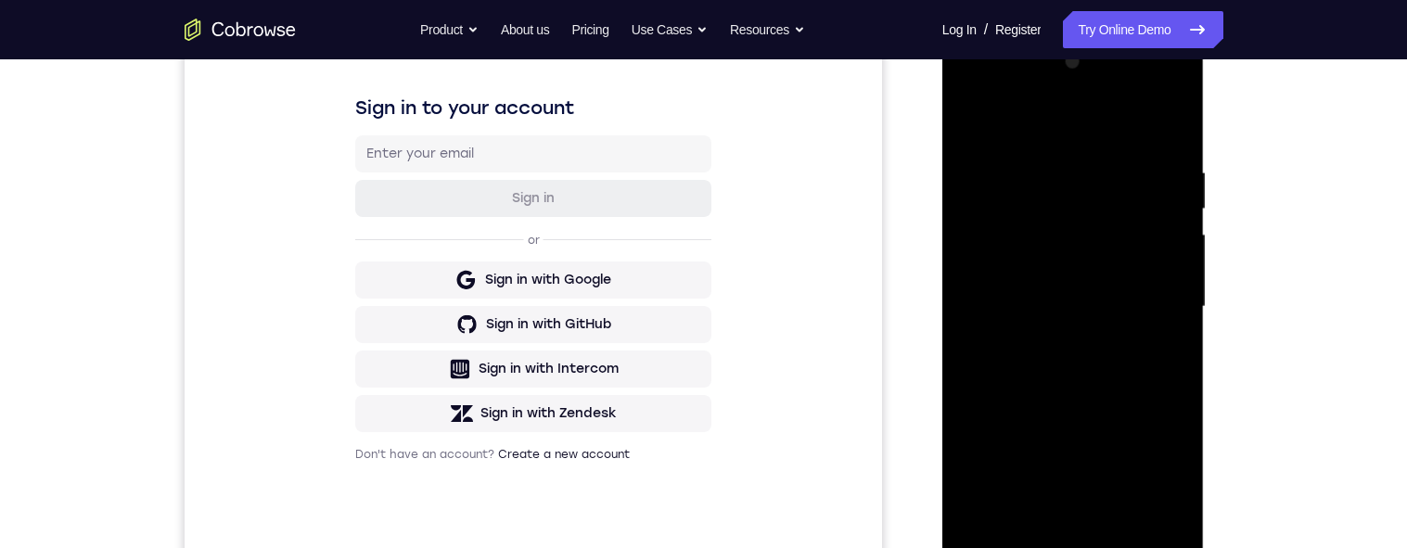
click at [1100, 297] on div at bounding box center [1073, 306] width 234 height 519
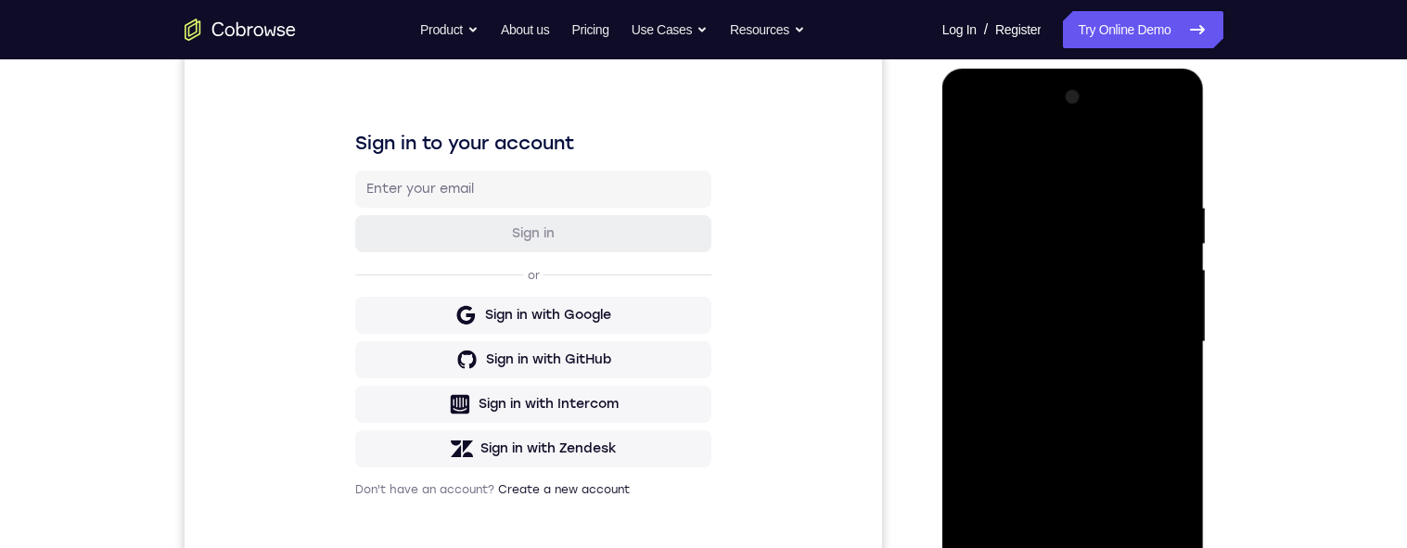
click at [1097, 314] on div at bounding box center [1073, 342] width 234 height 519
click at [1146, 344] on div at bounding box center [1073, 342] width 234 height 519
click at [1120, 406] on div at bounding box center [1073, 342] width 234 height 519
click at [1121, 395] on div at bounding box center [1073, 342] width 234 height 519
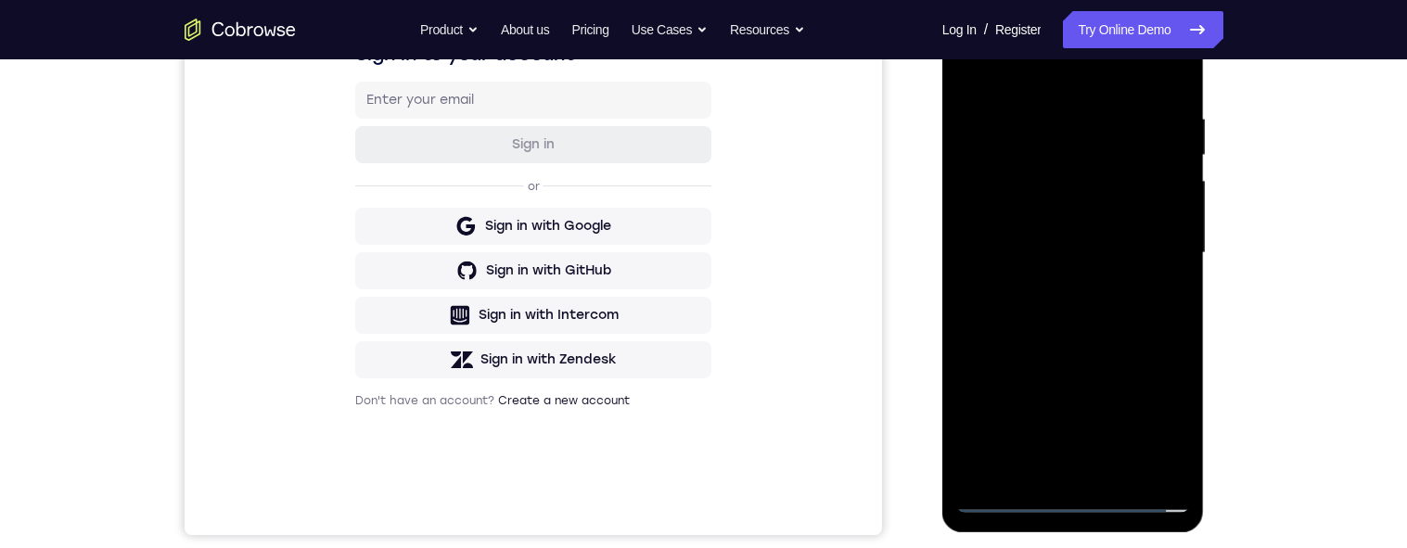
scroll to position [395, 0]
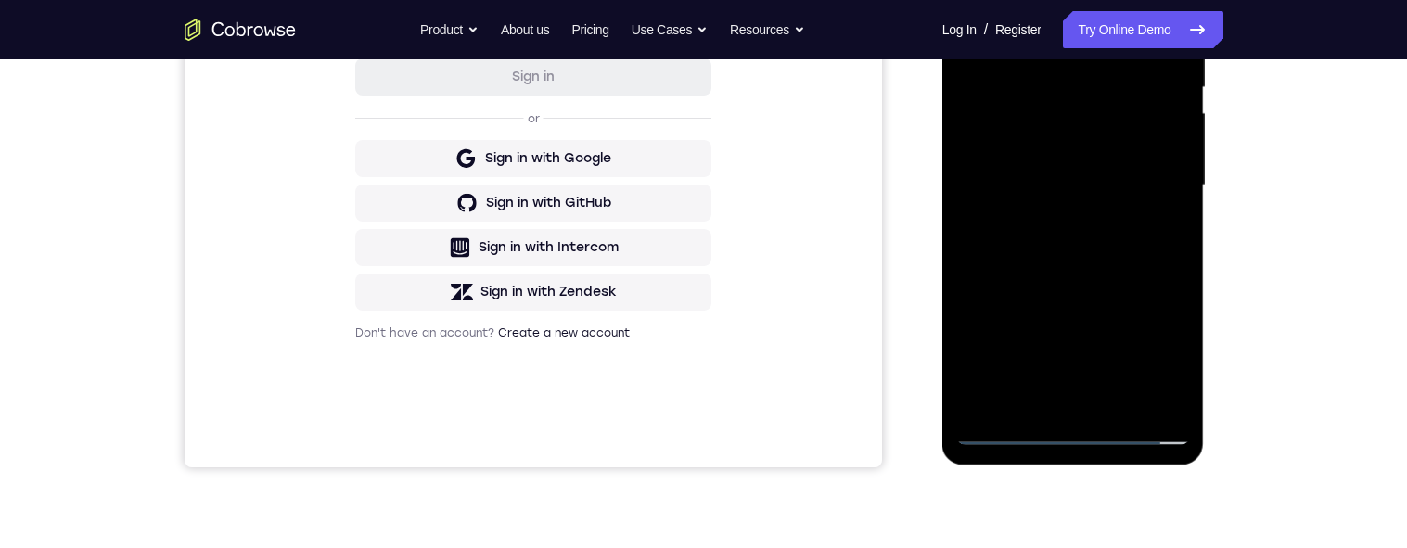
click at [1147, 262] on div at bounding box center [1073, 185] width 234 height 519
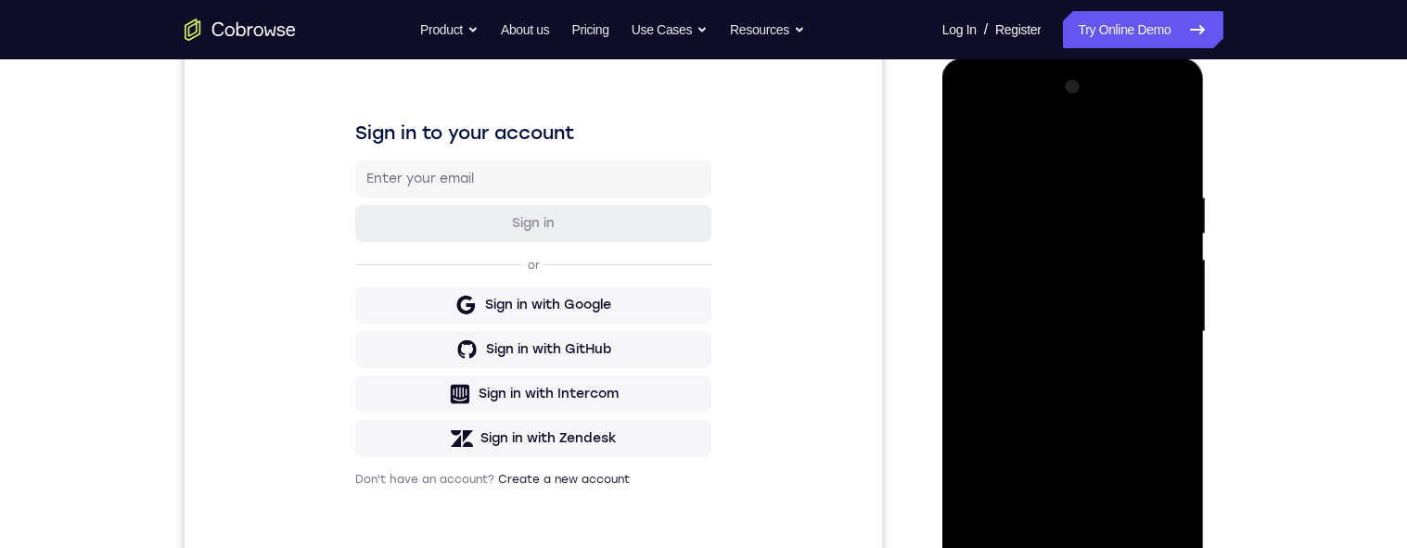
scroll to position [247, 0]
click at [1177, 142] on div at bounding box center [1073, 333] width 234 height 519
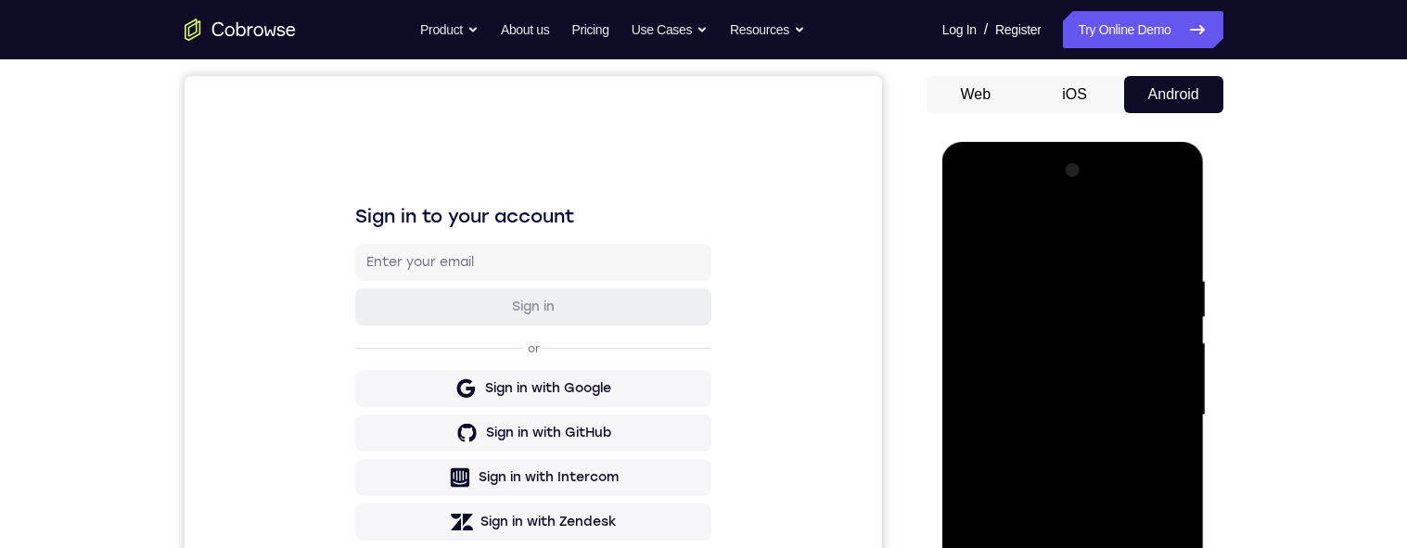
scroll to position [170, 0]
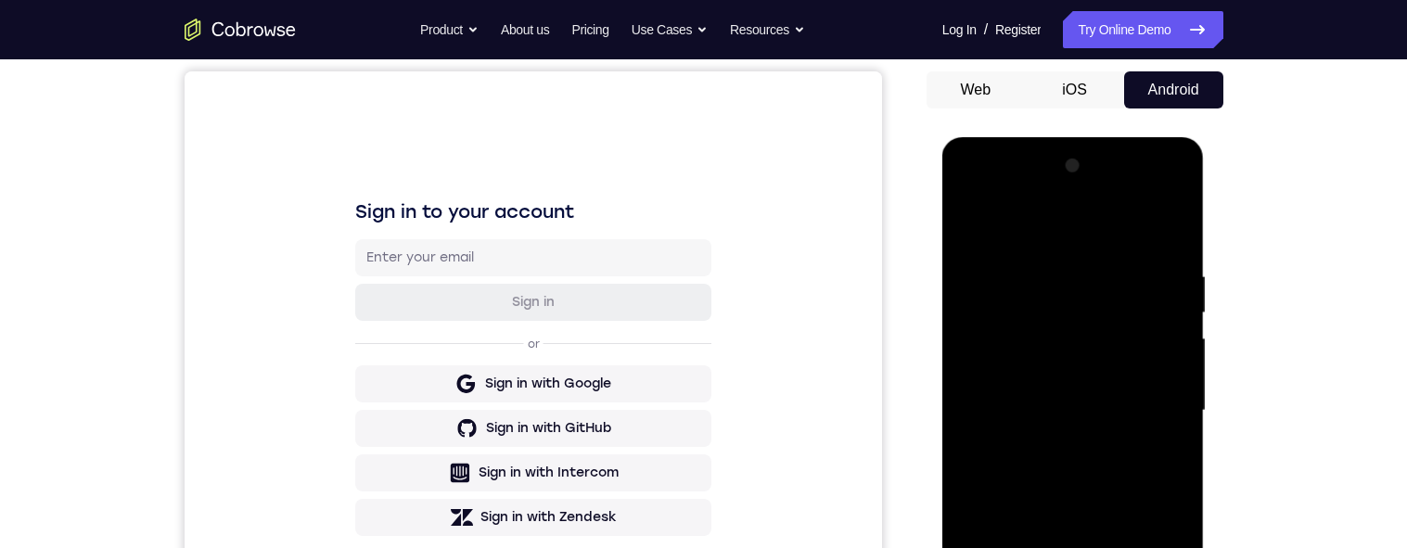
click at [983, 300] on div at bounding box center [1073, 410] width 234 height 519
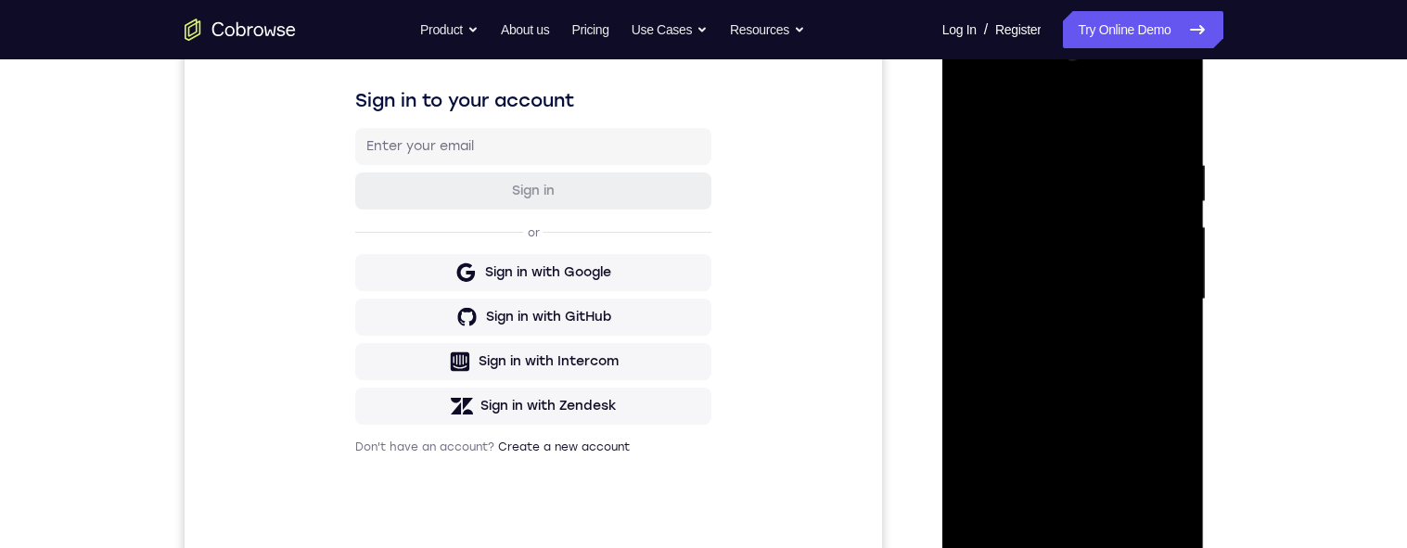
scroll to position [377, 0]
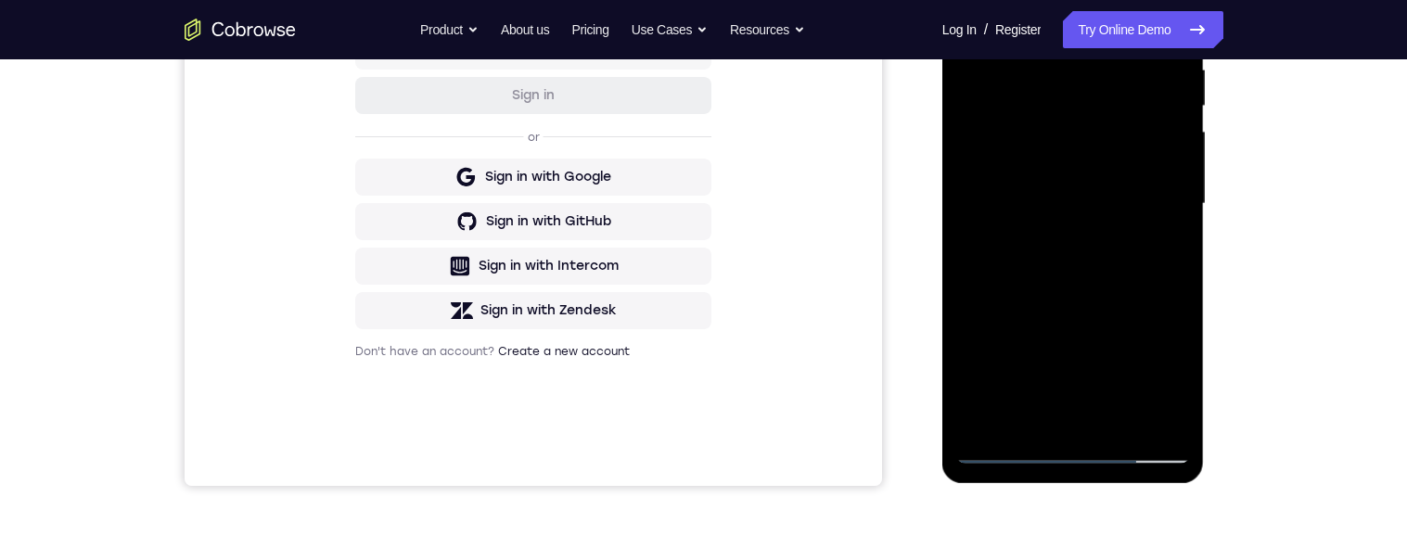
click at [1123, 421] on div at bounding box center [1073, 203] width 234 height 519
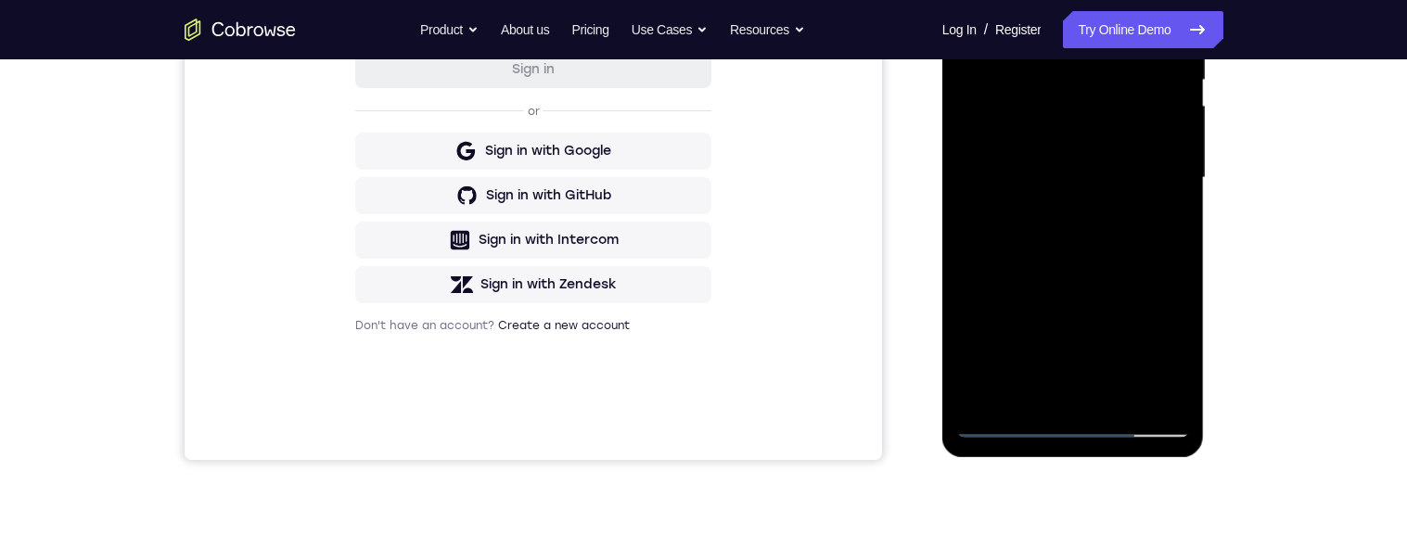
click at [1100, 278] on div at bounding box center [1073, 177] width 234 height 519
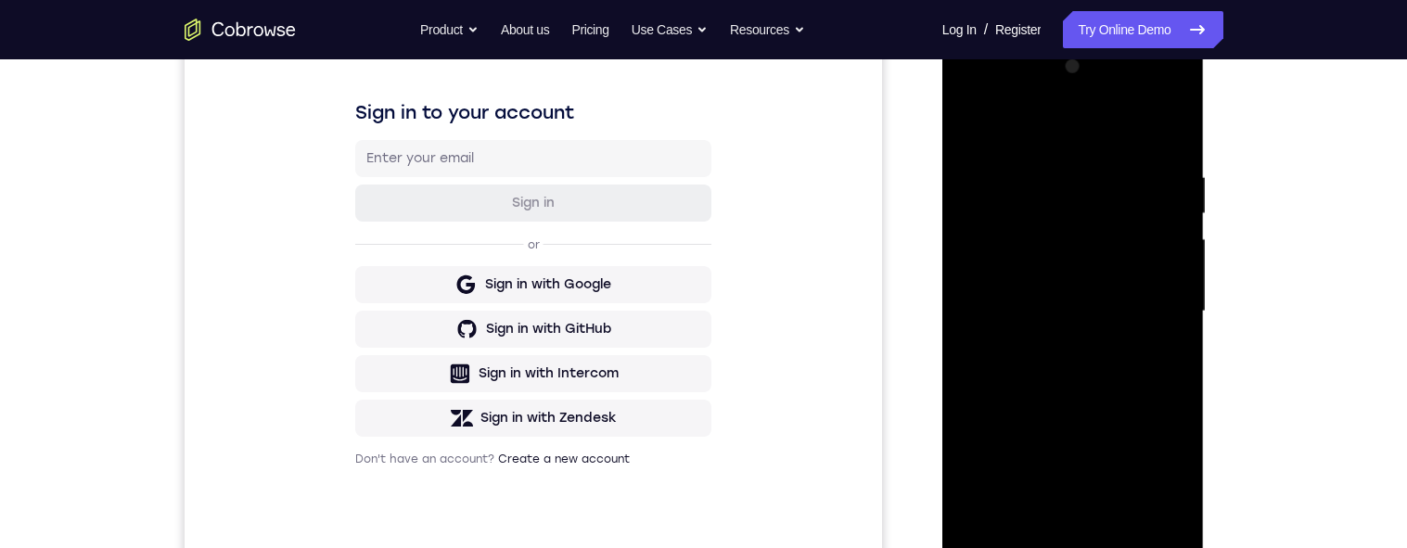
click at [1119, 319] on div at bounding box center [1073, 311] width 234 height 519
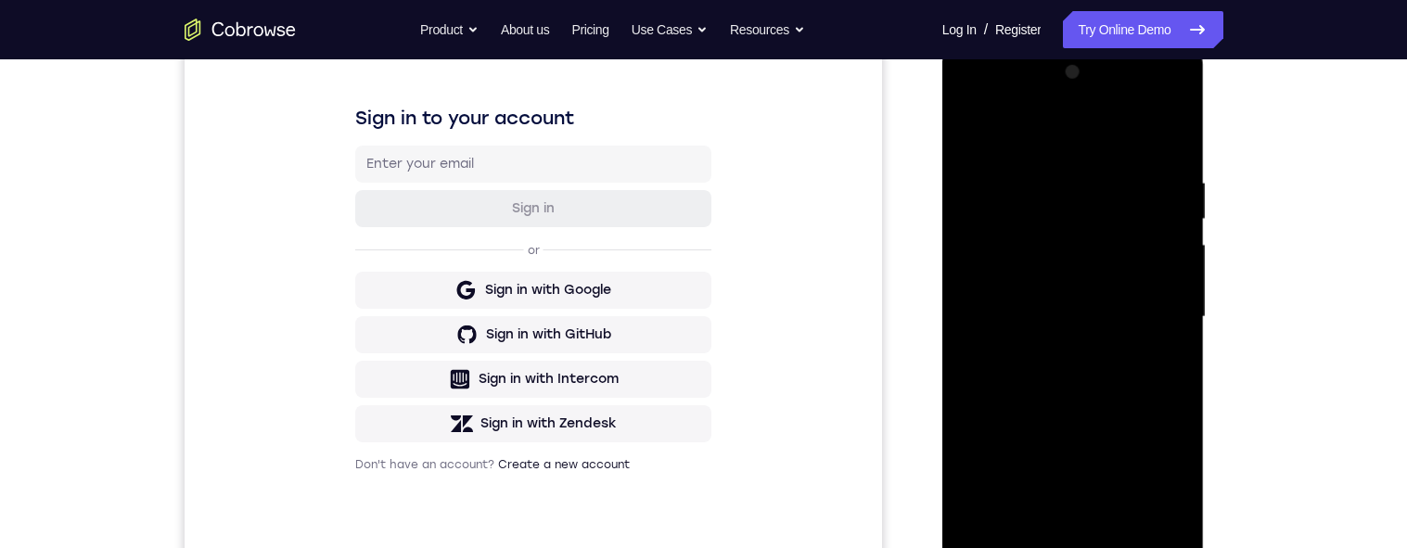
scroll to position [385, 0]
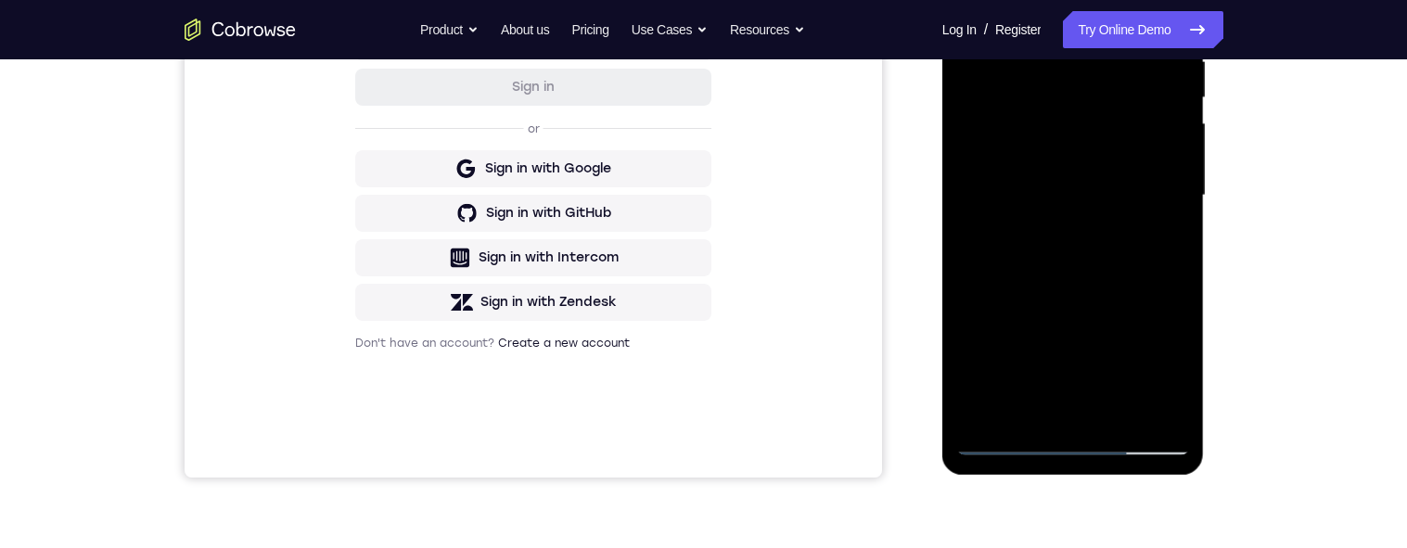
click at [1167, 238] on div at bounding box center [1073, 195] width 234 height 519
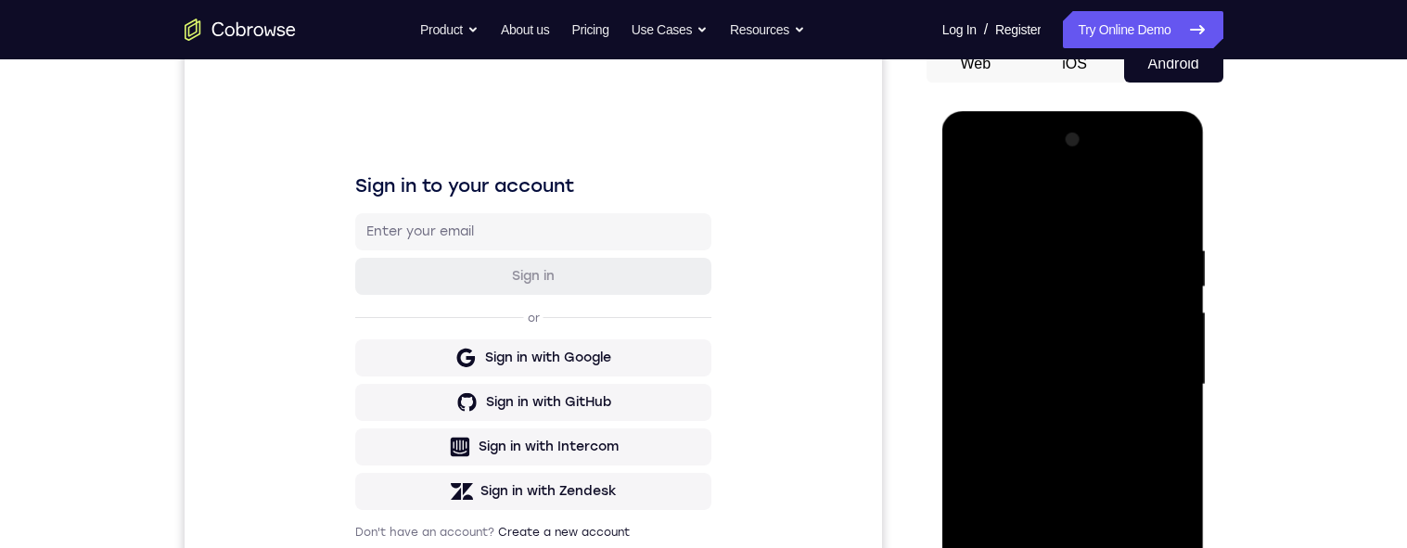
click at [969, 204] on div at bounding box center [1073, 384] width 234 height 519
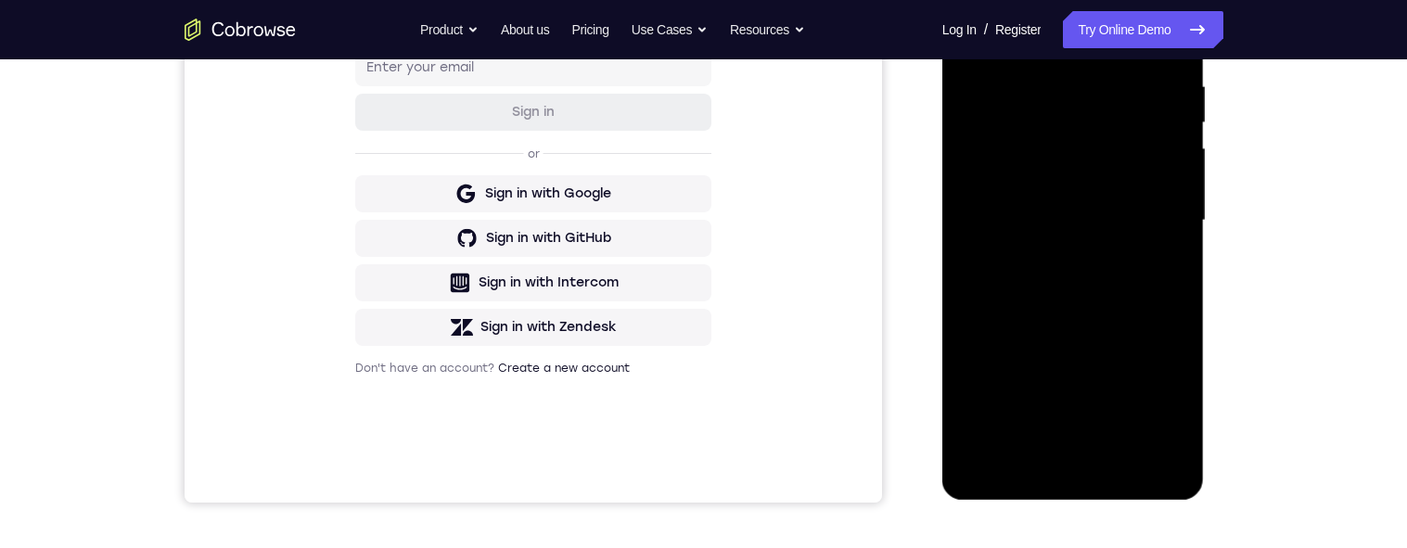
scroll to position [362, 0]
